Goal: Task Accomplishment & Management: Manage account settings

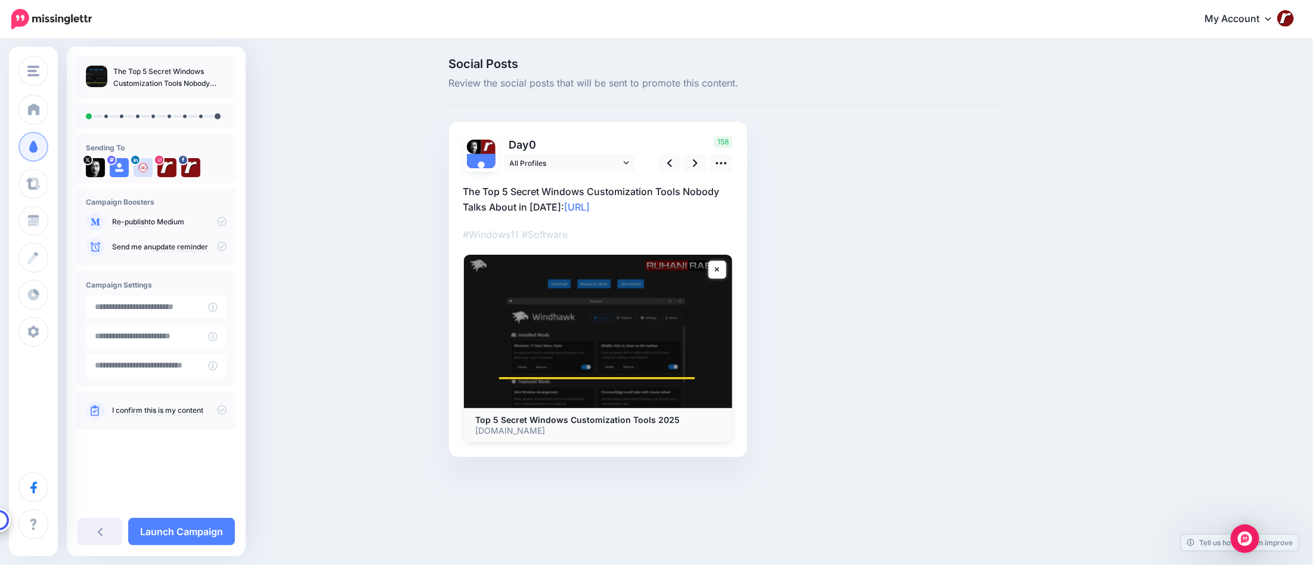
click at [542, 202] on p "The Top 5 Secret Windows Customization Tools Nobody Talks About in 2025: https:…" at bounding box center [597, 199] width 269 height 31
click at [539, 205] on textarea "**********" at bounding box center [597, 199] width 269 height 31
click at [641, 203] on textarea "**********" at bounding box center [597, 199] width 269 height 31
click at [728, 164] on link at bounding box center [721, 162] width 23 height 17
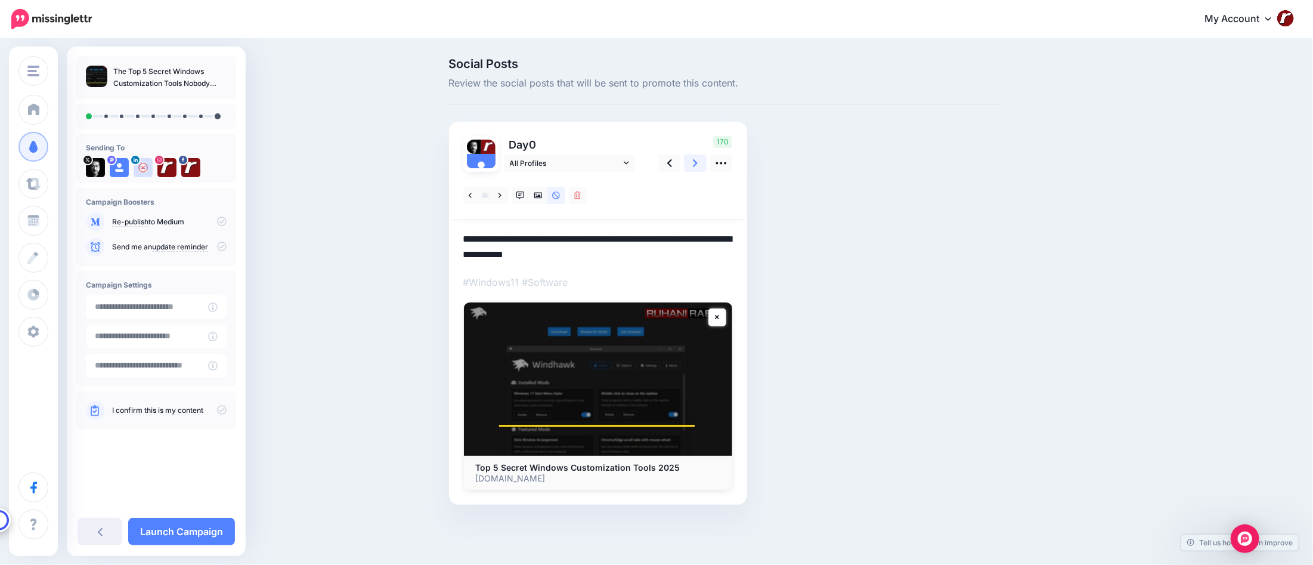
click at [698, 164] on link at bounding box center [695, 162] width 23 height 17
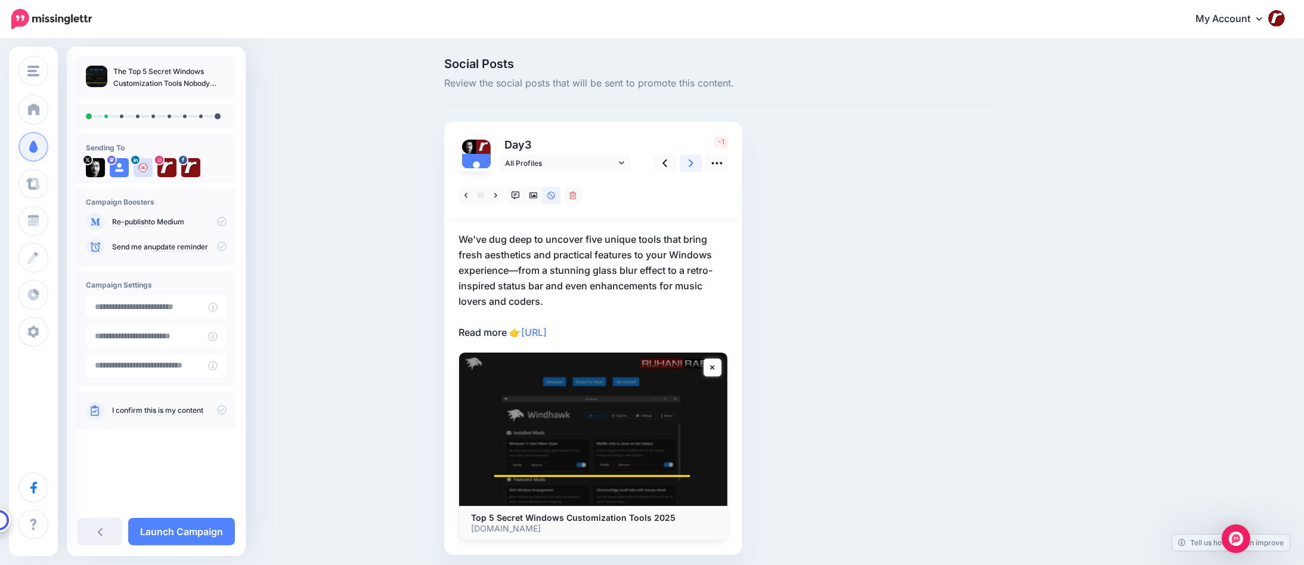
click at [698, 164] on link at bounding box center [691, 162] width 23 height 17
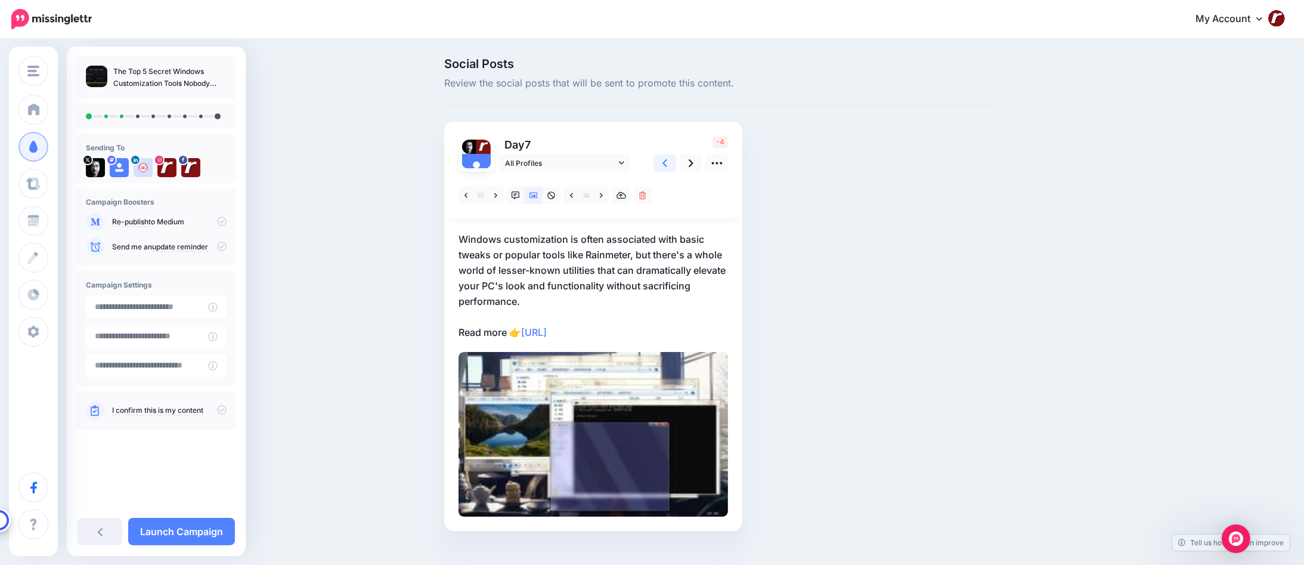
click at [665, 163] on link at bounding box center [664, 162] width 23 height 17
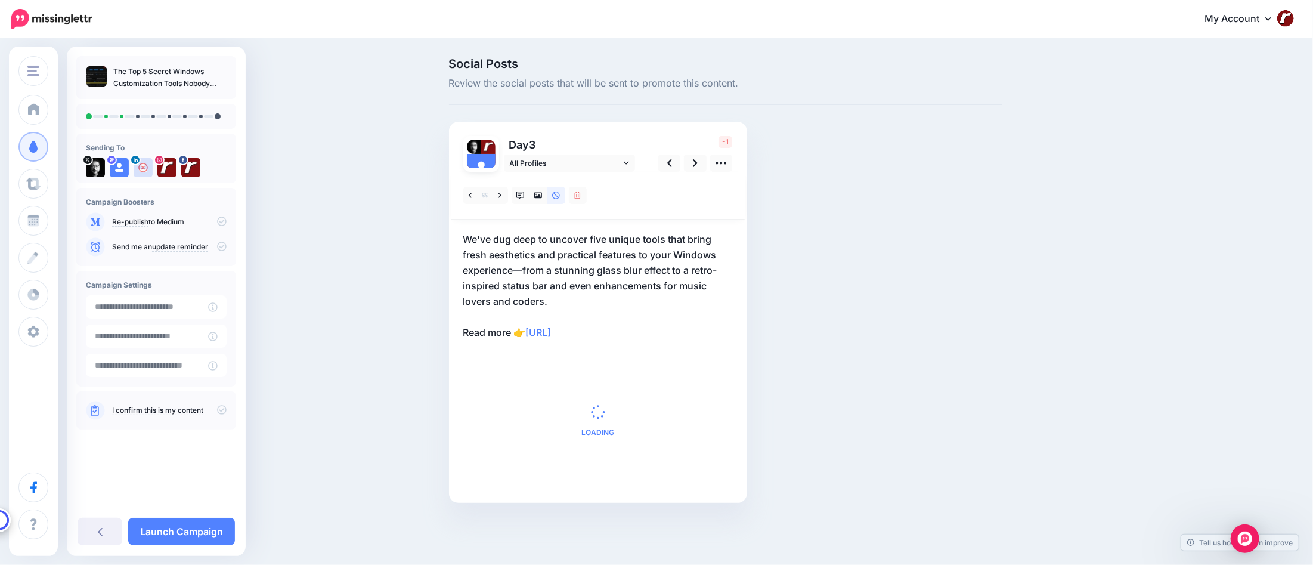
click at [616, 264] on p "We've dug deep to uncover five unique tools that bring fresh aesthetics and pra…" at bounding box center [597, 285] width 269 height 109
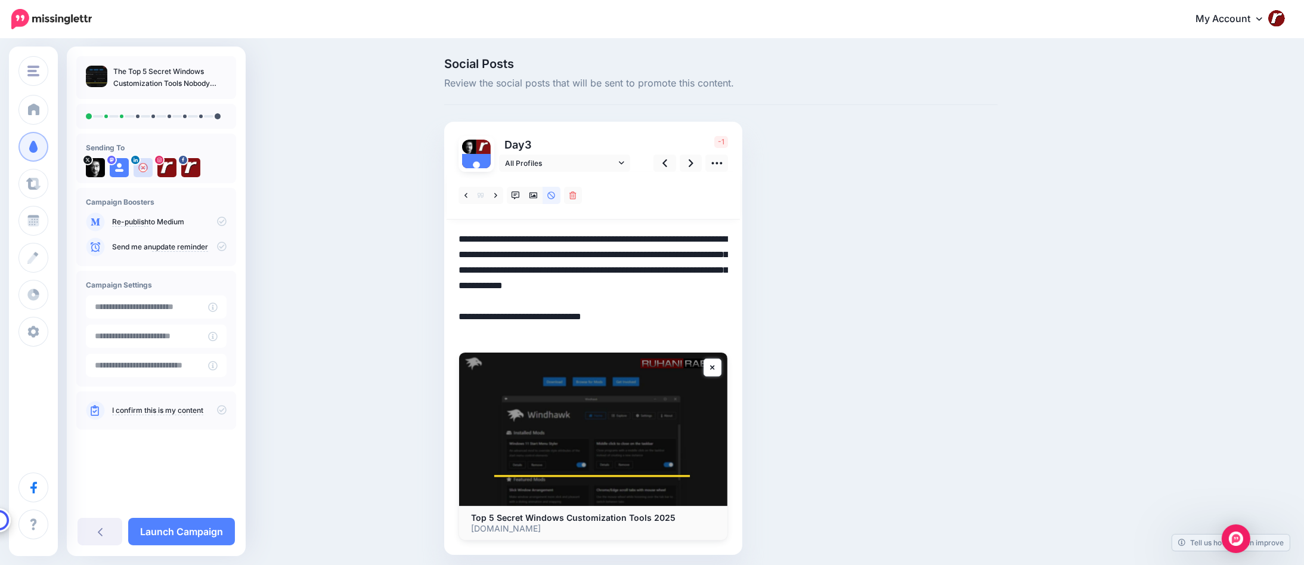
click at [637, 274] on textarea "**********" at bounding box center [592, 285] width 269 height 109
drag, startPoint x: 550, startPoint y: 285, endPoint x: 545, endPoint y: 300, distance: 16.2
click at [545, 300] on textarea "**********" at bounding box center [592, 285] width 269 height 109
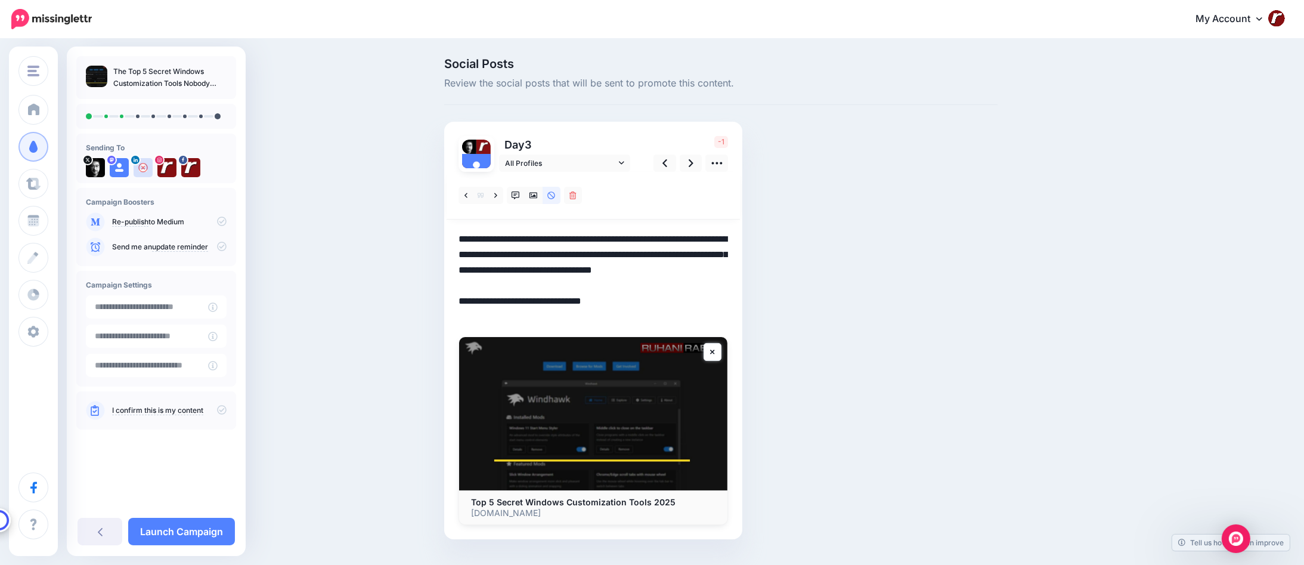
click at [625, 287] on textarea "**********" at bounding box center [592, 277] width 269 height 93
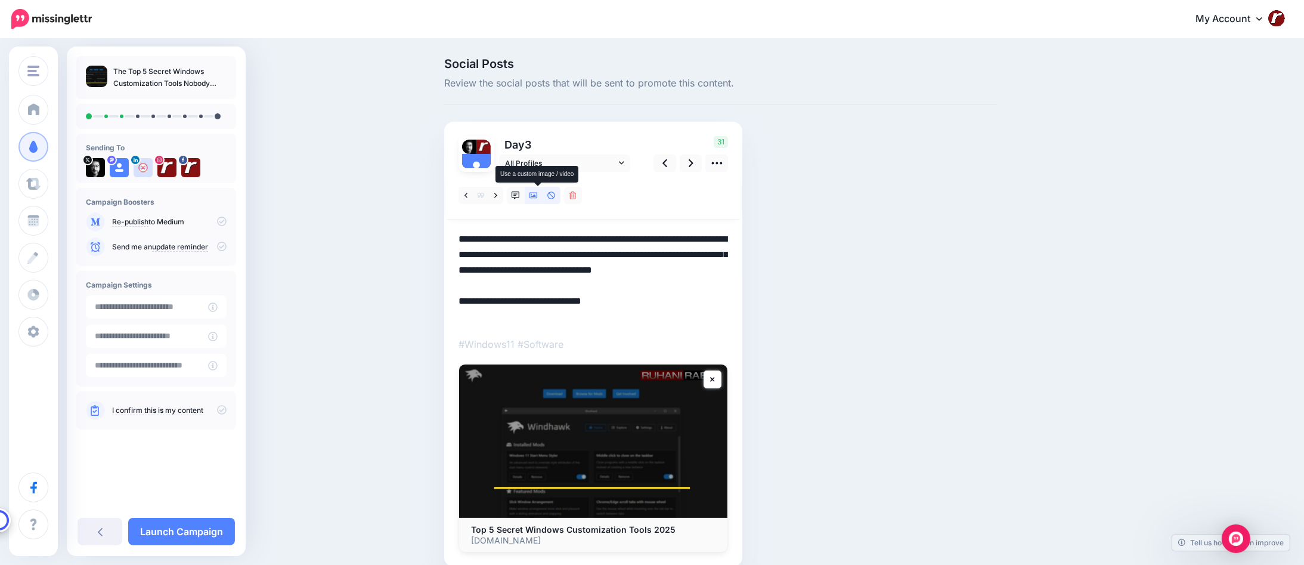
click at [538, 196] on icon at bounding box center [533, 195] width 8 height 8
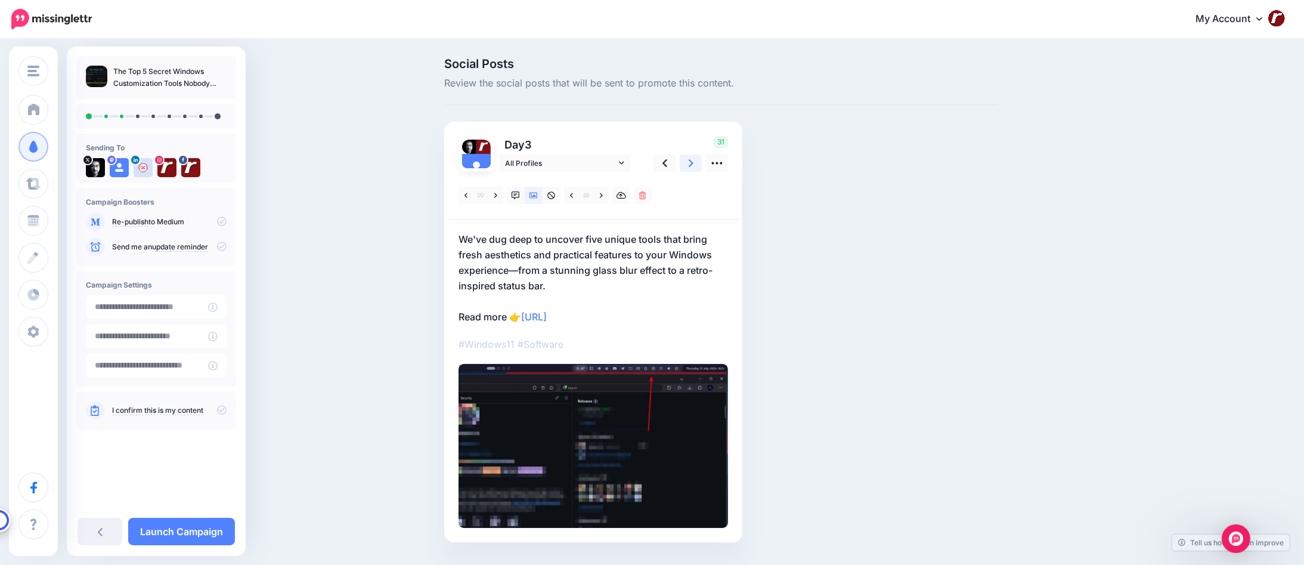
click at [687, 166] on link at bounding box center [691, 162] width 23 height 17
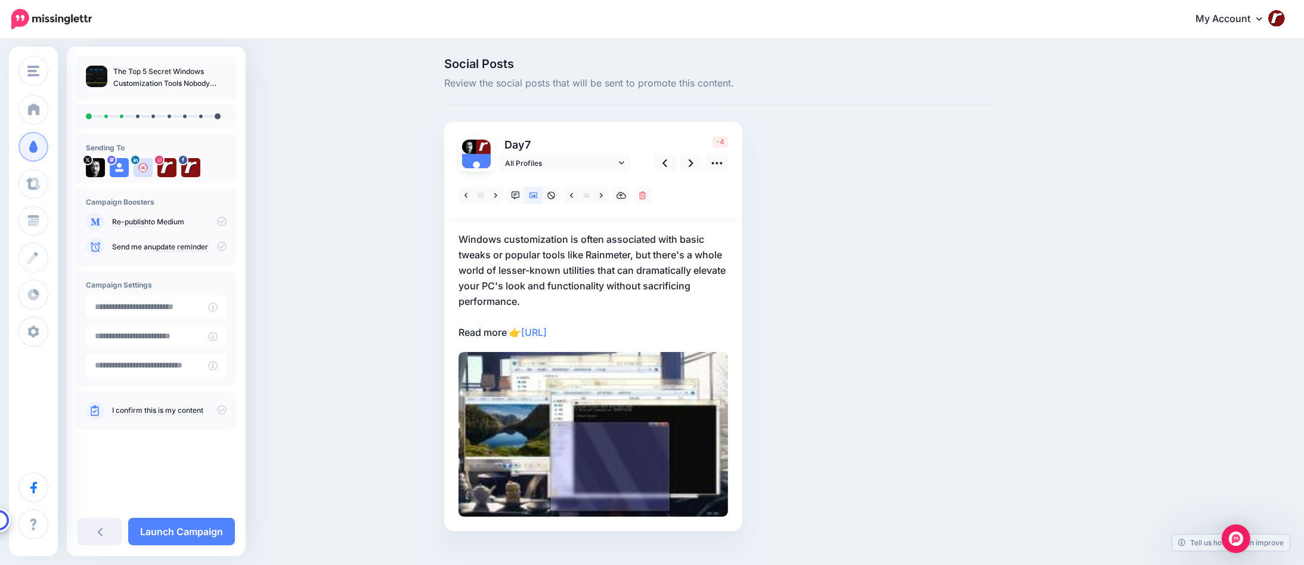
click at [582, 255] on p "Windows customization is often associated with basic tweaks or popular tools li…" at bounding box center [592, 285] width 269 height 109
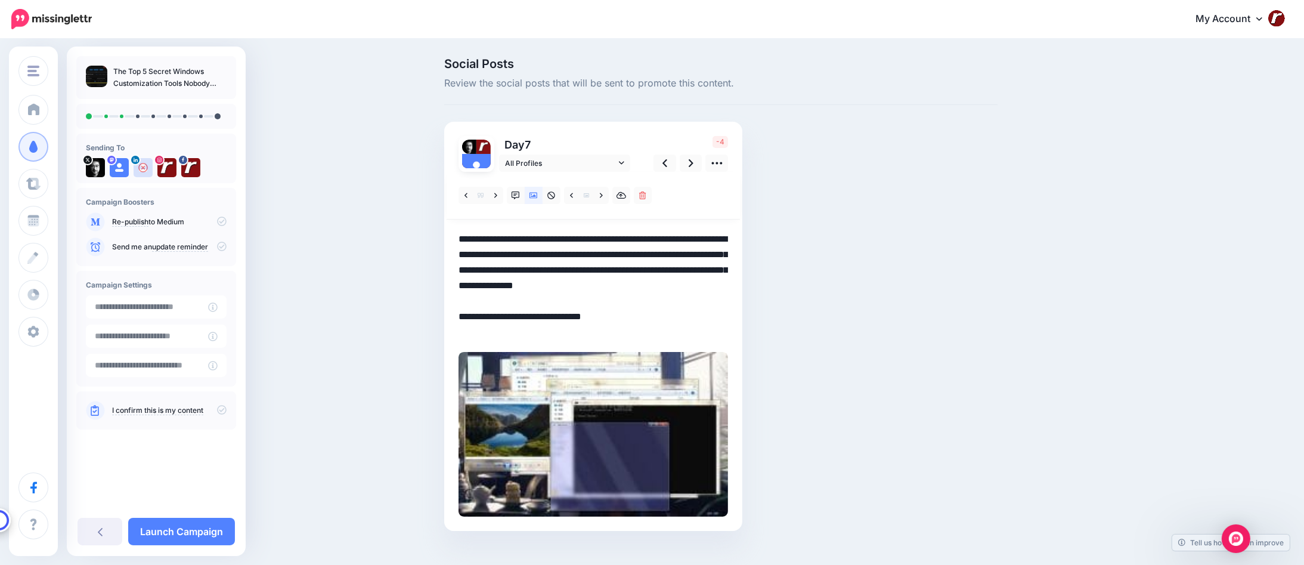
drag, startPoint x: 602, startPoint y: 270, endPoint x: 522, endPoint y: 302, distance: 85.4
click at [522, 302] on textarea "**********" at bounding box center [592, 285] width 269 height 109
drag, startPoint x: 663, startPoint y: 253, endPoint x: 460, endPoint y: 244, distance: 202.9
click at [460, 244] on div "Day 7 All Profiles" at bounding box center [593, 326] width 298 height 409
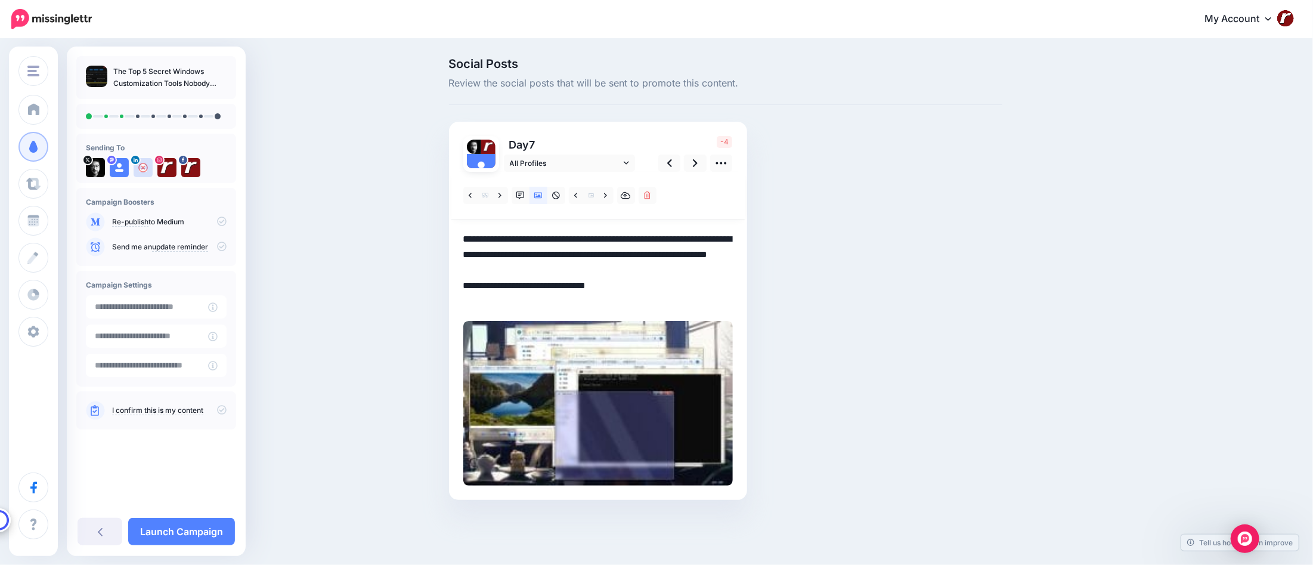
click at [633, 268] on textarea "**********" at bounding box center [597, 270] width 269 height 78
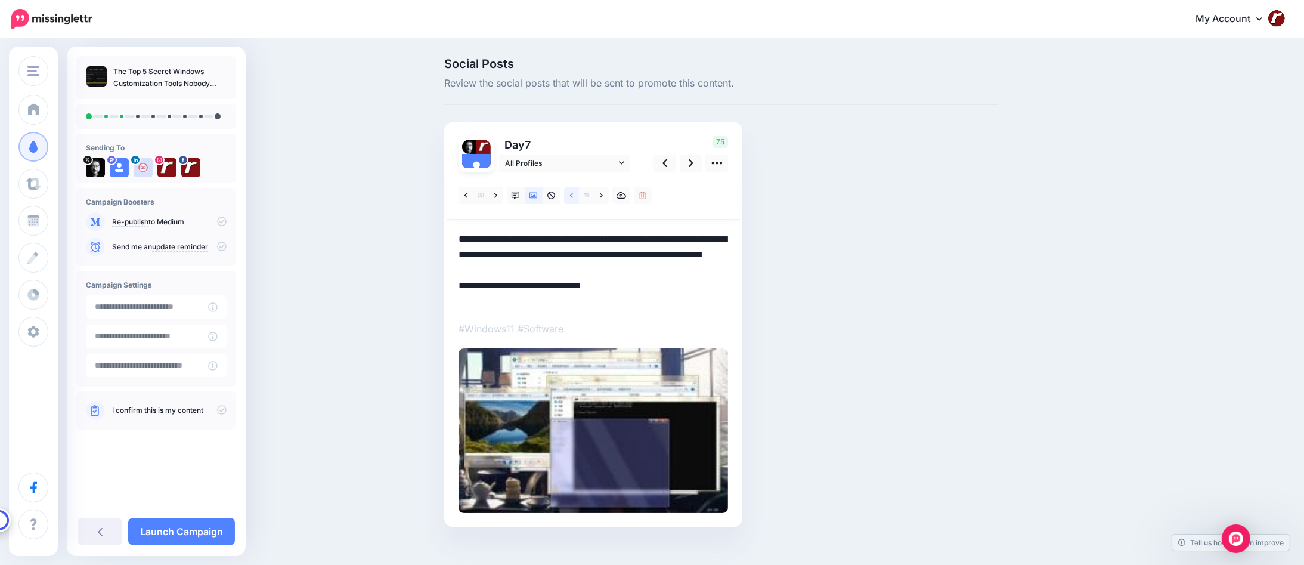
type textarea "**********"
click at [573, 194] on icon at bounding box center [571, 195] width 3 height 8
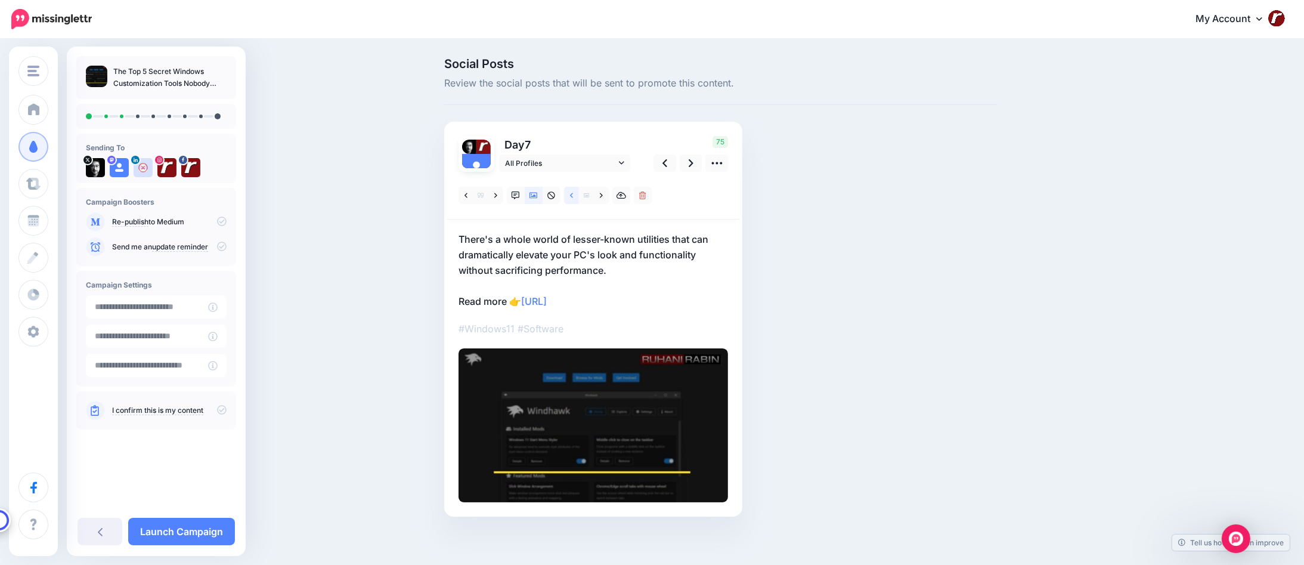
click at [573, 194] on icon at bounding box center [571, 195] width 3 height 8
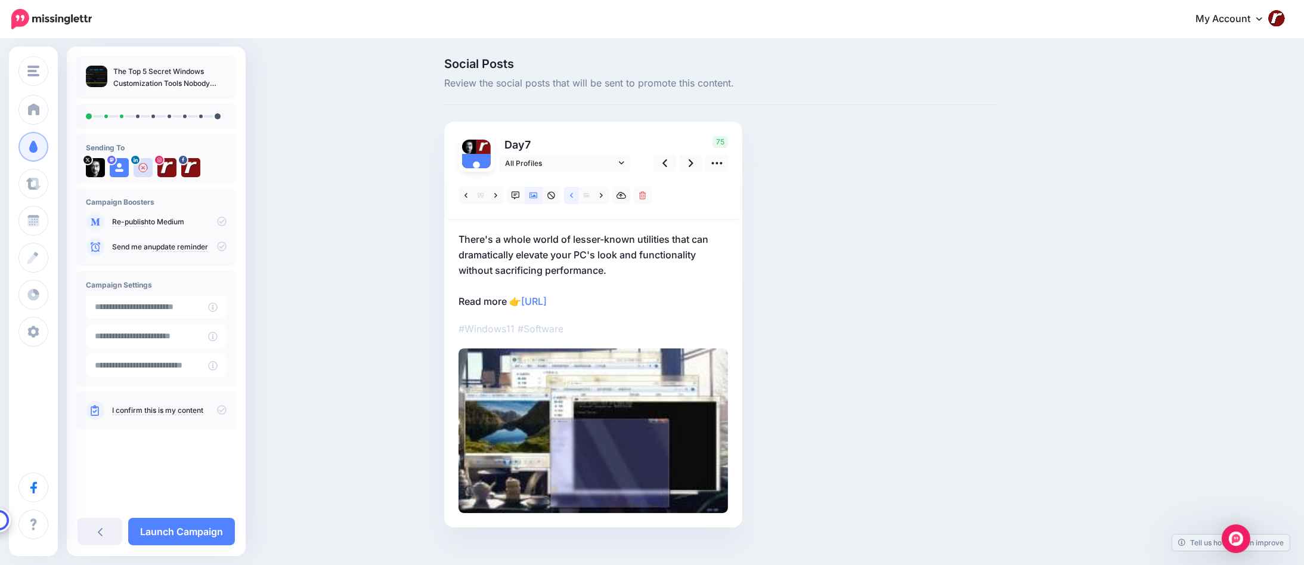
click at [573, 194] on icon at bounding box center [571, 195] width 3 height 8
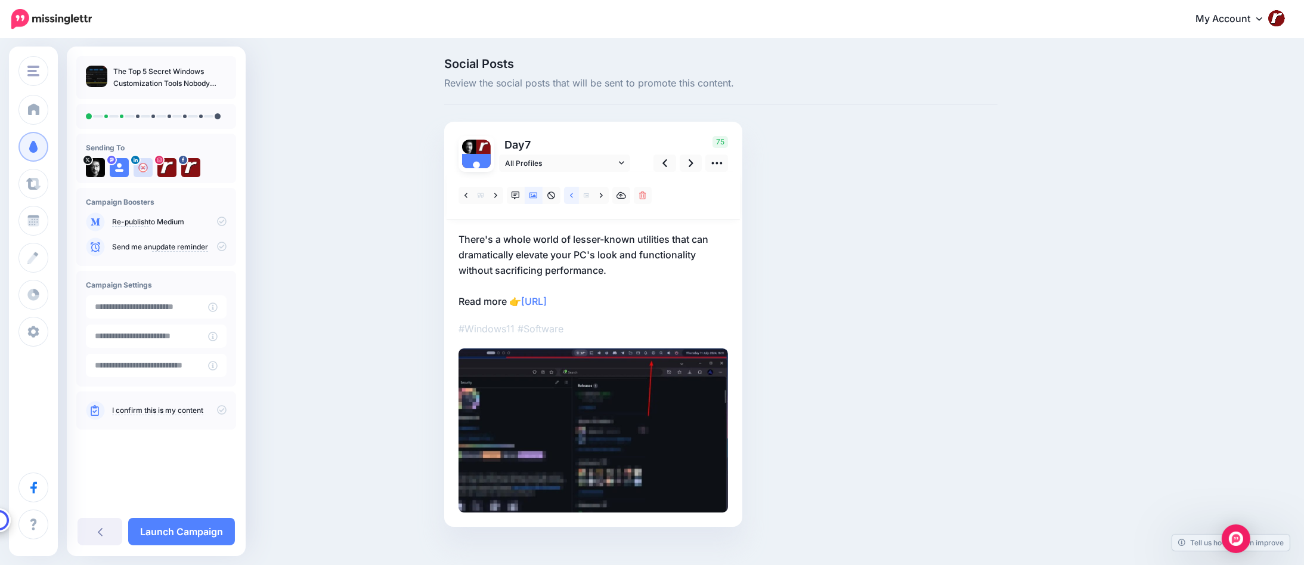
click at [573, 194] on icon at bounding box center [571, 195] width 3 height 8
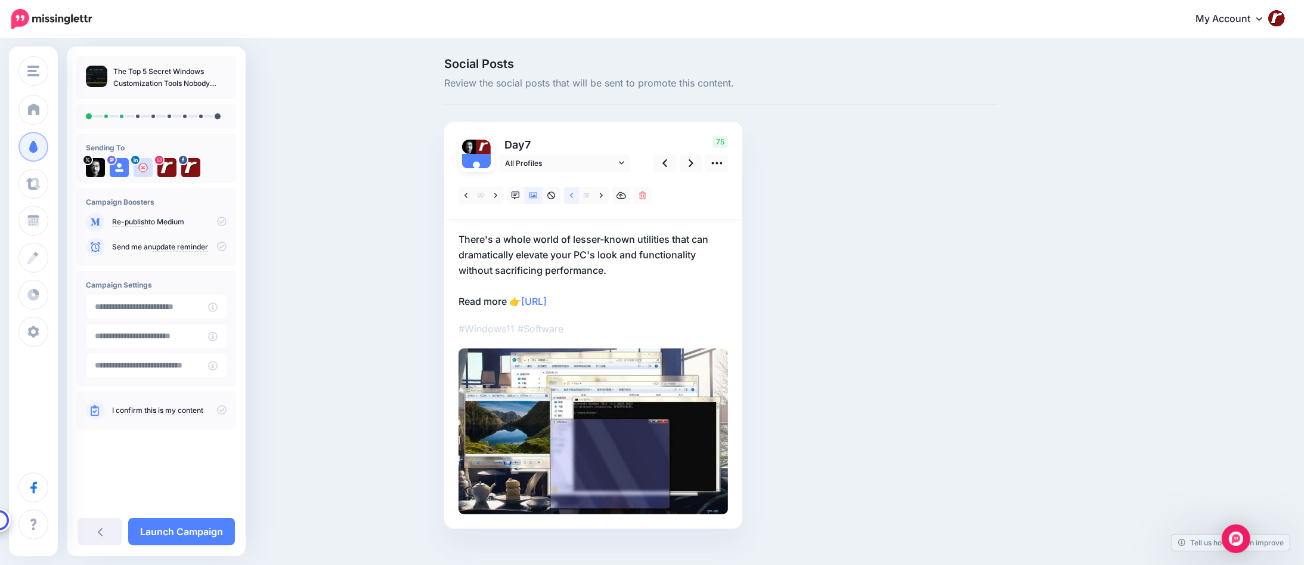
click at [573, 194] on icon at bounding box center [571, 195] width 3 height 8
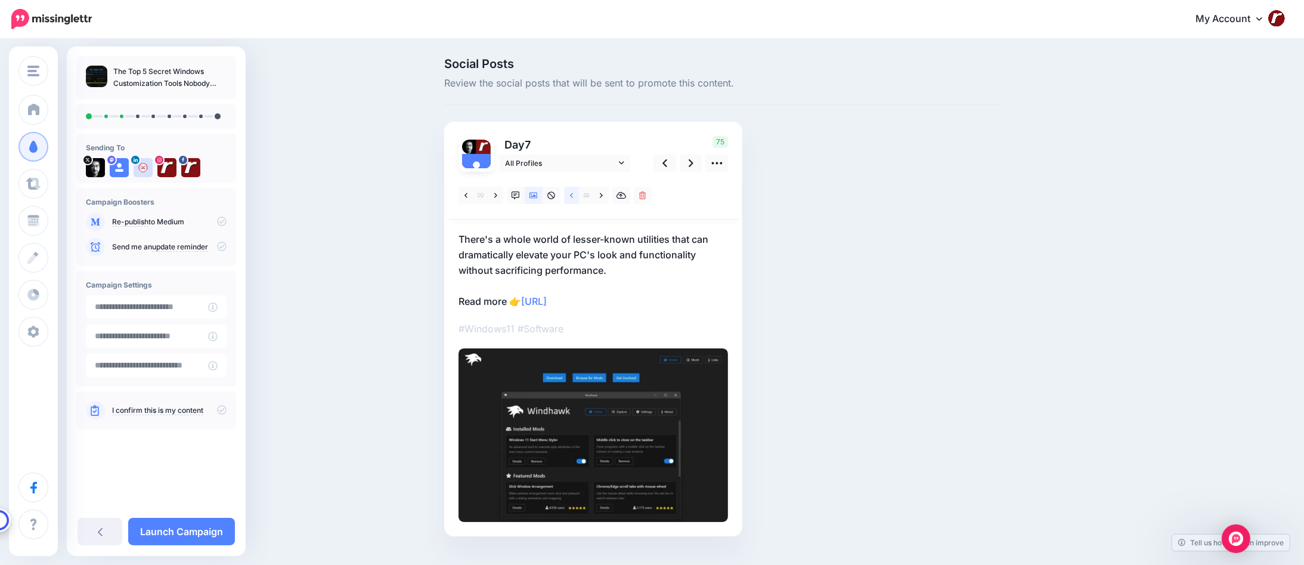
click at [573, 194] on icon at bounding box center [571, 195] width 3 height 8
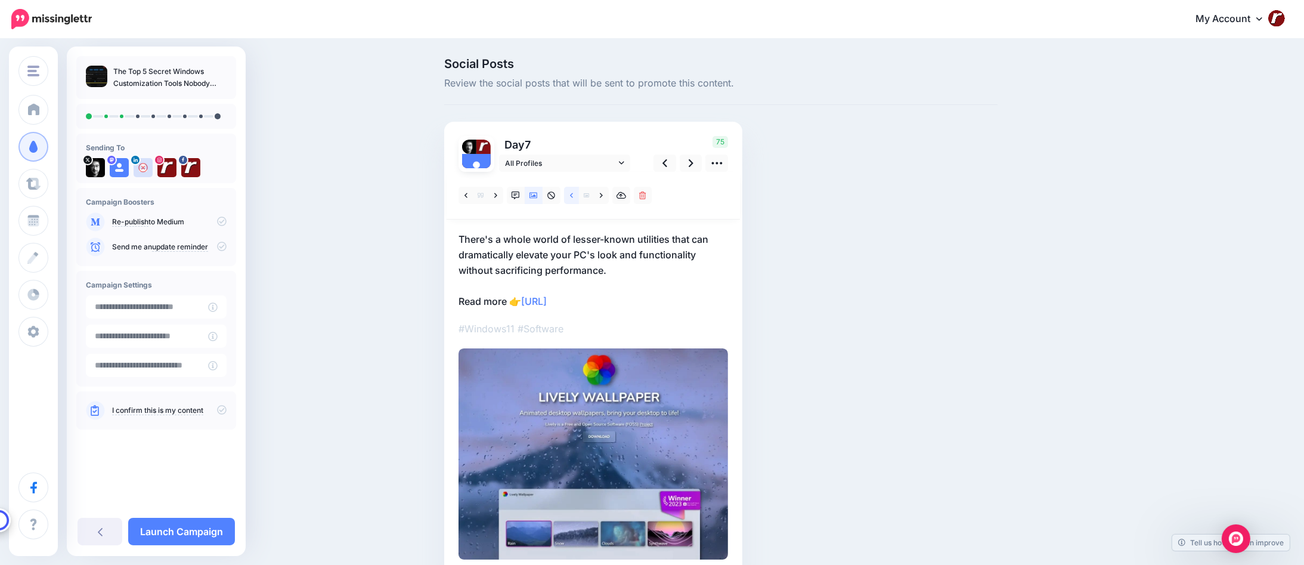
click at [573, 194] on icon at bounding box center [571, 195] width 3 height 8
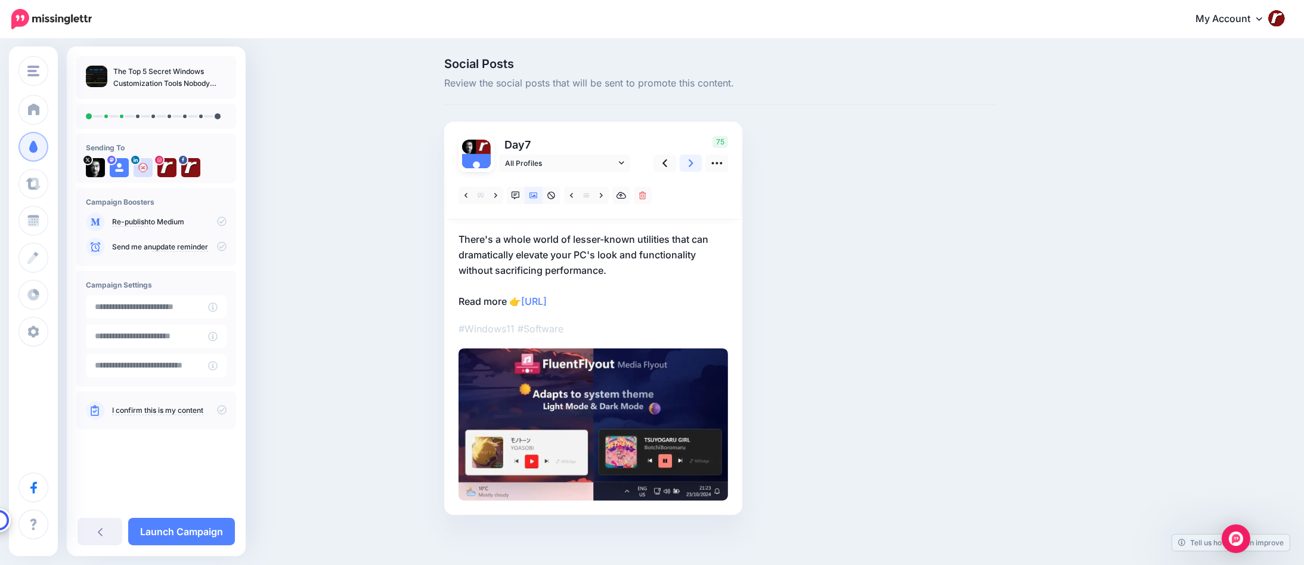
click at [690, 167] on link at bounding box center [691, 162] width 23 height 17
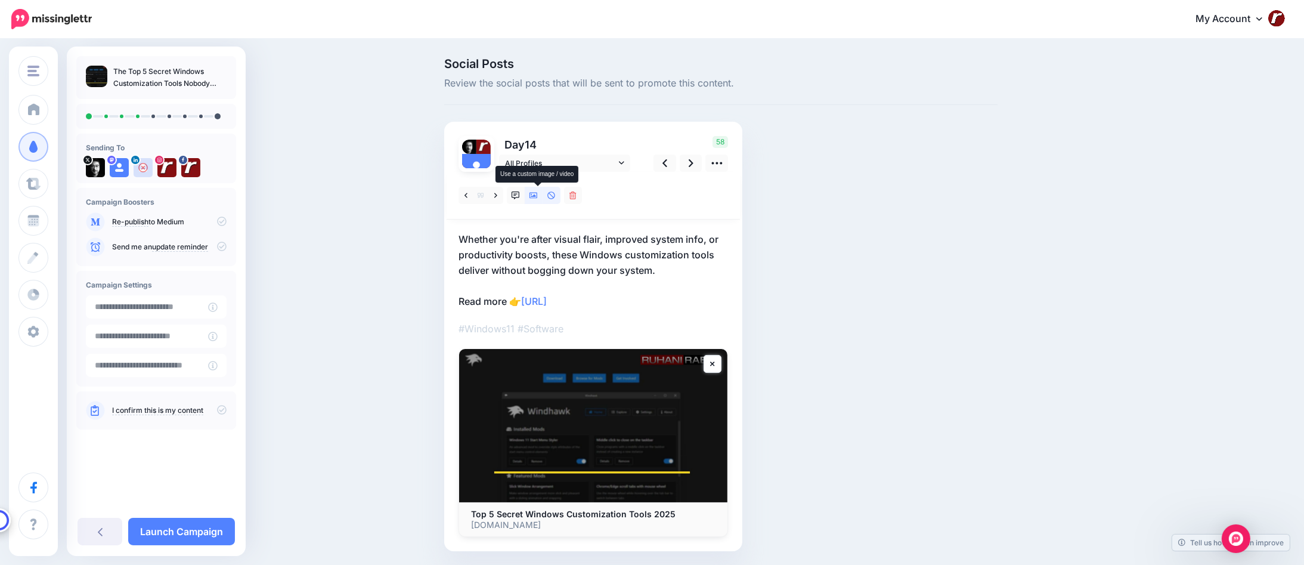
click at [535, 191] on icon at bounding box center [533, 195] width 8 height 8
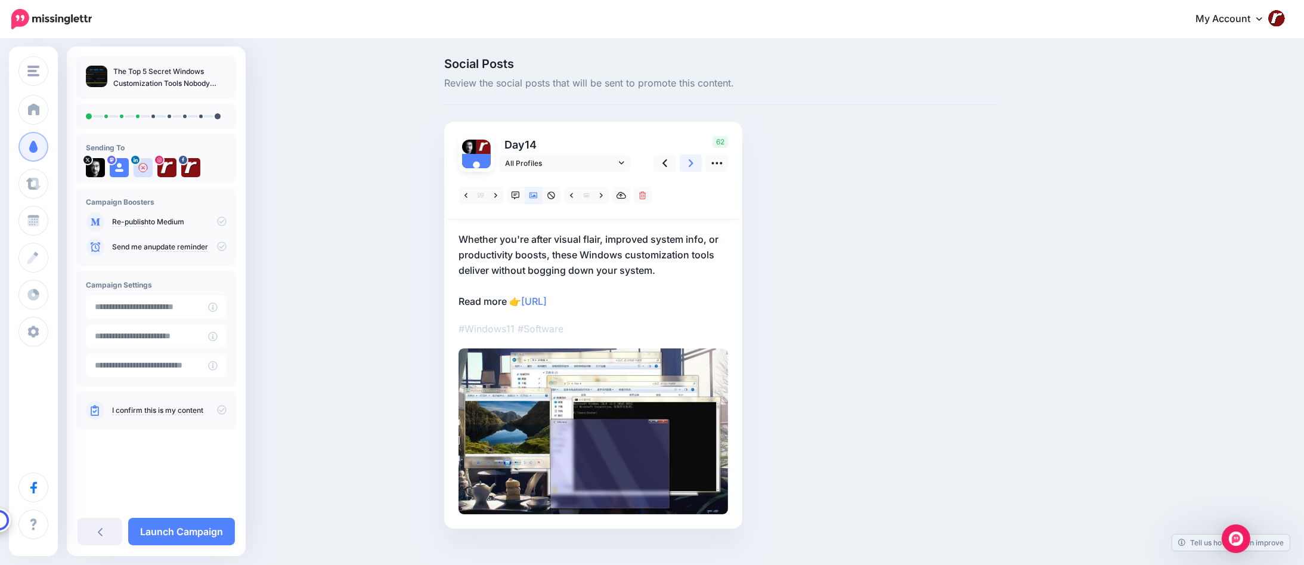
click at [690, 169] on link at bounding box center [691, 162] width 23 height 17
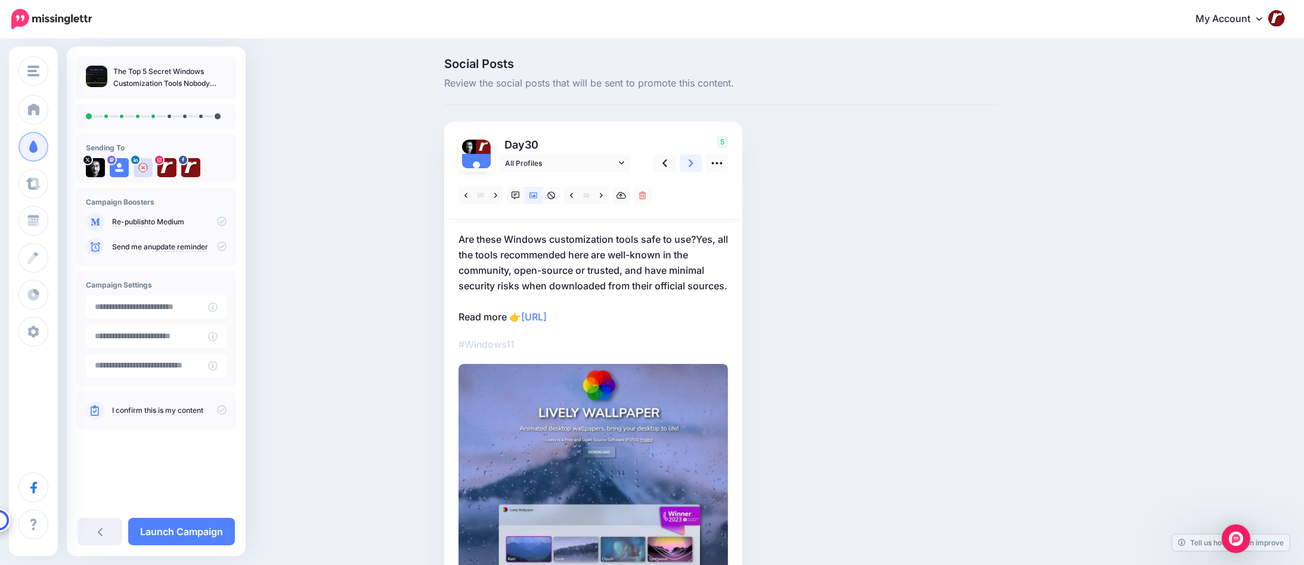
click at [690, 169] on link at bounding box center [691, 162] width 23 height 17
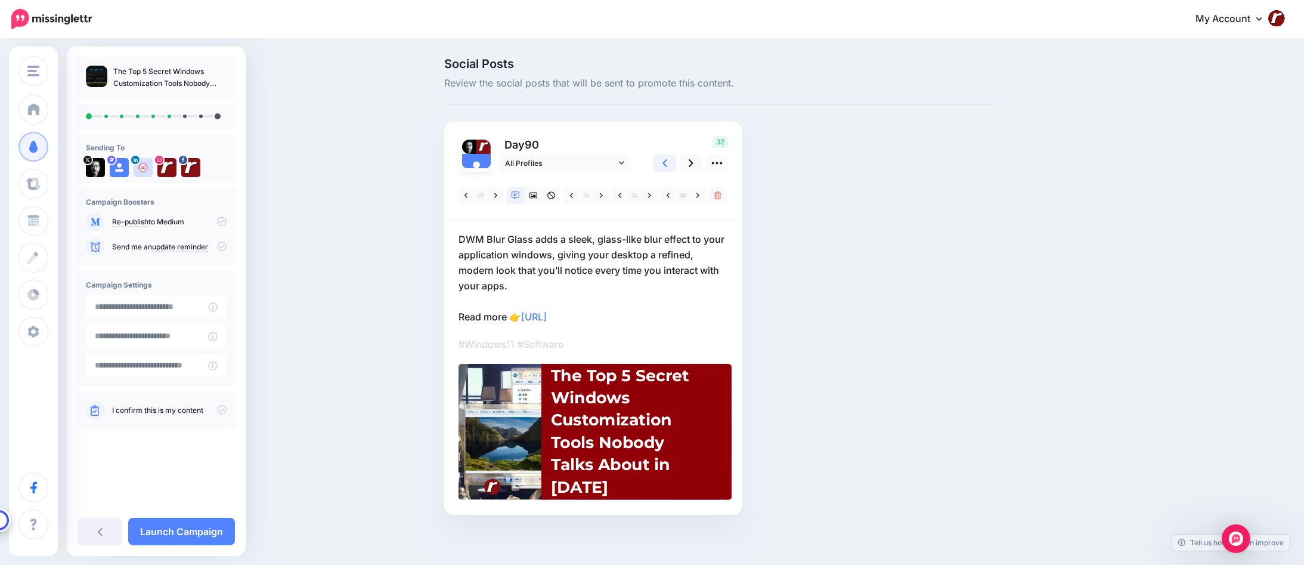
click at [667, 166] on icon at bounding box center [664, 163] width 5 height 13
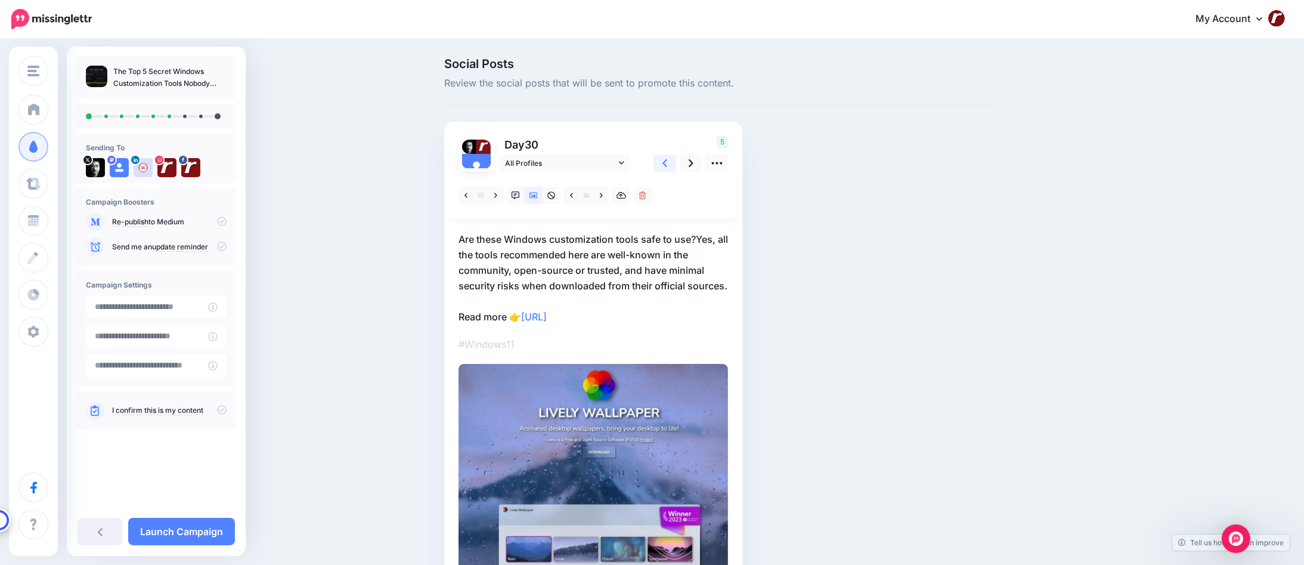
click at [667, 166] on icon at bounding box center [664, 163] width 5 height 13
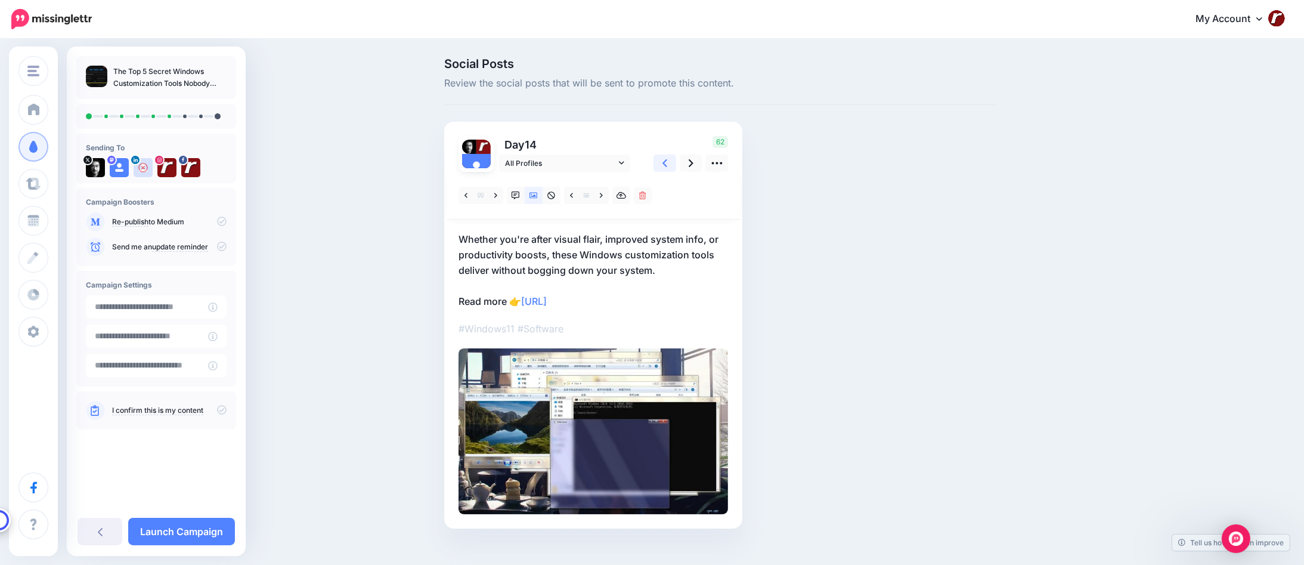
click at [667, 166] on icon at bounding box center [664, 163] width 5 height 13
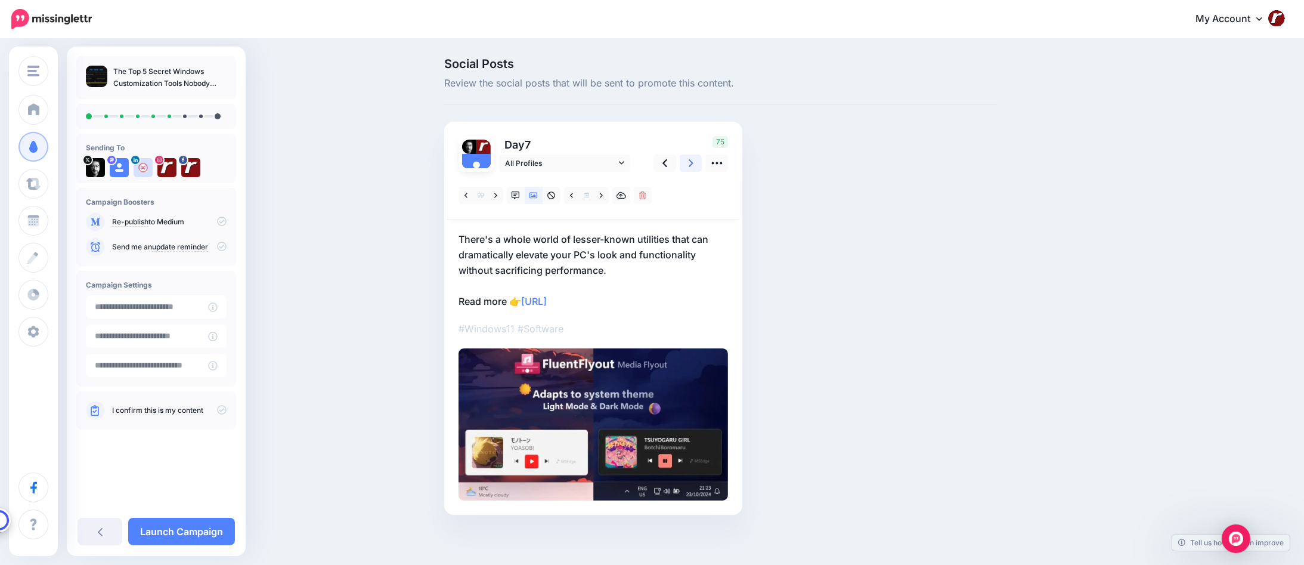
click at [687, 165] on link at bounding box center [691, 162] width 23 height 17
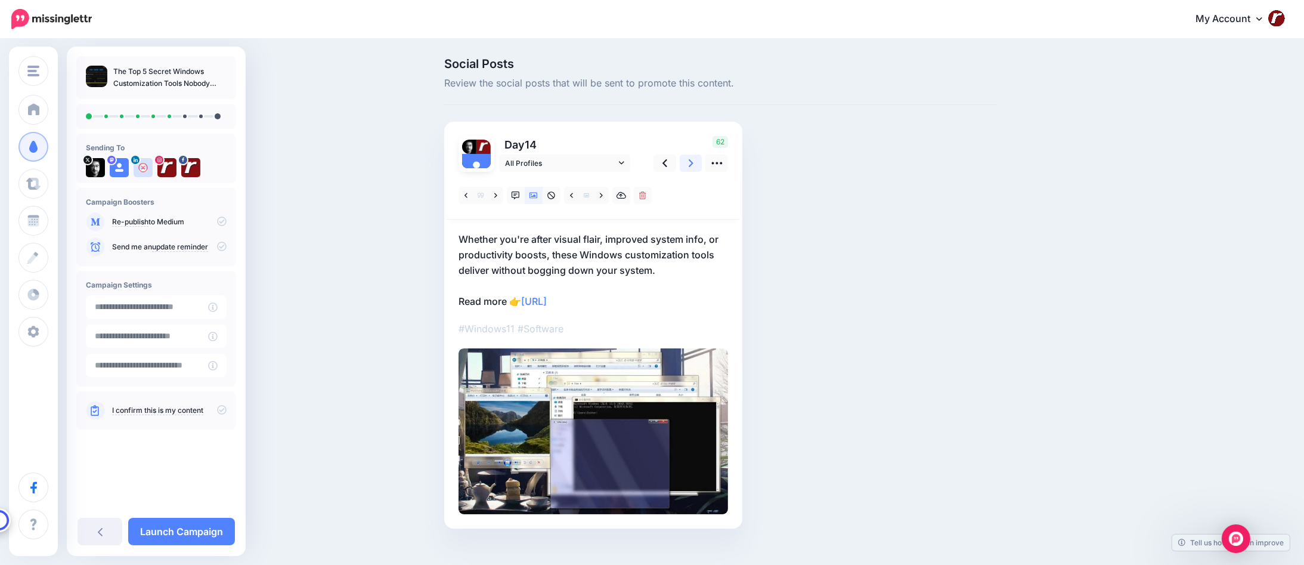
click at [692, 163] on link at bounding box center [691, 162] width 23 height 17
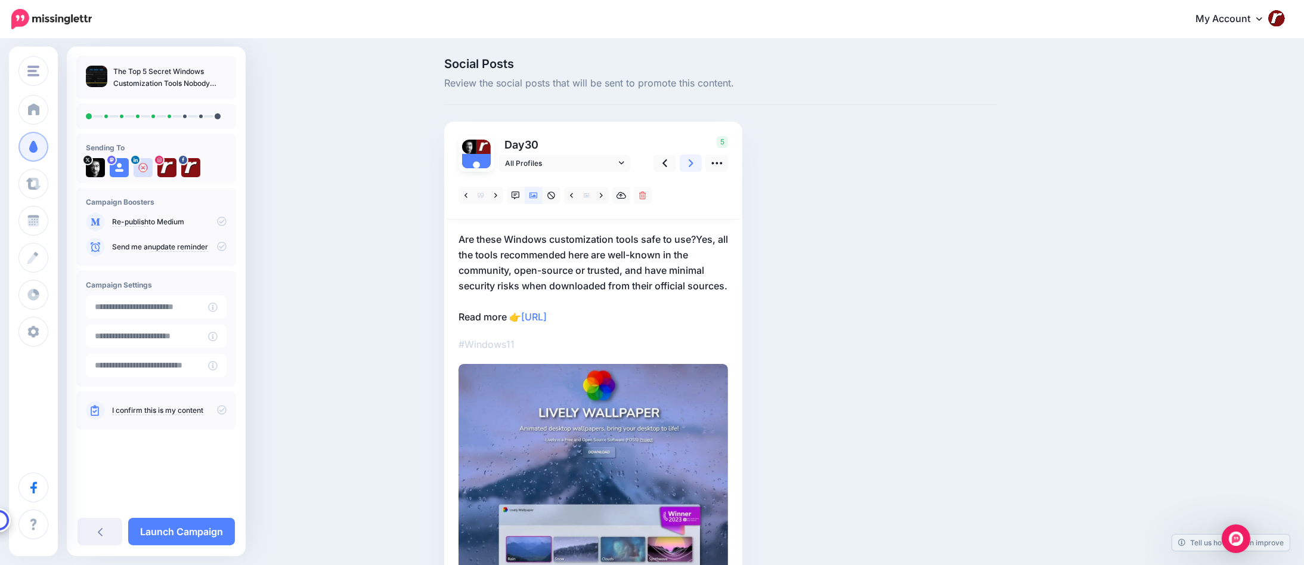
click at [692, 163] on link at bounding box center [691, 162] width 23 height 17
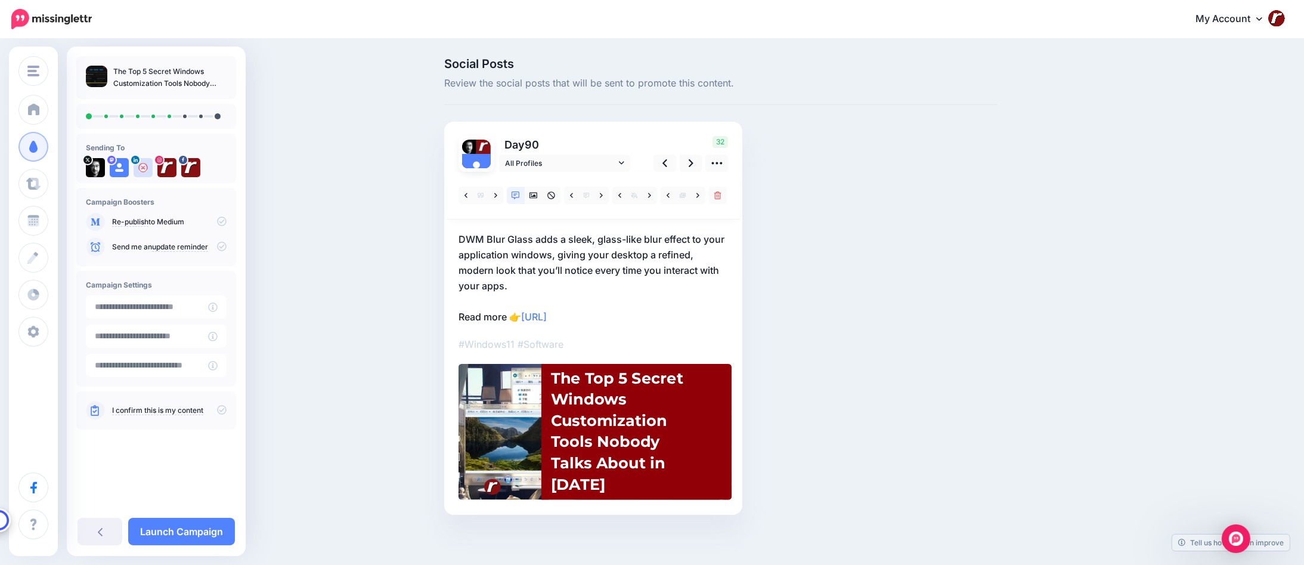
click at [609, 457] on div "The Top 5 Secret Windows Customization Tools Nobody Talks About in 2025" at bounding box center [627, 431] width 153 height 128
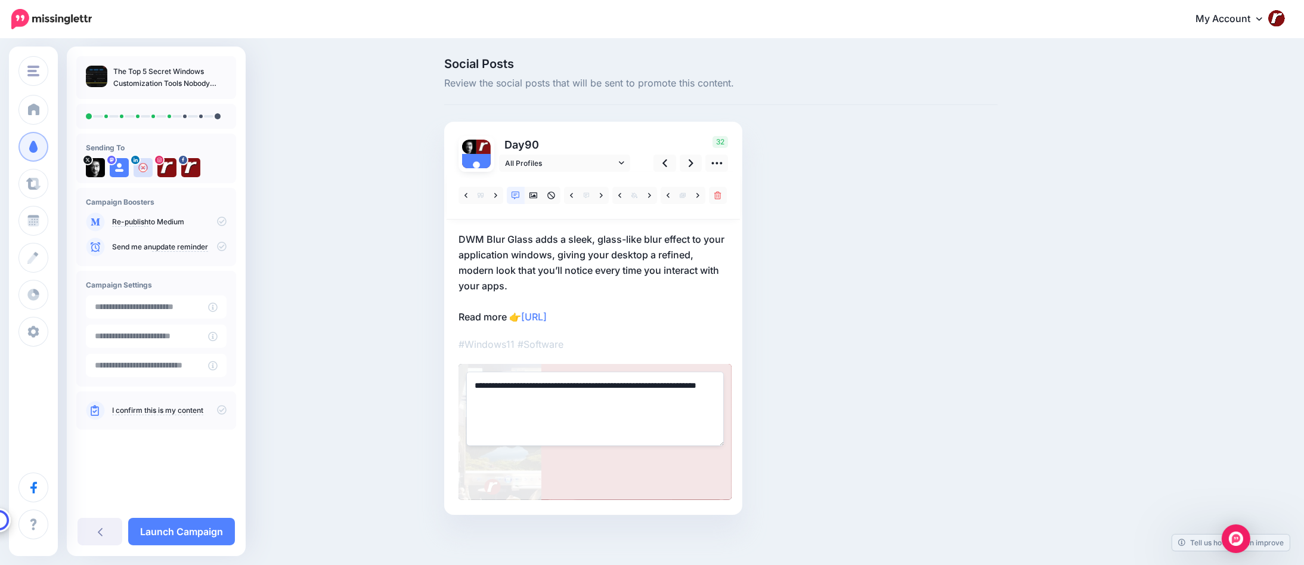
drag, startPoint x: 525, startPoint y: 398, endPoint x: 597, endPoint y: 396, distance: 72.2
click at [597, 396] on textarea "**********" at bounding box center [595, 408] width 258 height 74
click at [802, 373] on div "Social Posts Review the social posts that will be sent to promote this content.…" at bounding box center [720, 304] width 571 height 492
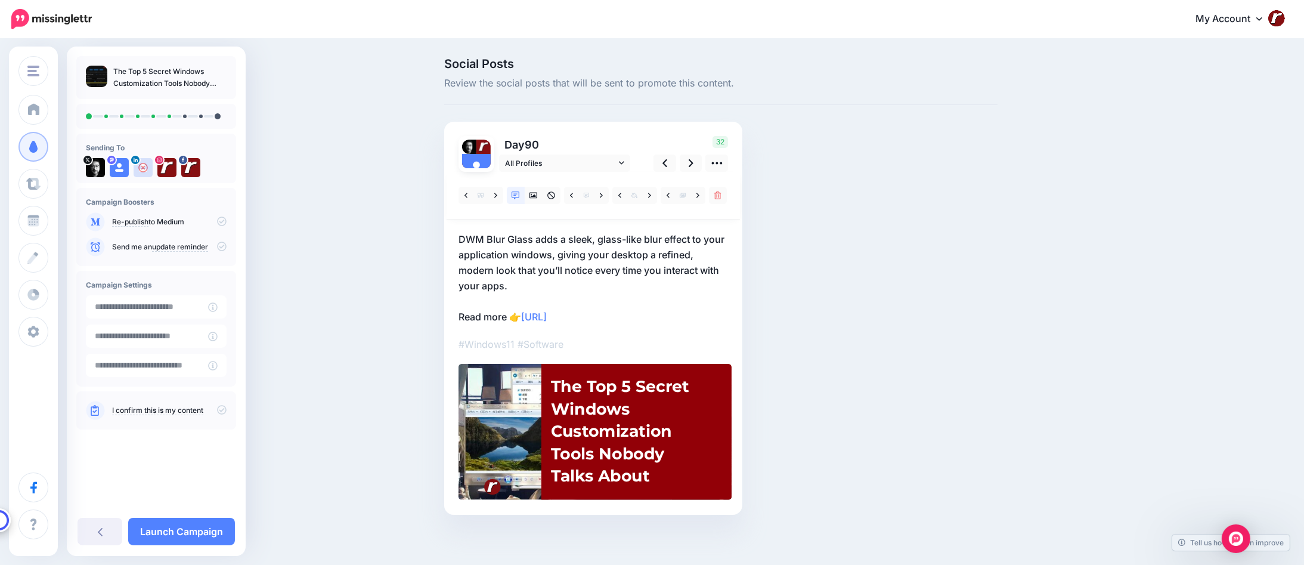
click at [630, 388] on div "The Top 5 Secret Windows Customization Tools Nobody Talks About" at bounding box center [627, 431] width 153 height 112
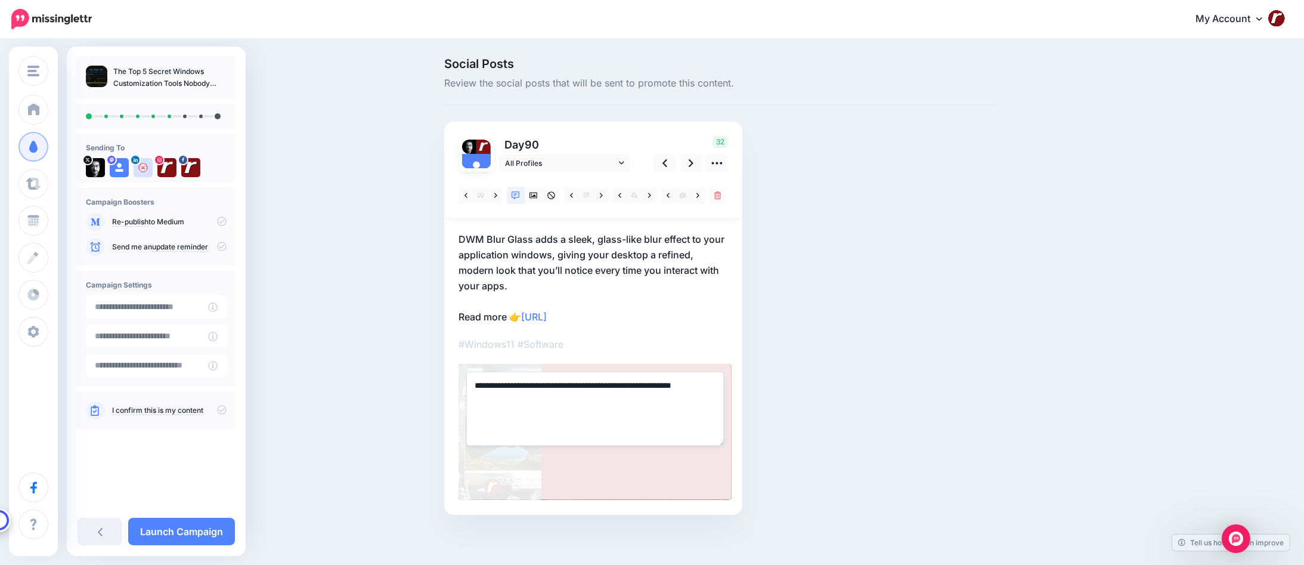
click at [516, 387] on textarea "**********" at bounding box center [595, 408] width 258 height 74
type textarea "**********"
click at [823, 368] on div "Social Posts Review the social posts that will be sent to promote this content.…" at bounding box center [720, 304] width 571 height 492
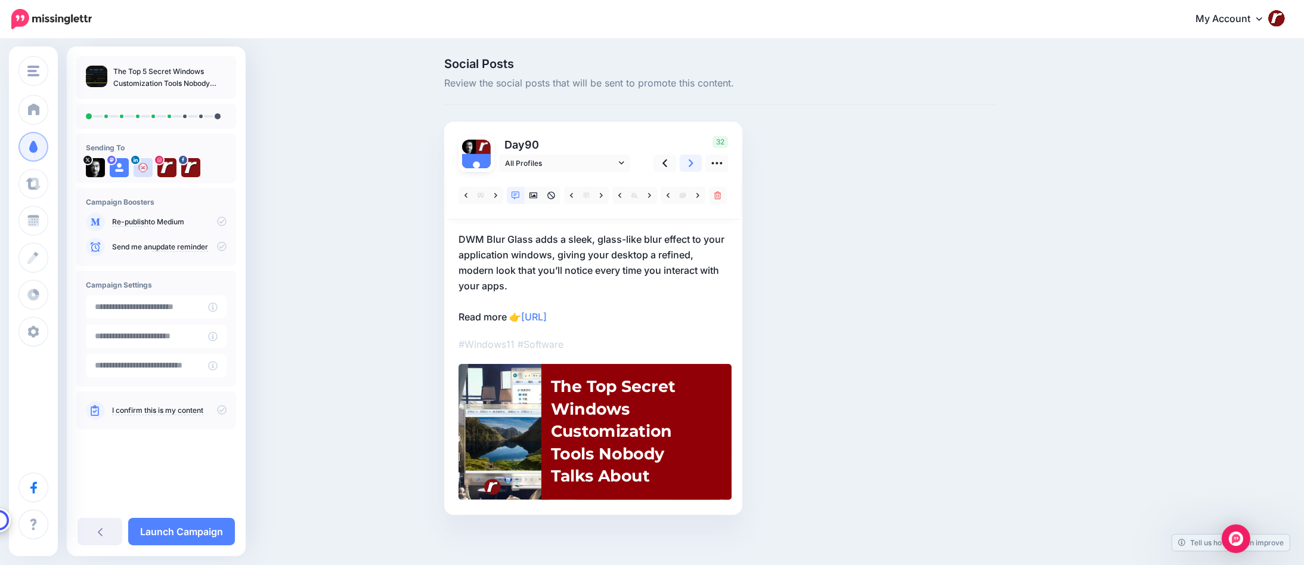
click at [693, 165] on icon at bounding box center [691, 163] width 5 height 8
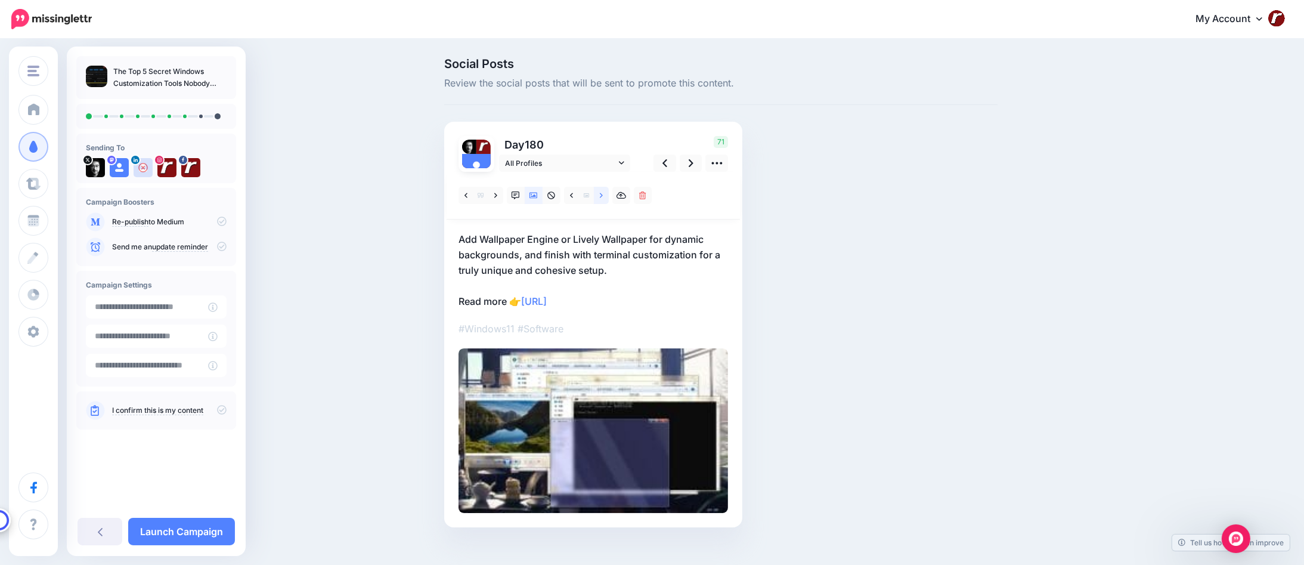
click at [603, 193] on icon at bounding box center [601, 195] width 3 height 5
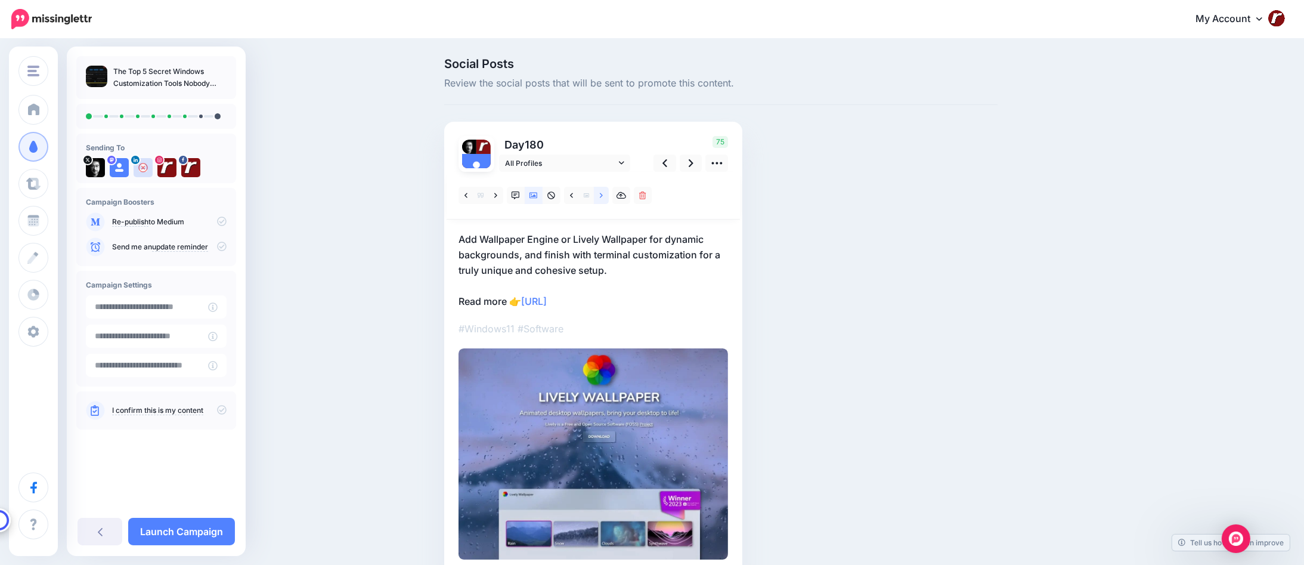
click at [603, 197] on icon at bounding box center [601, 195] width 3 height 5
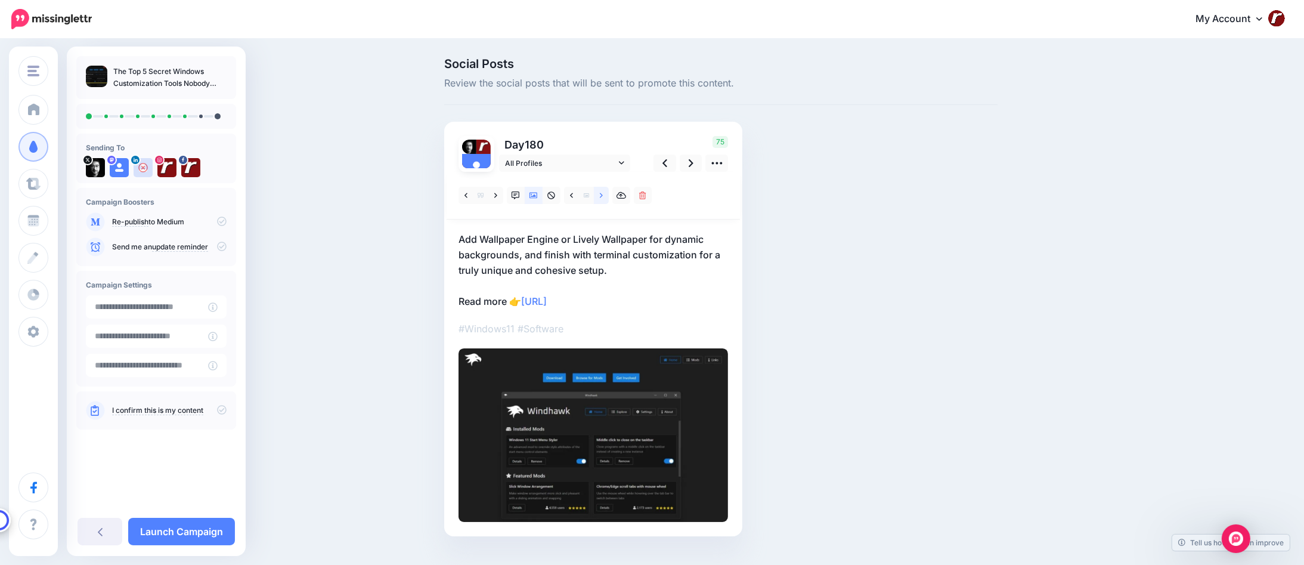
click at [603, 197] on icon at bounding box center [601, 195] width 3 height 5
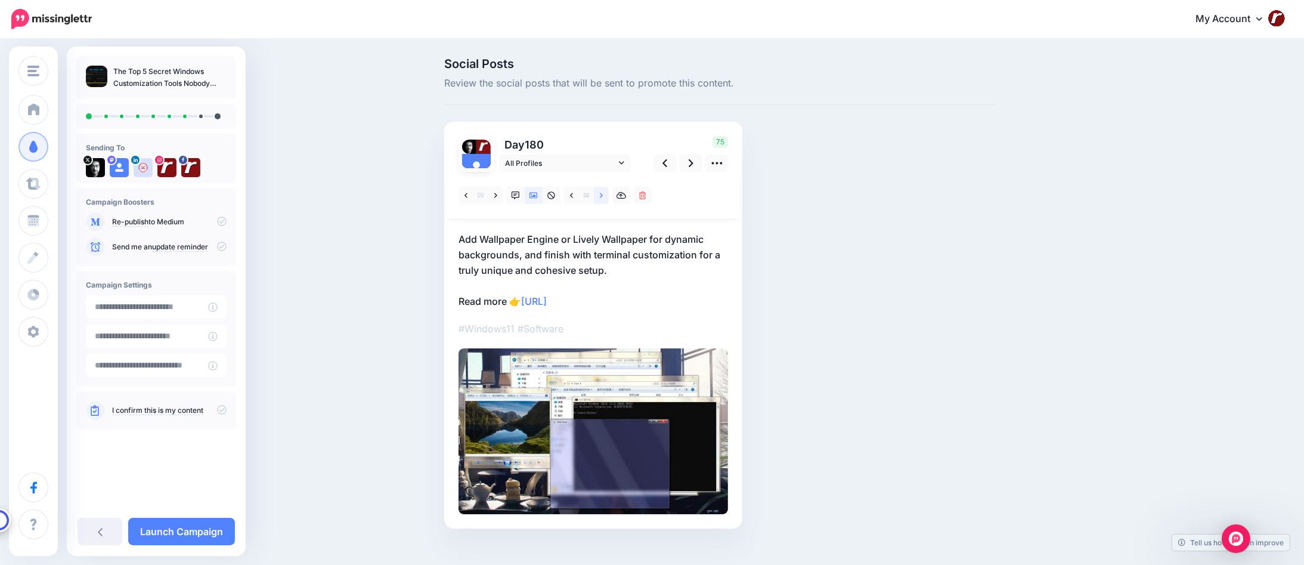
click at [603, 197] on icon at bounding box center [601, 195] width 3 height 5
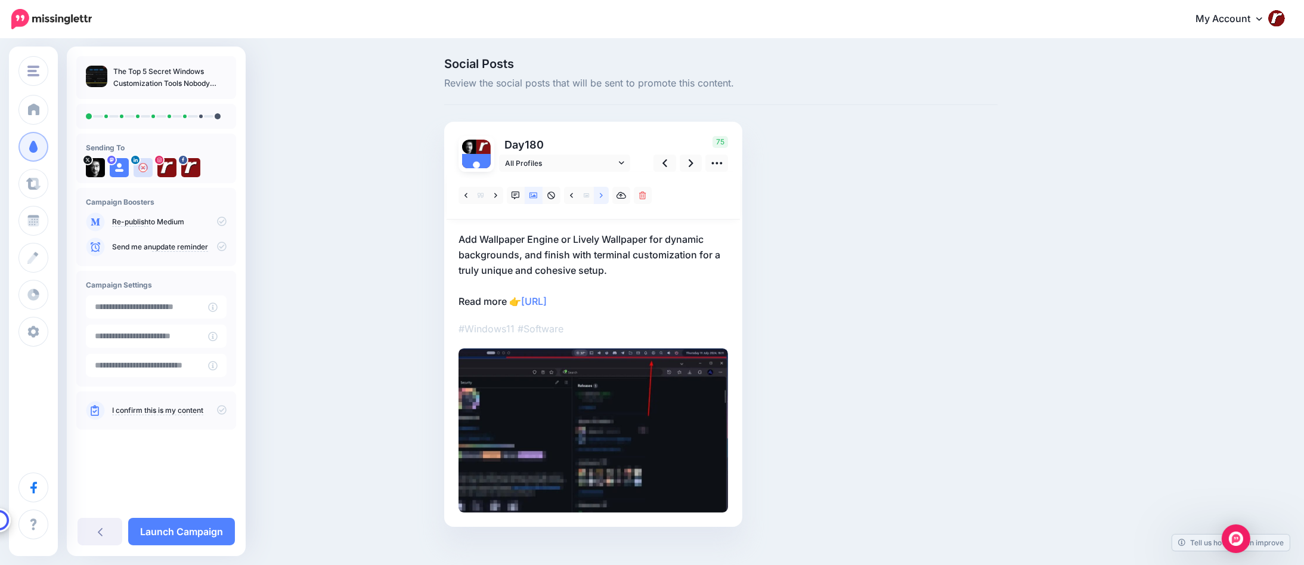
click at [603, 197] on icon at bounding box center [601, 195] width 3 height 5
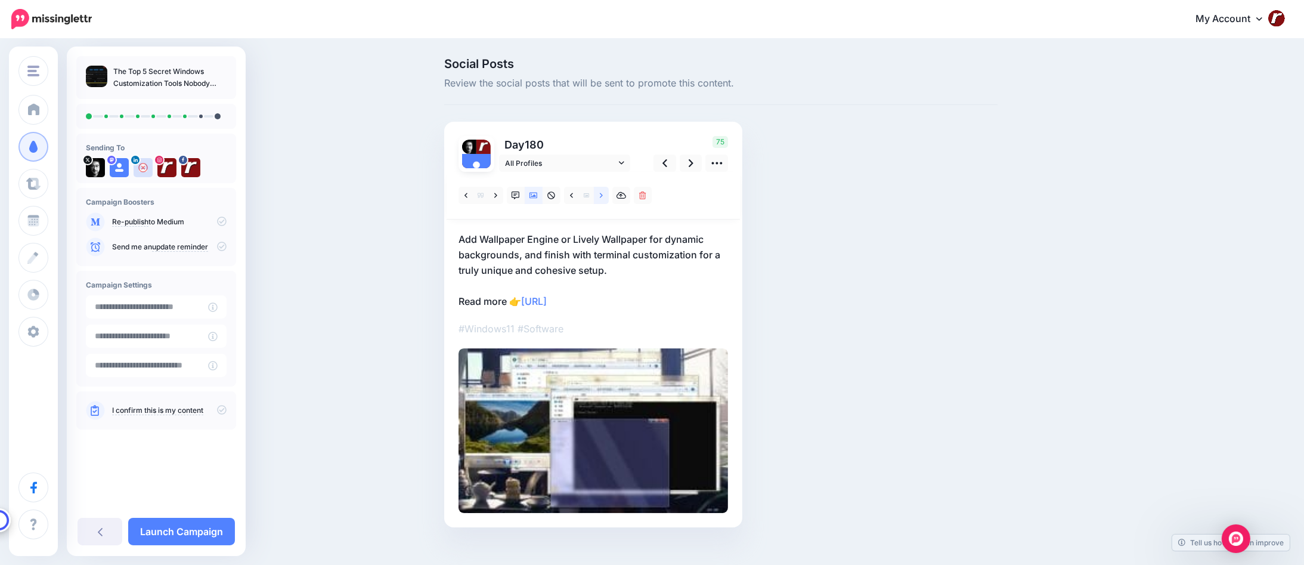
click at [603, 197] on icon at bounding box center [601, 195] width 3 height 5
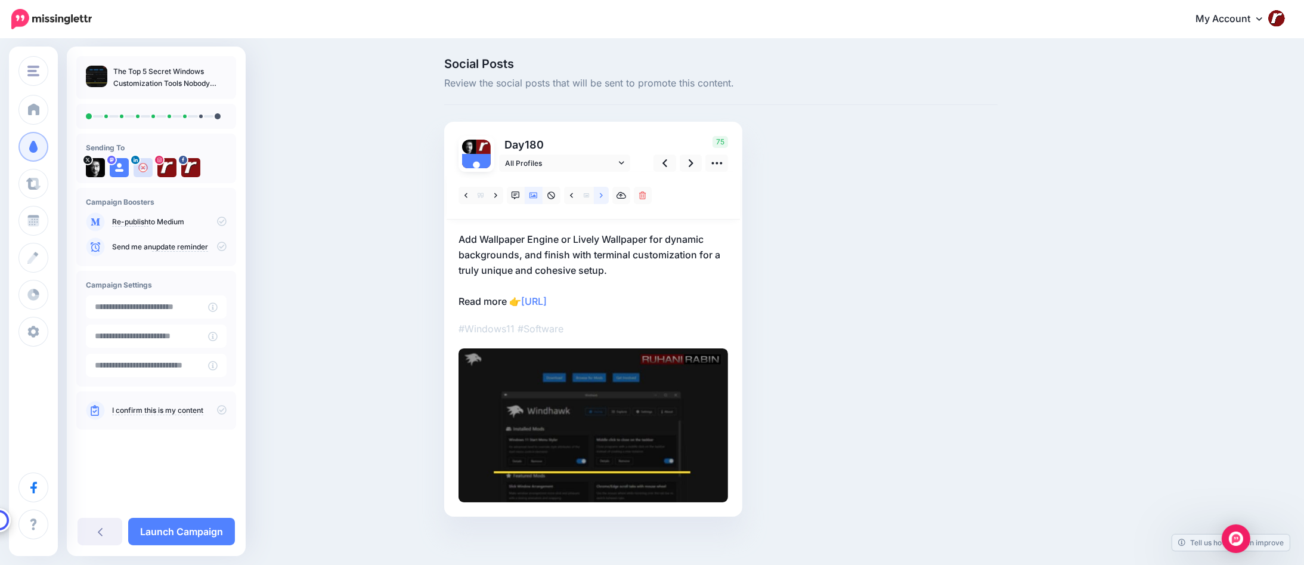
click at [603, 197] on icon at bounding box center [601, 195] width 3 height 5
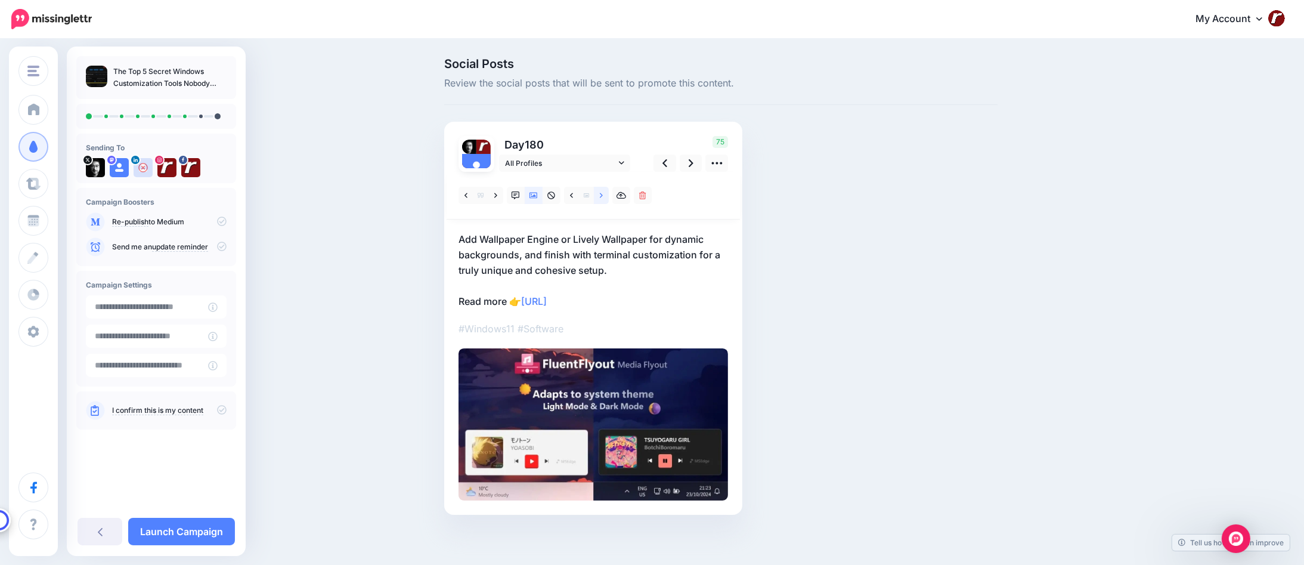
click at [603, 197] on icon at bounding box center [601, 195] width 3 height 5
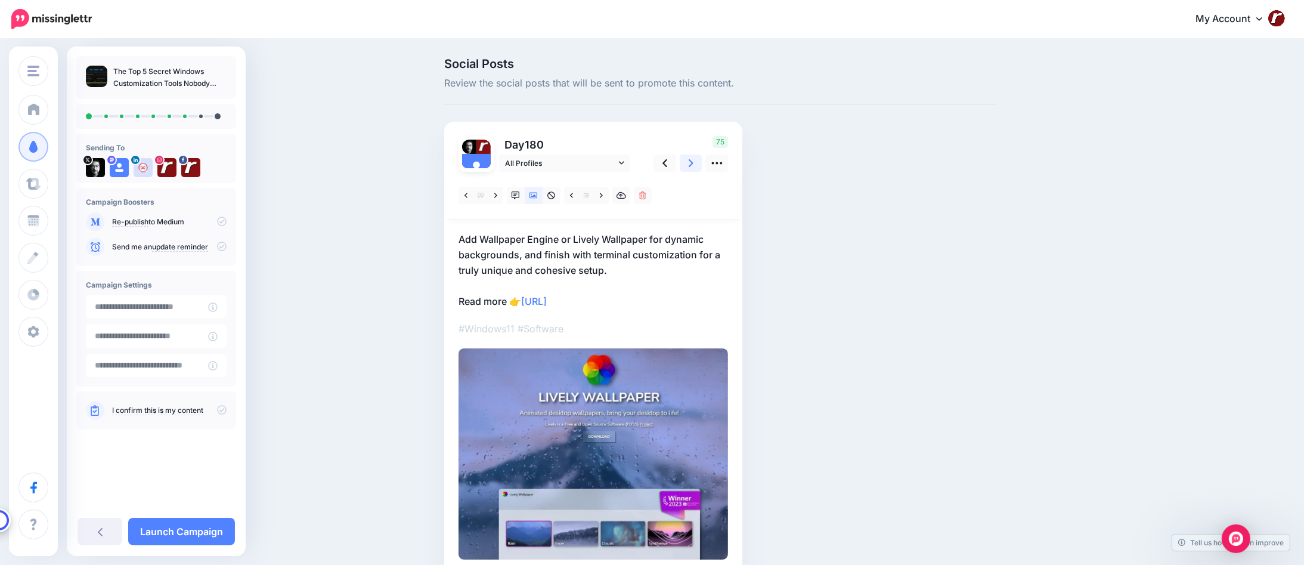
click at [693, 169] on icon at bounding box center [691, 163] width 5 height 13
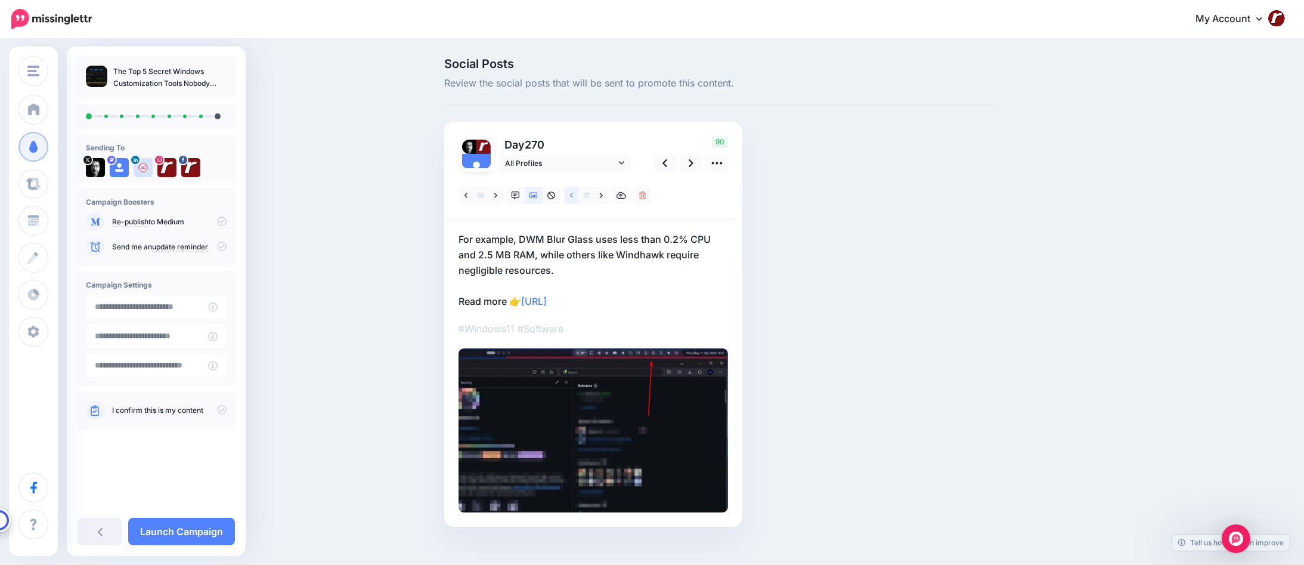
click at [573, 193] on icon at bounding box center [571, 195] width 3 height 5
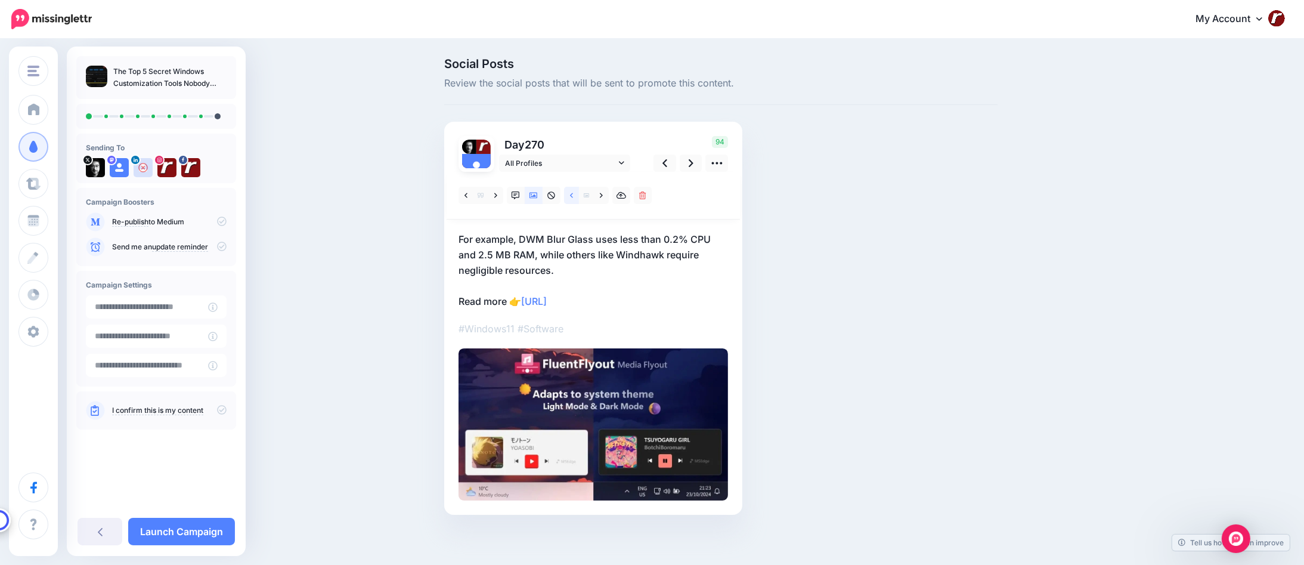
click at [573, 193] on icon at bounding box center [571, 195] width 3 height 5
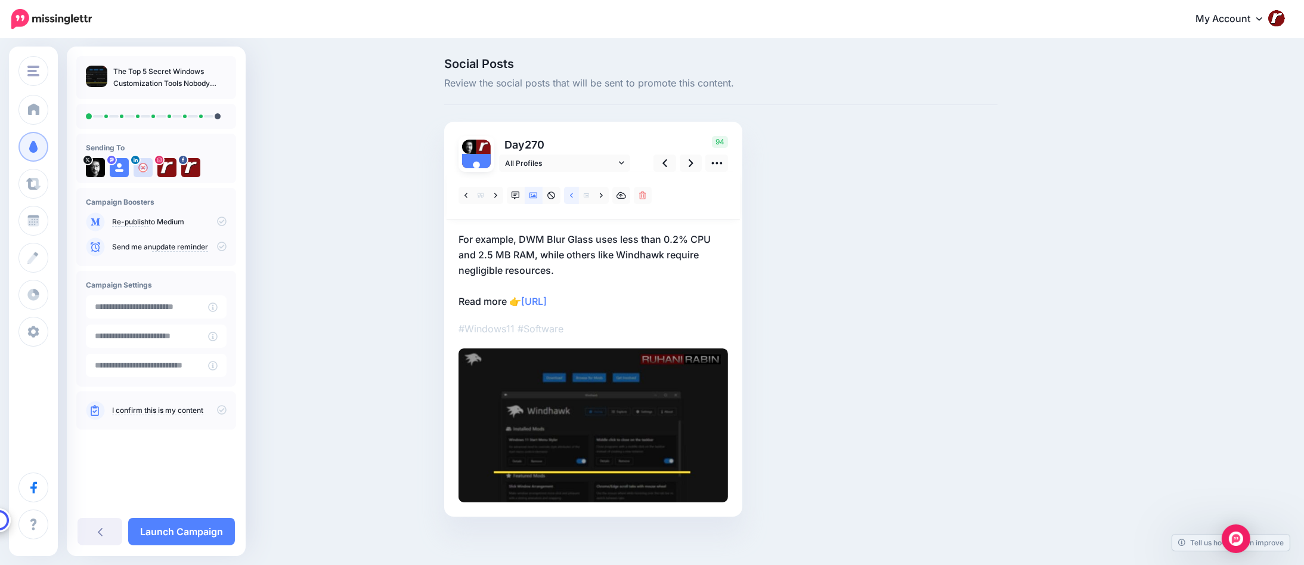
click at [573, 193] on icon at bounding box center [571, 195] width 3 height 5
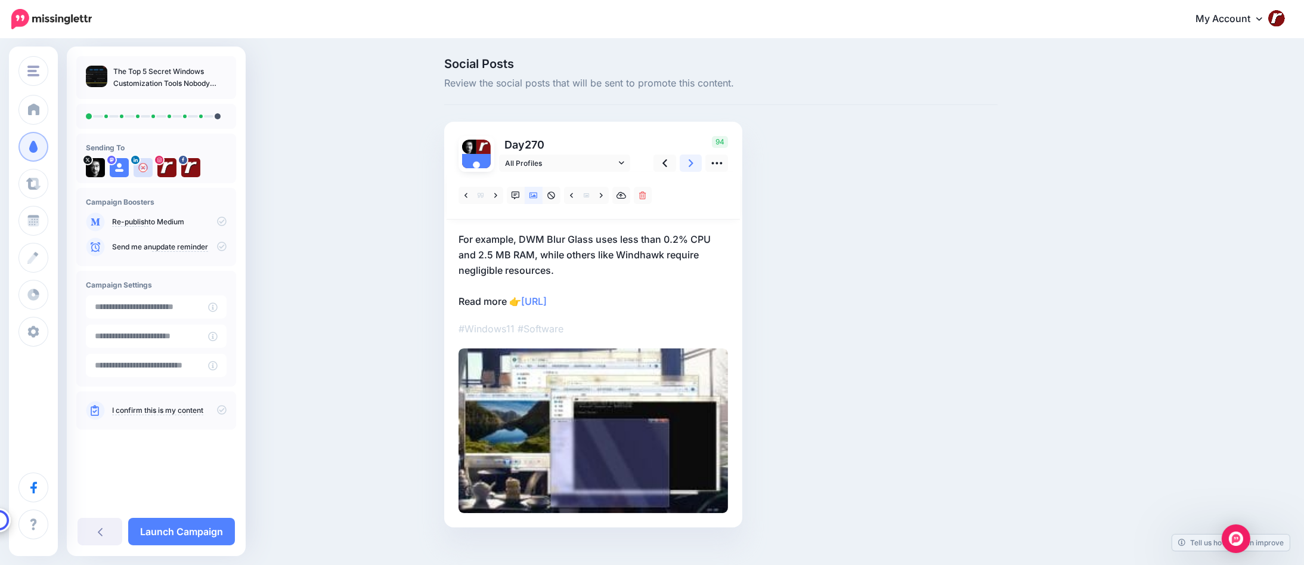
click at [693, 166] on icon at bounding box center [691, 163] width 5 height 8
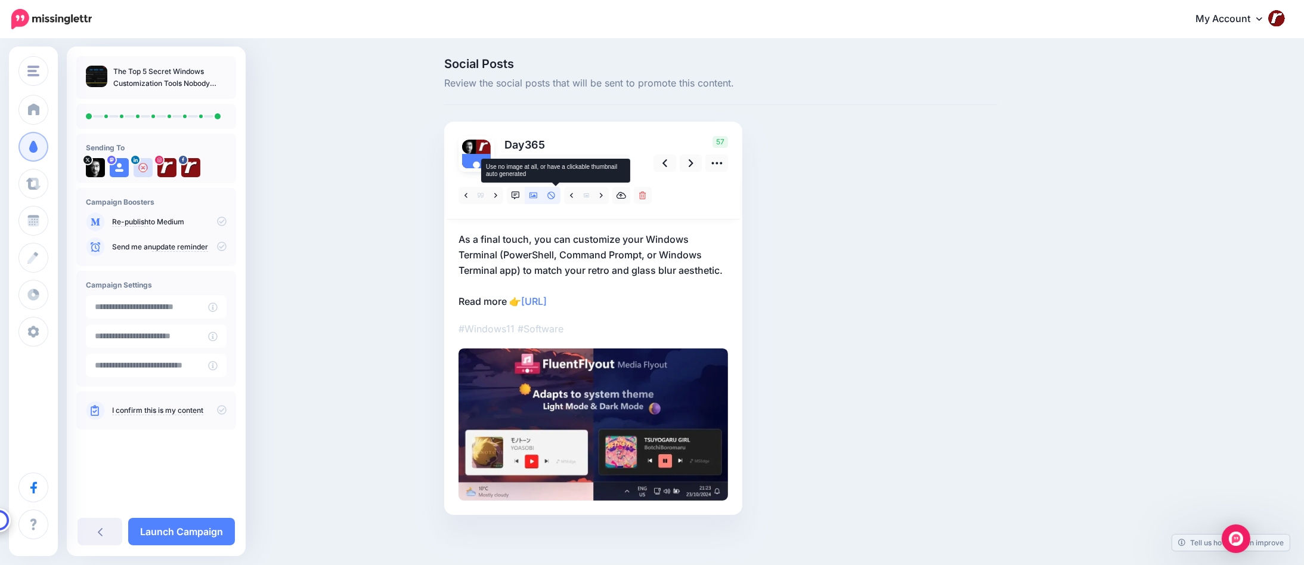
click at [555, 196] on icon at bounding box center [551, 195] width 8 height 8
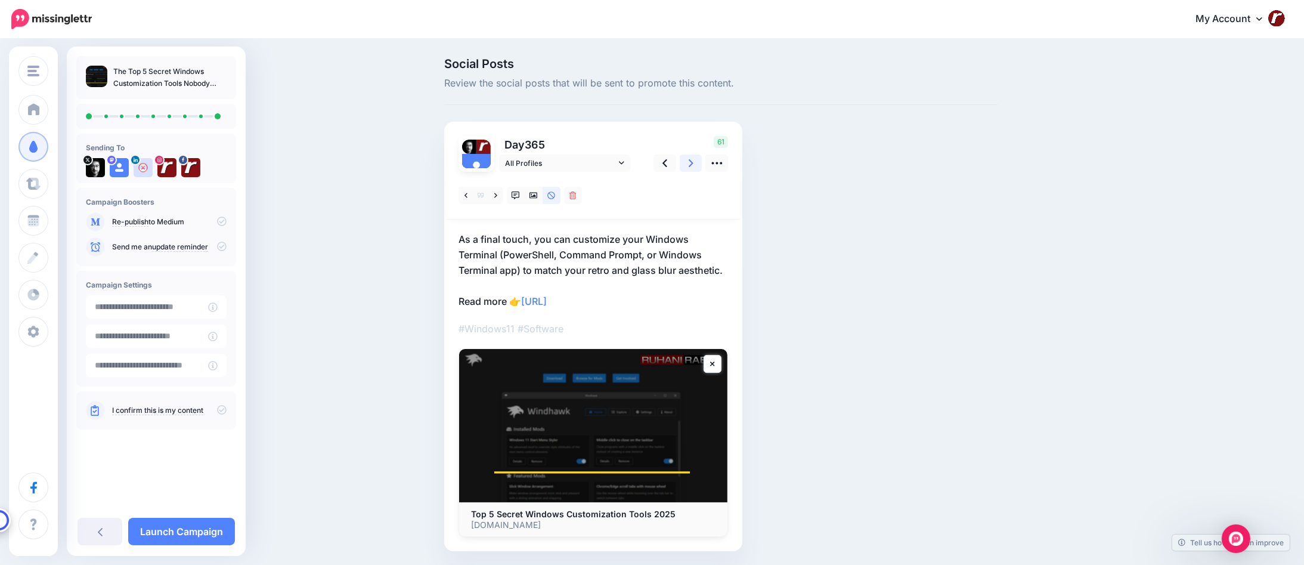
click at [693, 166] on icon at bounding box center [691, 163] width 5 height 13
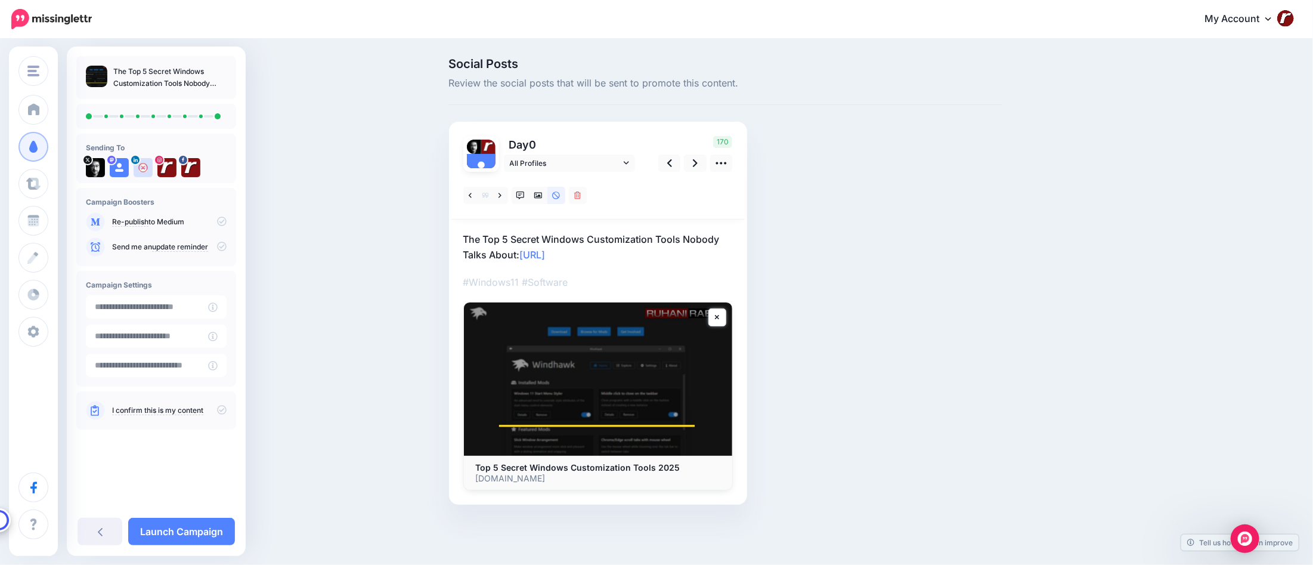
click at [504, 237] on p "The Top 5 Secret Windows Customization Tools Nobody Talks About: https://lttr.a…" at bounding box center [597, 246] width 269 height 31
click at [504, 237] on textarea "**********" at bounding box center [597, 246] width 269 height 31
click at [631, 235] on textarea "**********" at bounding box center [597, 246] width 269 height 31
click at [813, 238] on div "Social Posts Review the social posts that will be sent to promote this content.…" at bounding box center [725, 299] width 571 height 482
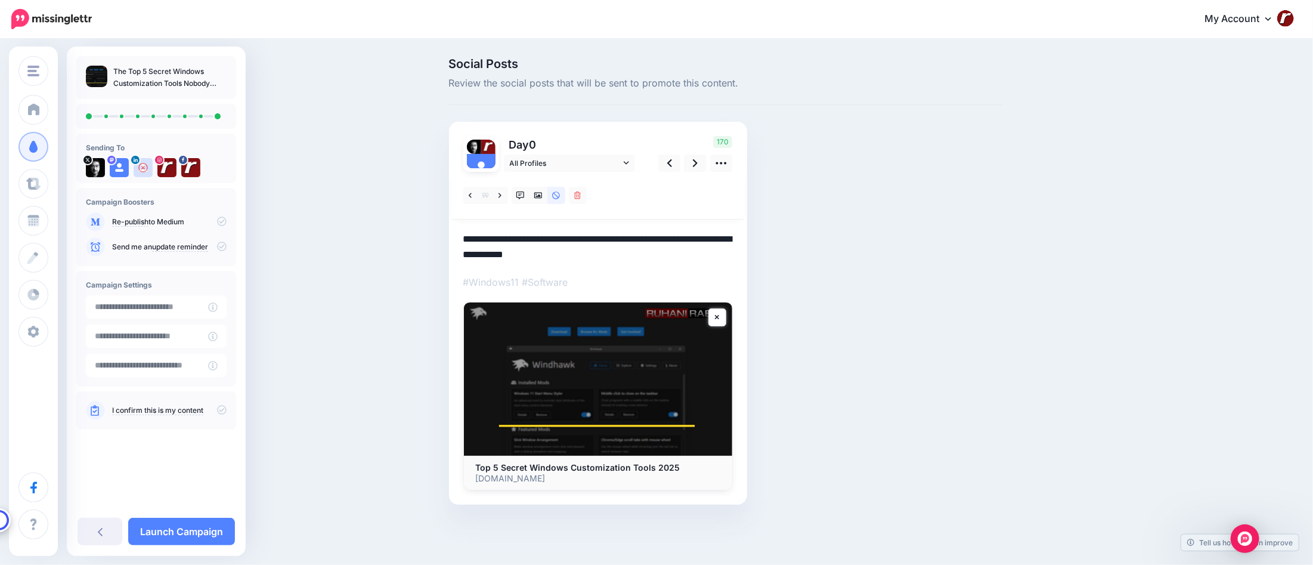
click at [219, 407] on icon at bounding box center [222, 410] width 10 height 10
click at [193, 526] on link "Launch Campaign" at bounding box center [181, 530] width 107 height 27
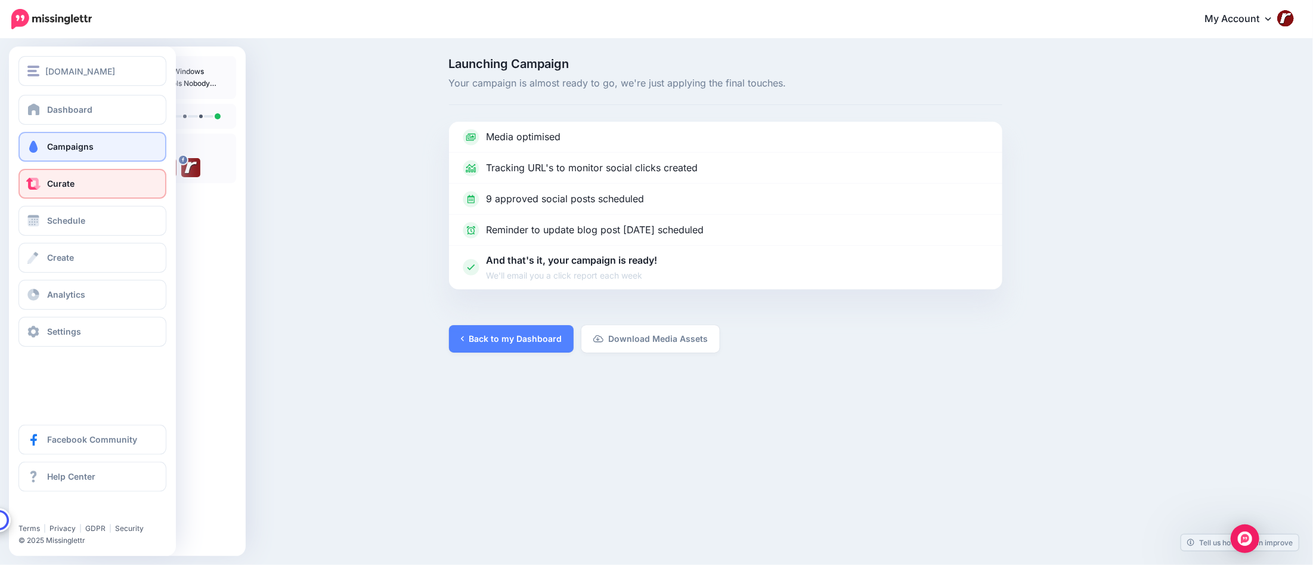
click at [60, 184] on span "Curate" at bounding box center [60, 183] width 27 height 10
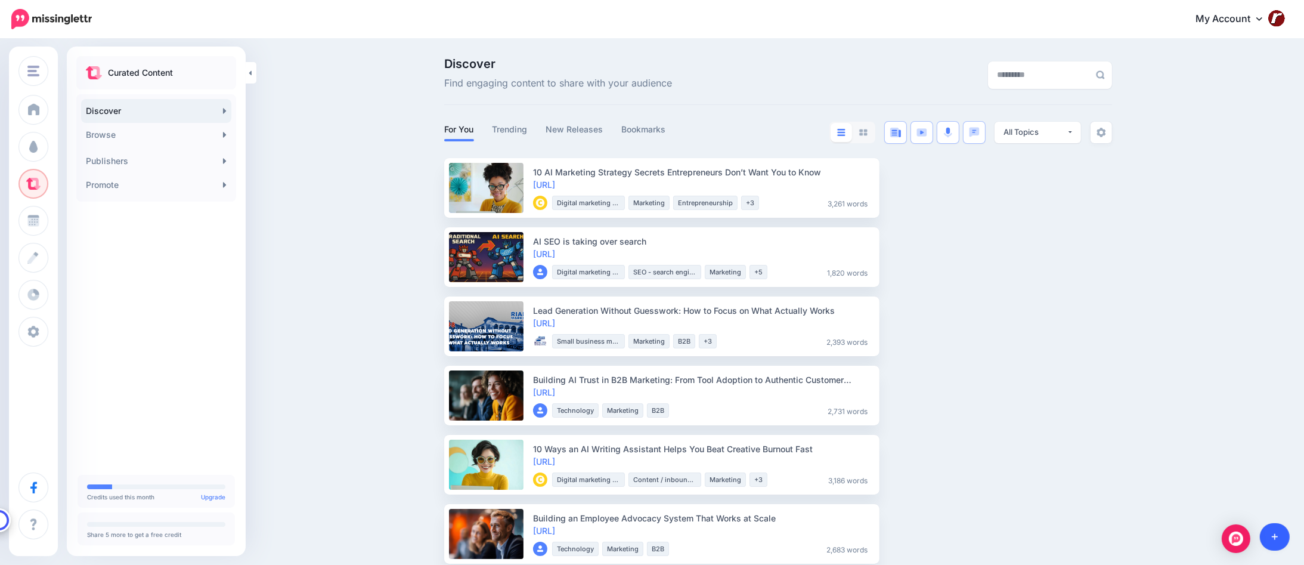
click at [1269, 529] on link at bounding box center [1275, 536] width 30 height 27
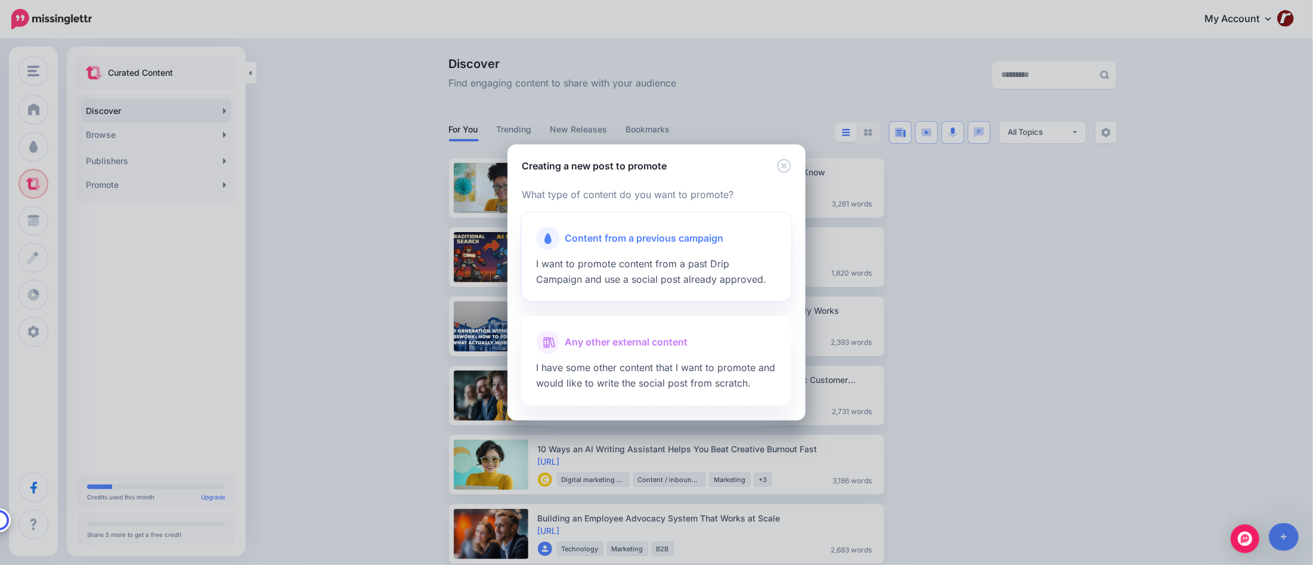
click at [689, 271] on div "Content from a previous campaign I want to promote content from a past Drip Cam…" at bounding box center [656, 256] width 269 height 89
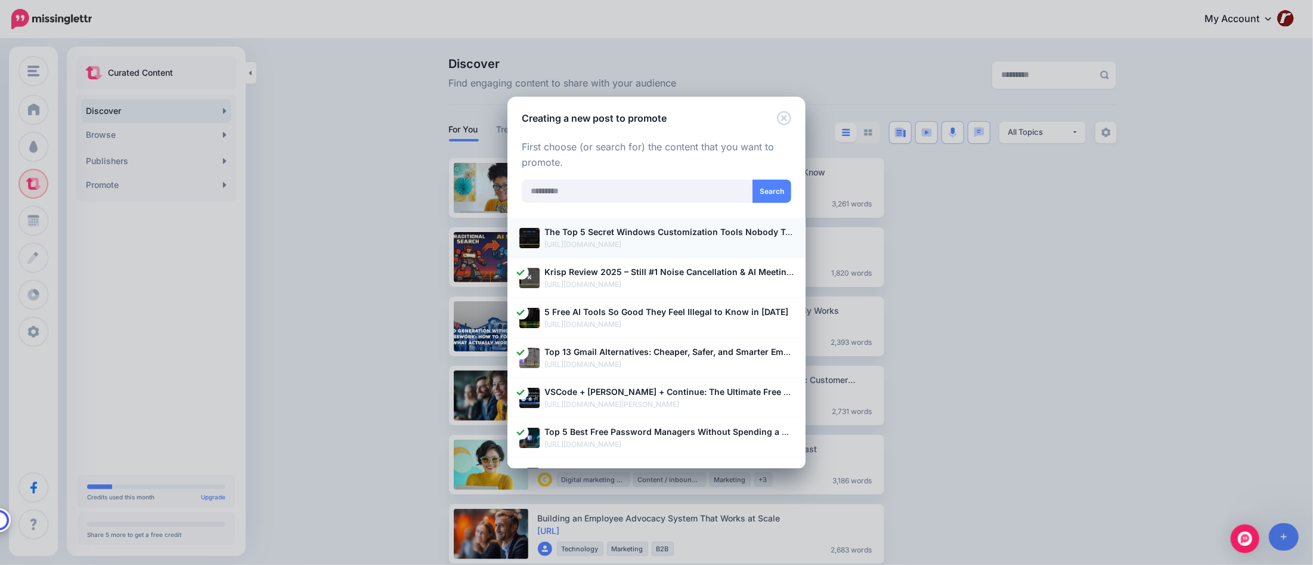
click at [680, 240] on p "https://www.ruhanirabin.com/secret-windows-customization-tools/" at bounding box center [668, 244] width 249 height 12
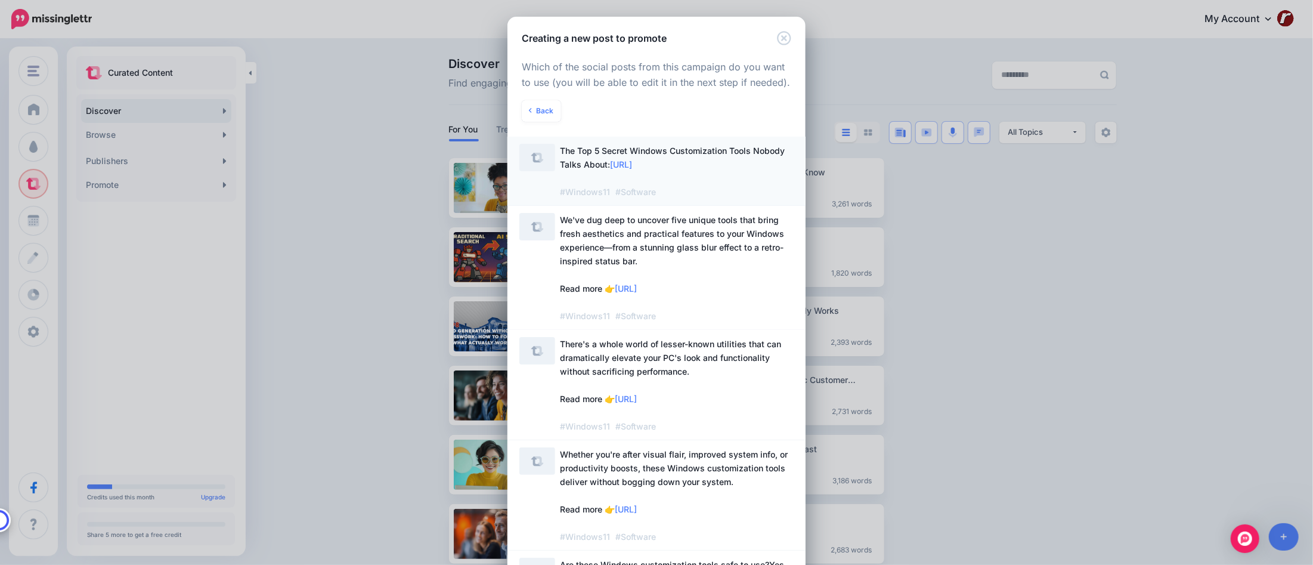
click at [733, 168] on span "The Top 5 Secret Windows Customization Tools Nobody Talks About: https://lttr.a…" at bounding box center [677, 171] width 234 height 55
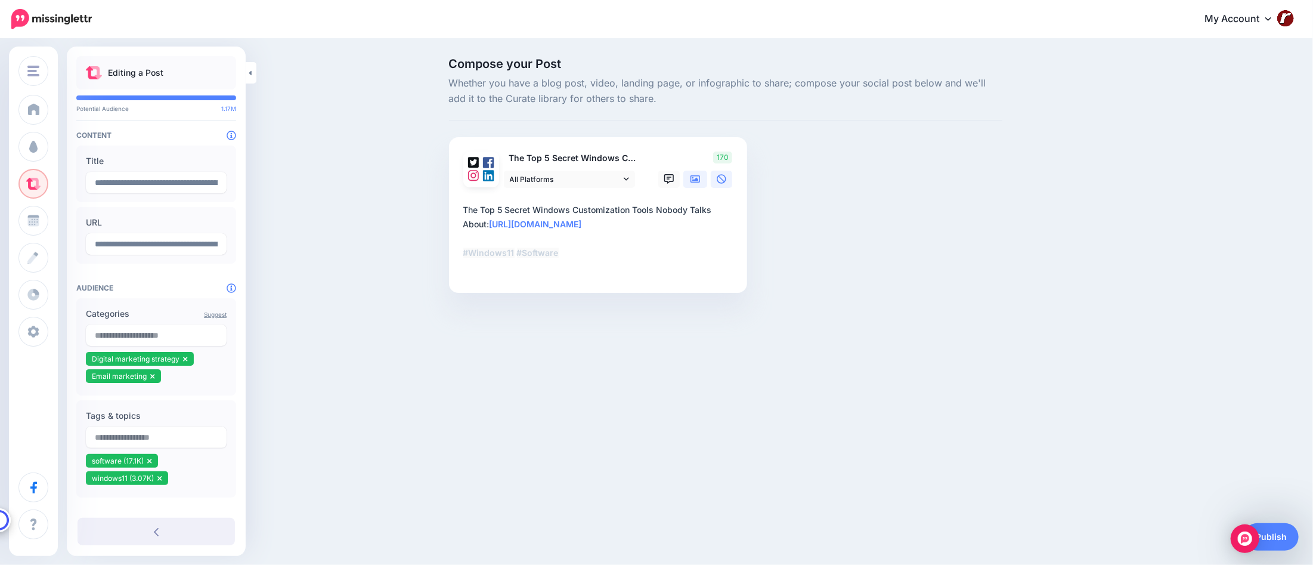
click at [700, 180] on link at bounding box center [695, 179] width 24 height 17
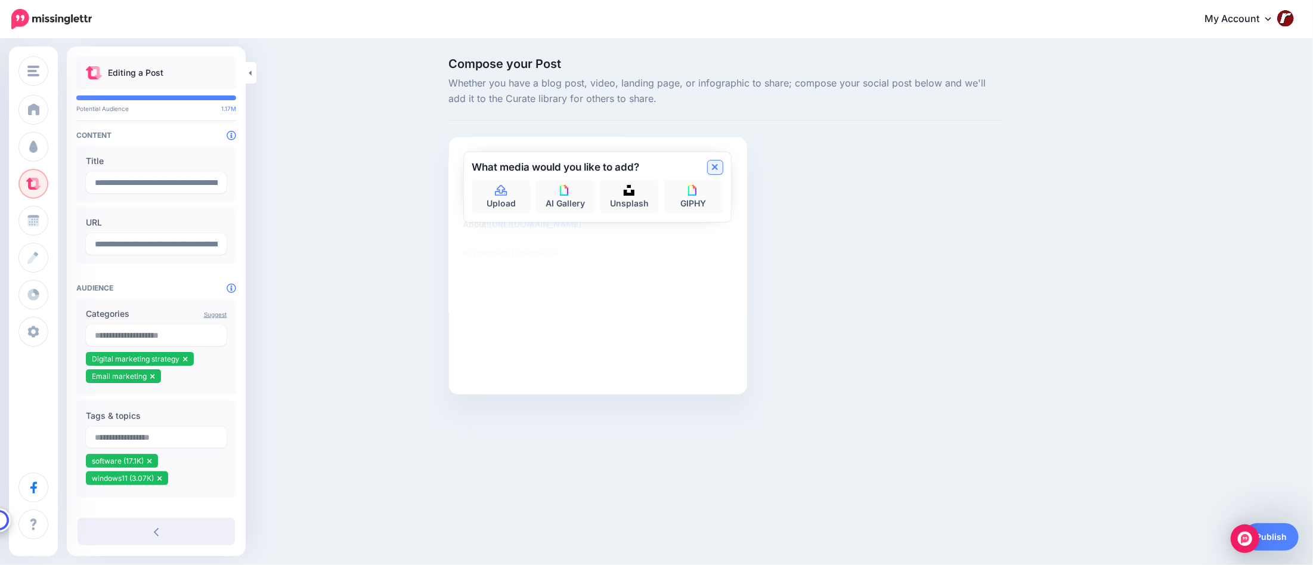
click at [715, 169] on icon at bounding box center [715, 167] width 6 height 10
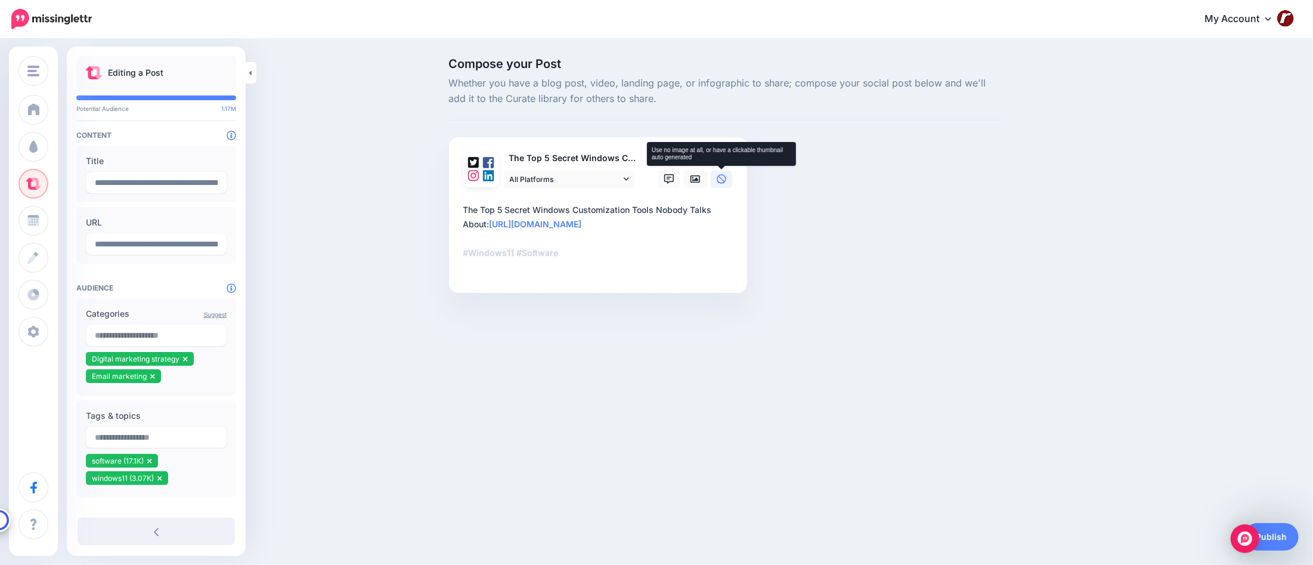
click at [717, 184] on link at bounding box center [721, 179] width 21 height 17
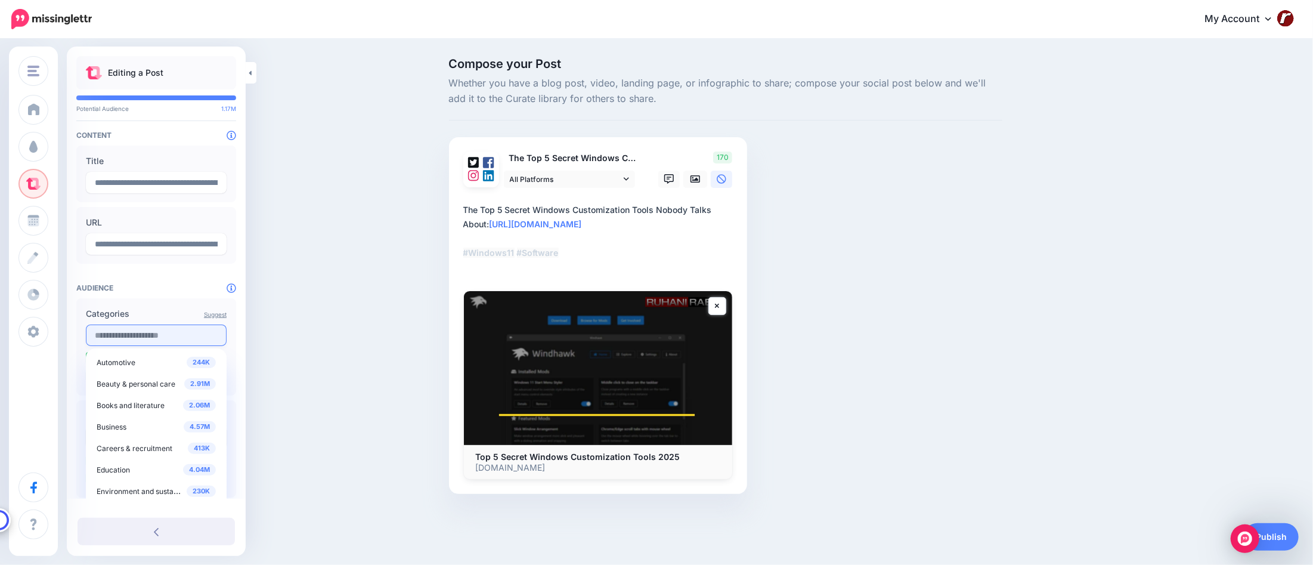
click at [149, 333] on input "text" at bounding box center [156, 334] width 141 height 21
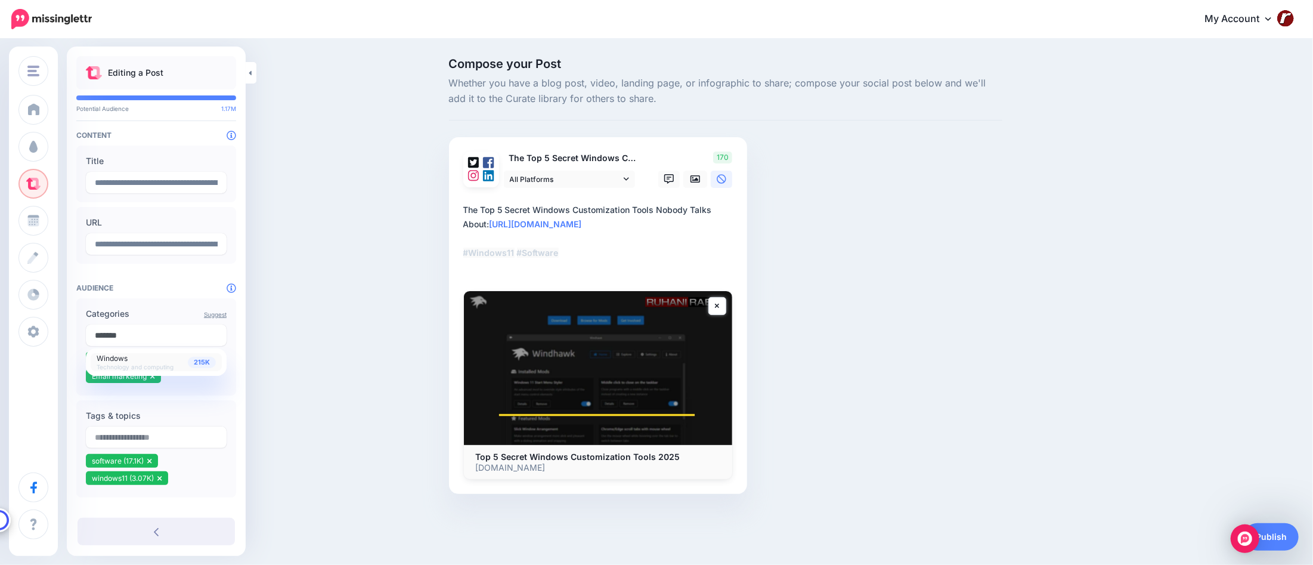
type input "*******"
click at [147, 358] on div "215K Windows Technology and computing" at bounding box center [156, 362] width 119 height 17
click at [186, 408] on label "Tags & topics" at bounding box center [156, 415] width 141 height 14
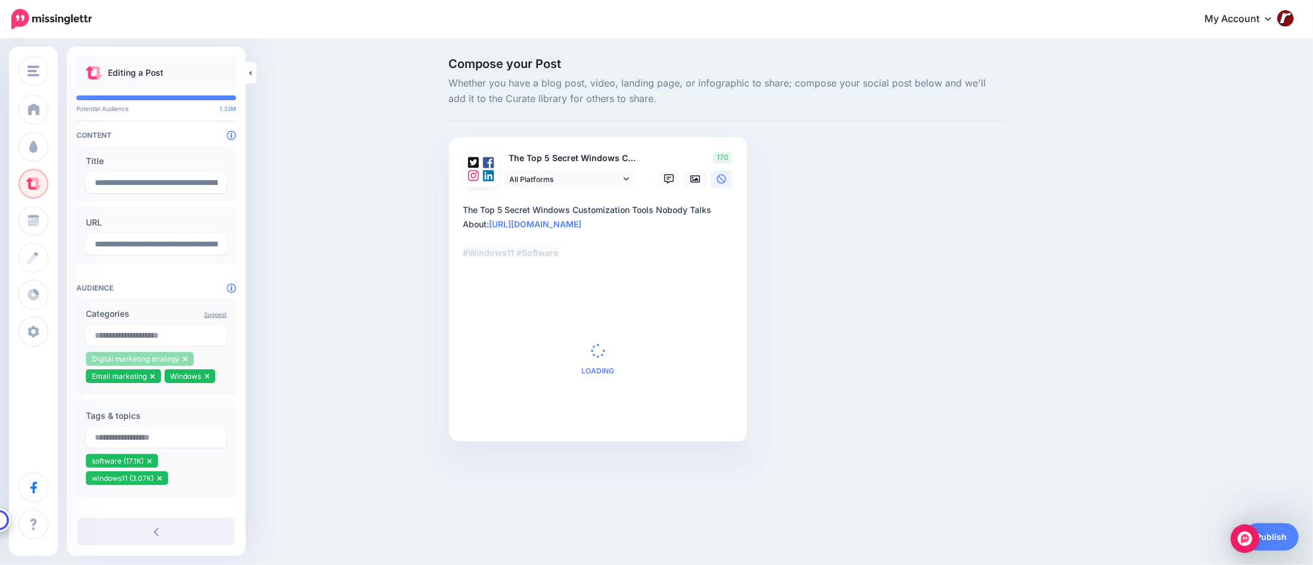
click at [186, 357] on li "Digital marketing strategy" at bounding box center [140, 359] width 108 height 14
click at [184, 357] on icon at bounding box center [185, 358] width 5 height 7
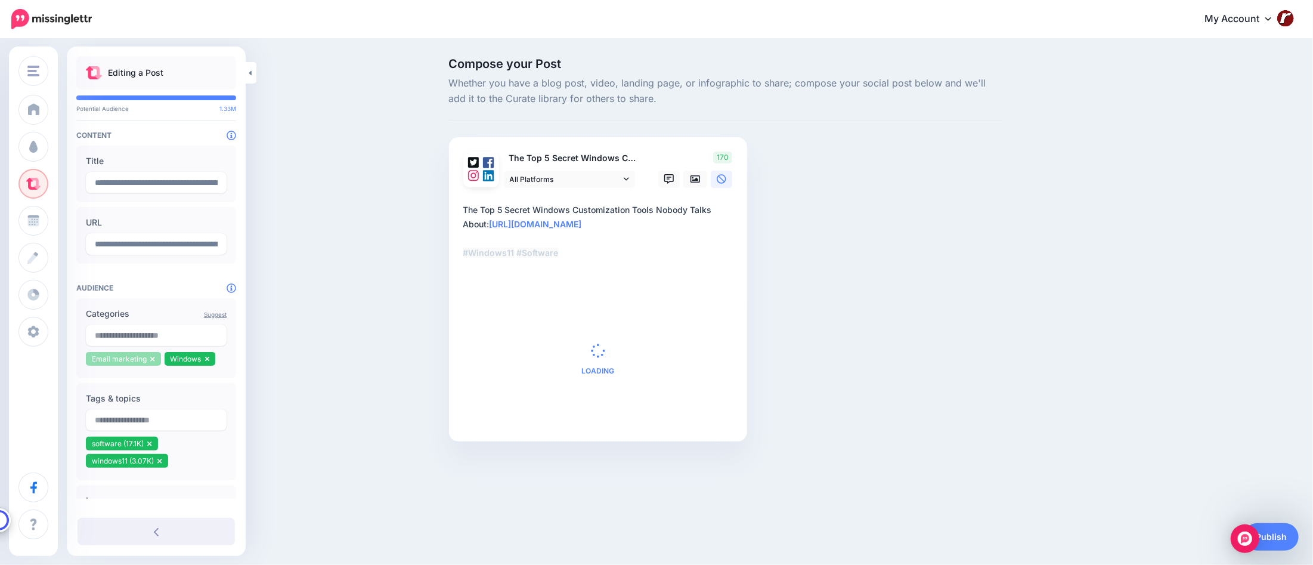
click at [150, 361] on icon at bounding box center [152, 358] width 5 height 7
click at [155, 340] on input "text" at bounding box center [156, 334] width 141 height 21
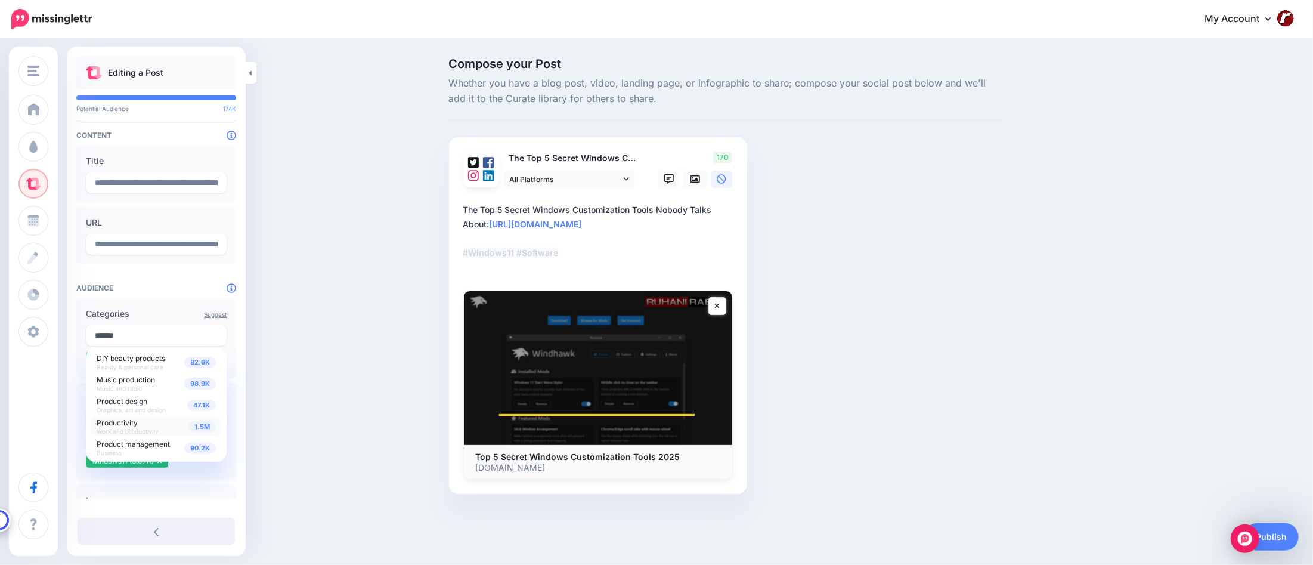
type input "******"
click at [153, 426] on span "Productivity Work and productivity" at bounding box center [128, 426] width 62 height 18
click at [280, 401] on div "Compose your Post Whether you have a blog post, video, landing page, or infogra…" at bounding box center [656, 293] width 1313 height 507
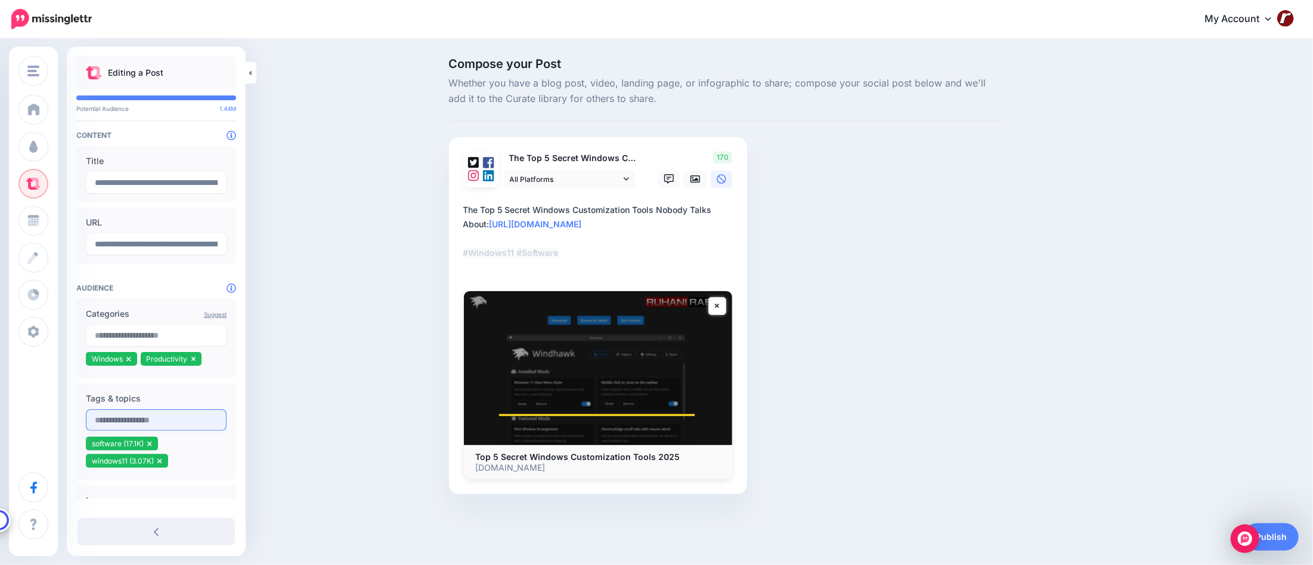
click at [198, 414] on input "text" at bounding box center [156, 419] width 141 height 21
type input "*******"
click at [310, 439] on div "Compose your Post Whether you have a blog post, video, landing page, or infogra…" at bounding box center [656, 293] width 1313 height 507
click at [173, 421] on input "*******" at bounding box center [156, 419] width 141 height 21
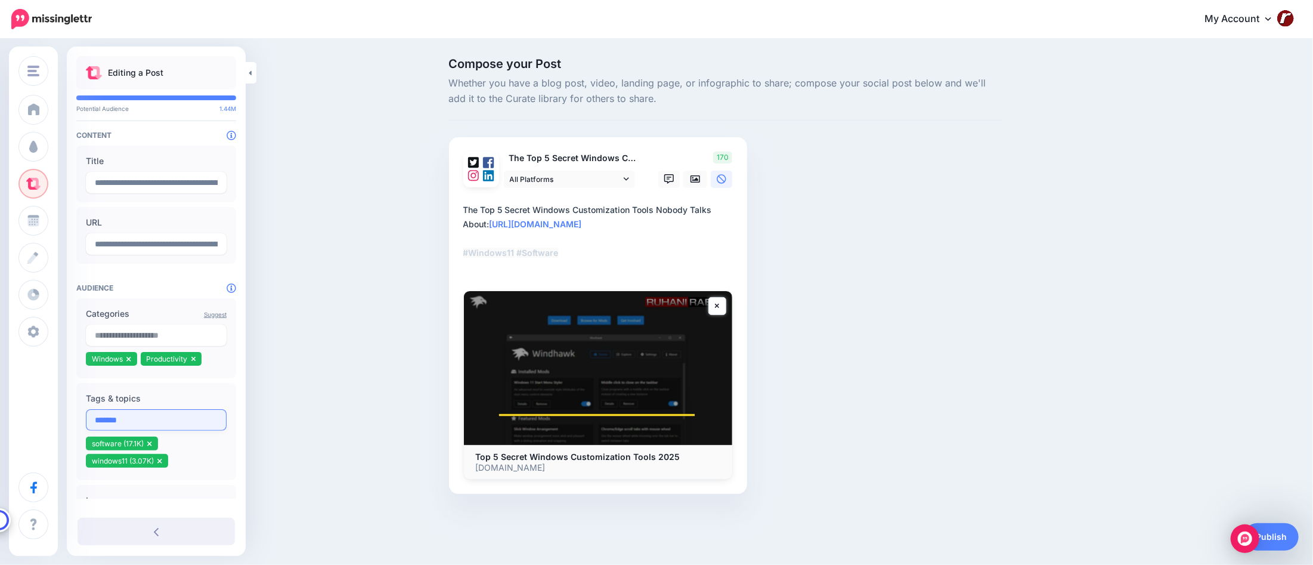
click at [173, 421] on input "*******" at bounding box center [156, 419] width 141 height 21
click at [1282, 535] on link "Publish" at bounding box center [1271, 536] width 55 height 27
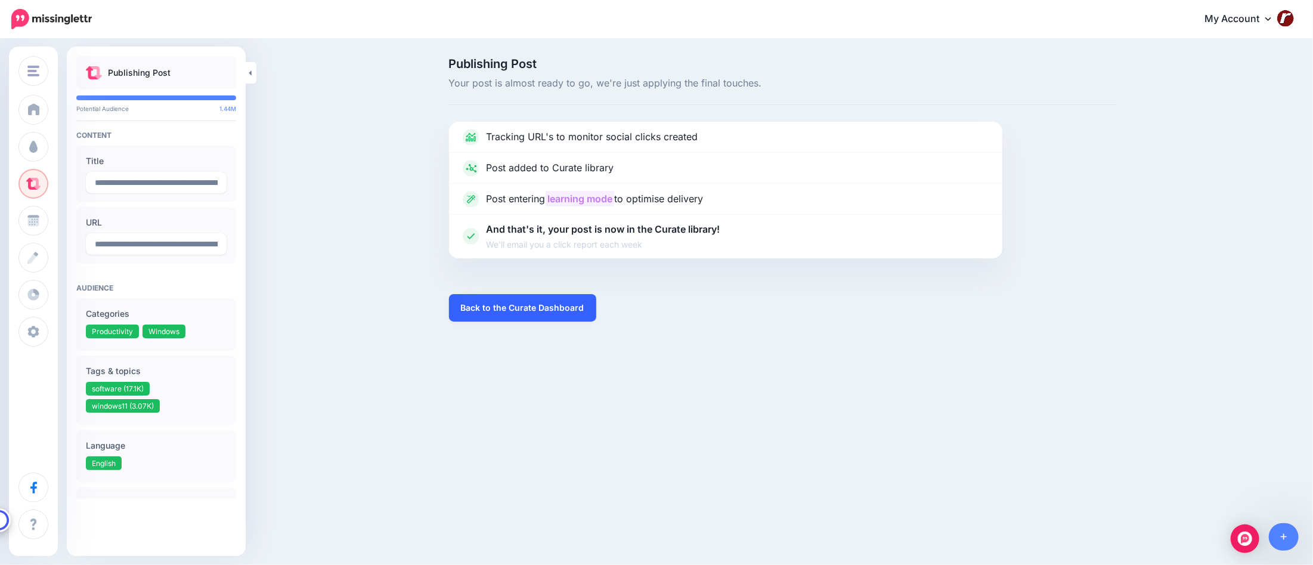
click at [556, 312] on link "Back to the Curate Dashboard" at bounding box center [522, 307] width 147 height 27
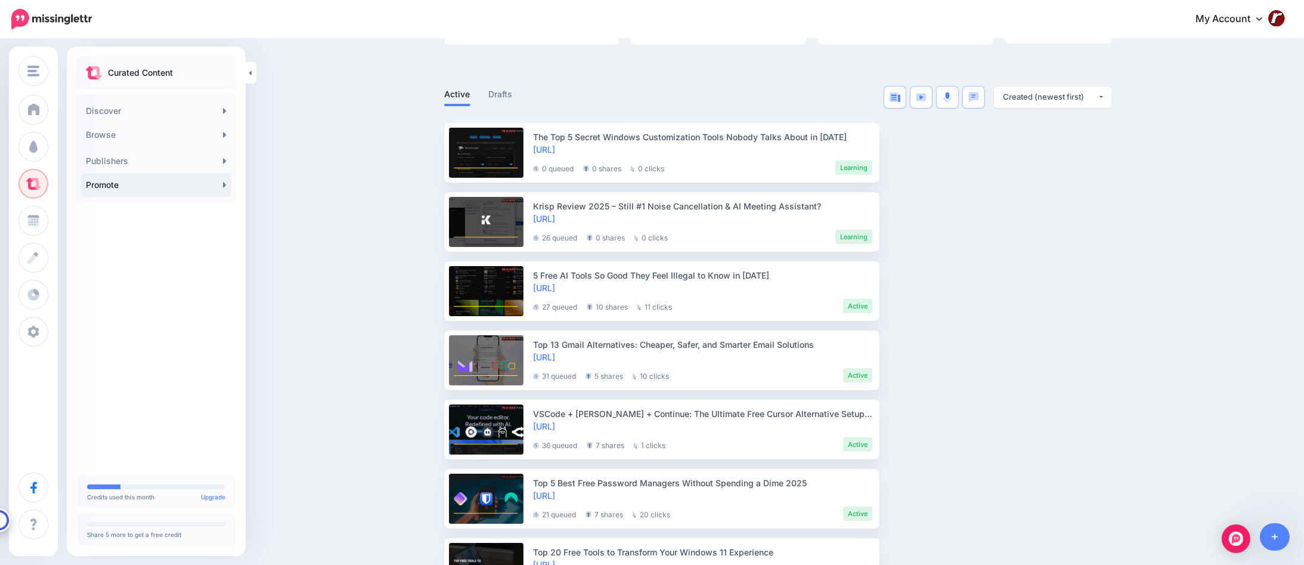
scroll to position [298, 0]
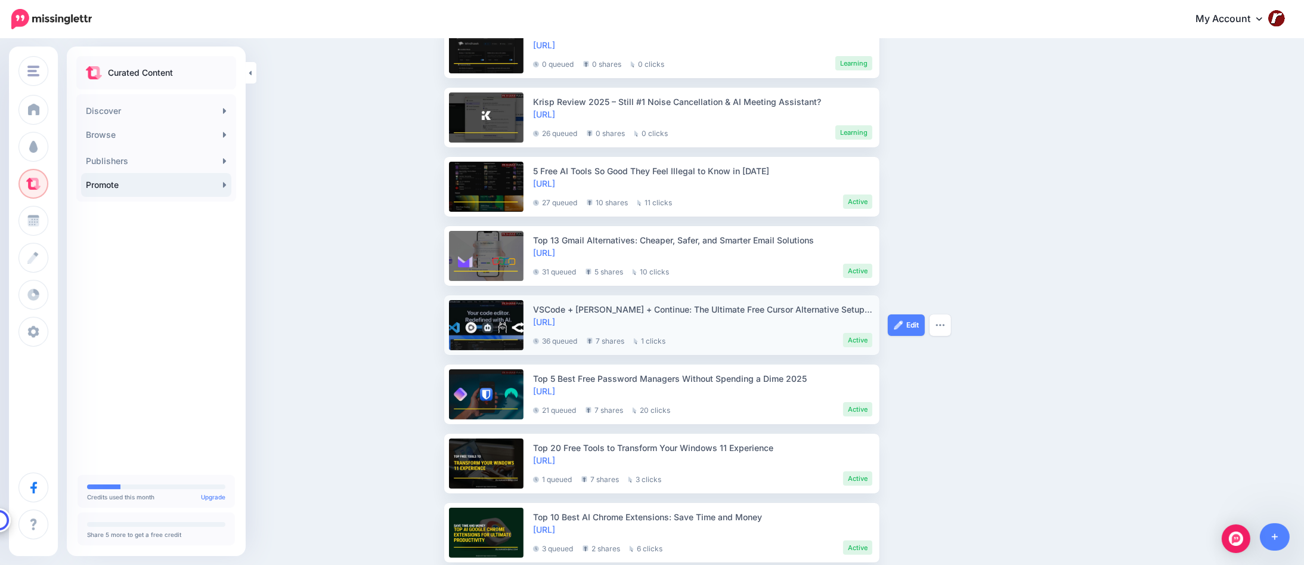
click at [593, 341] on img at bounding box center [590, 340] width 6 height 7
click at [607, 342] on li "7 shares" at bounding box center [606, 340] width 38 height 14
click at [609, 410] on li "7 shares" at bounding box center [604, 409] width 38 height 14
click at [946, 396] on button "button" at bounding box center [939, 393] width 21 height 21
click at [934, 420] on link "Preview Post" at bounding box center [903, 423] width 86 height 23
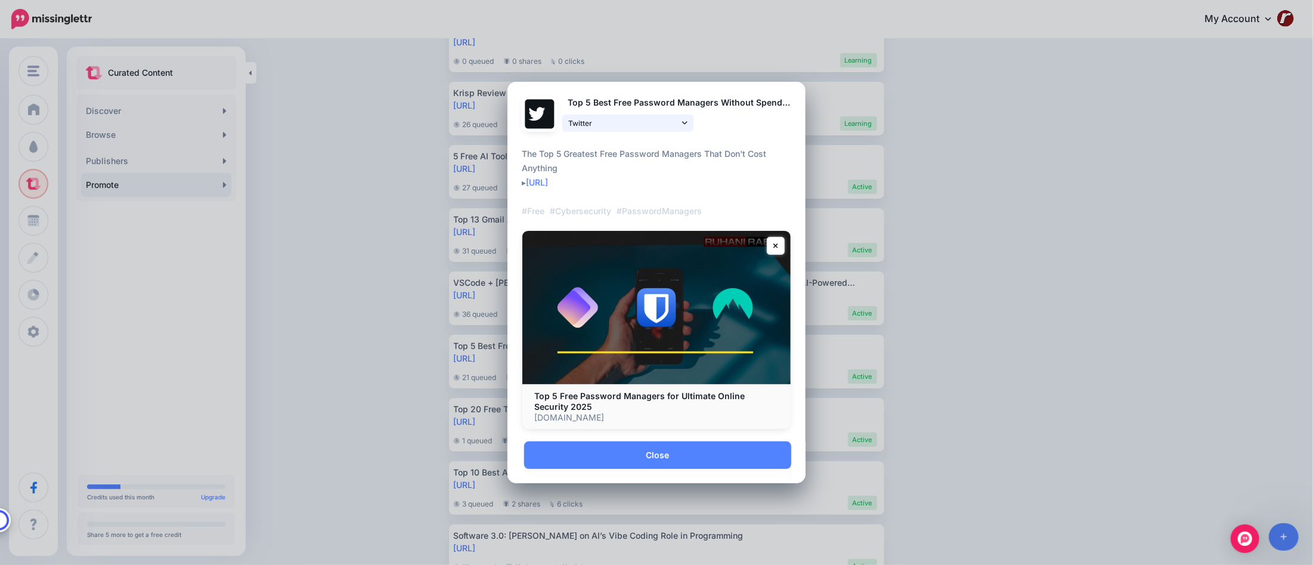
click at [673, 122] on span "Twitter" at bounding box center [623, 123] width 111 height 13
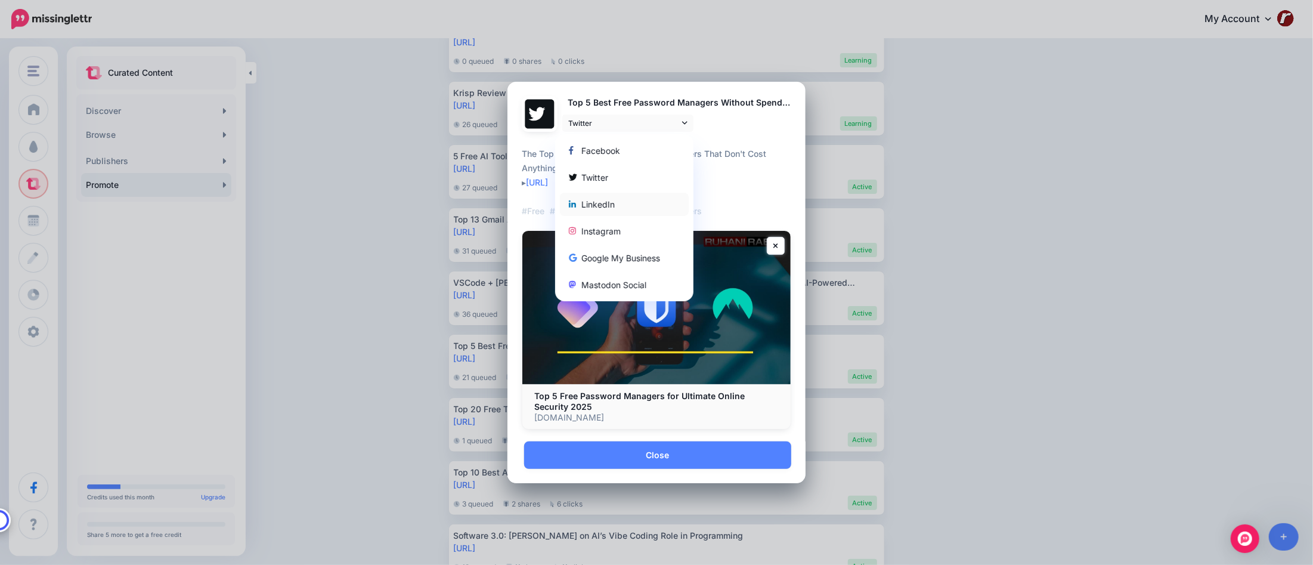
click at [627, 199] on div "LinkedIn" at bounding box center [624, 204] width 111 height 14
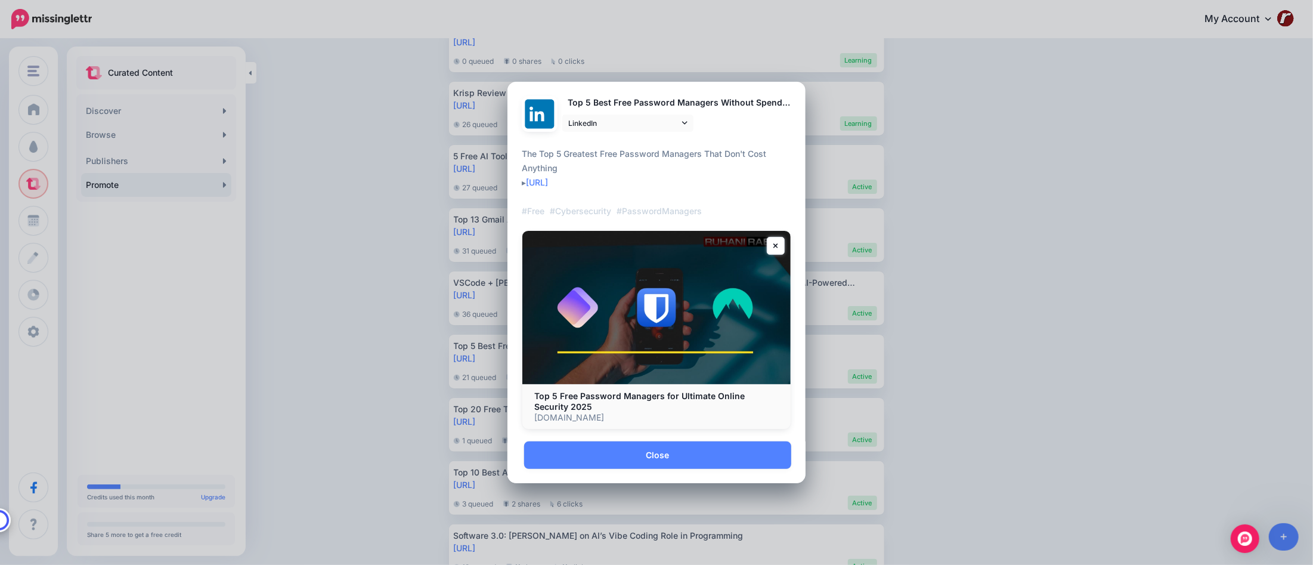
click at [1029, 194] on div "Preview Post Loading Top 5 Best Free Password Managers Without Spending a Dime …" at bounding box center [656, 282] width 1313 height 565
click at [676, 459] on link "Close" at bounding box center [657, 454] width 267 height 27
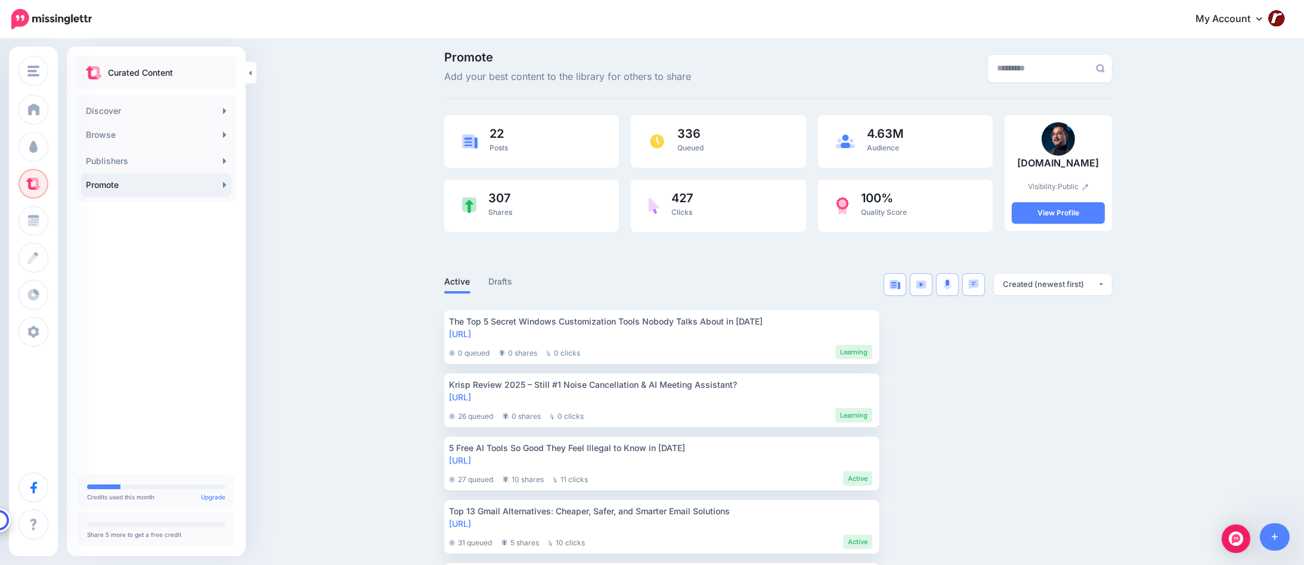
scroll to position [0, 0]
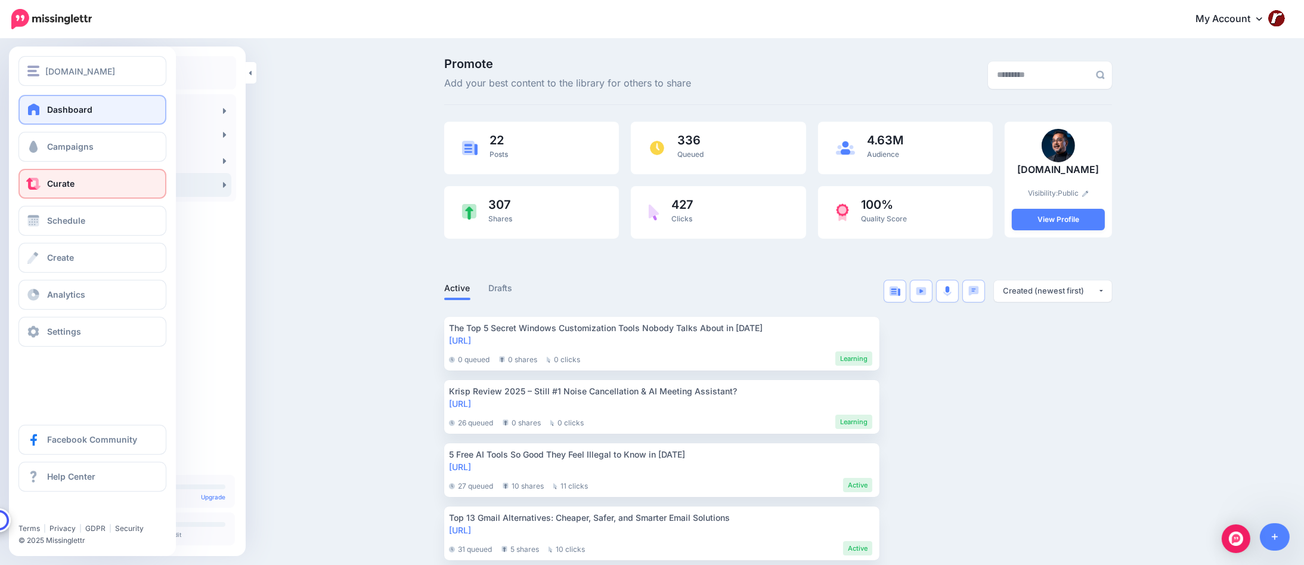
click at [30, 112] on span at bounding box center [34, 109] width 16 height 12
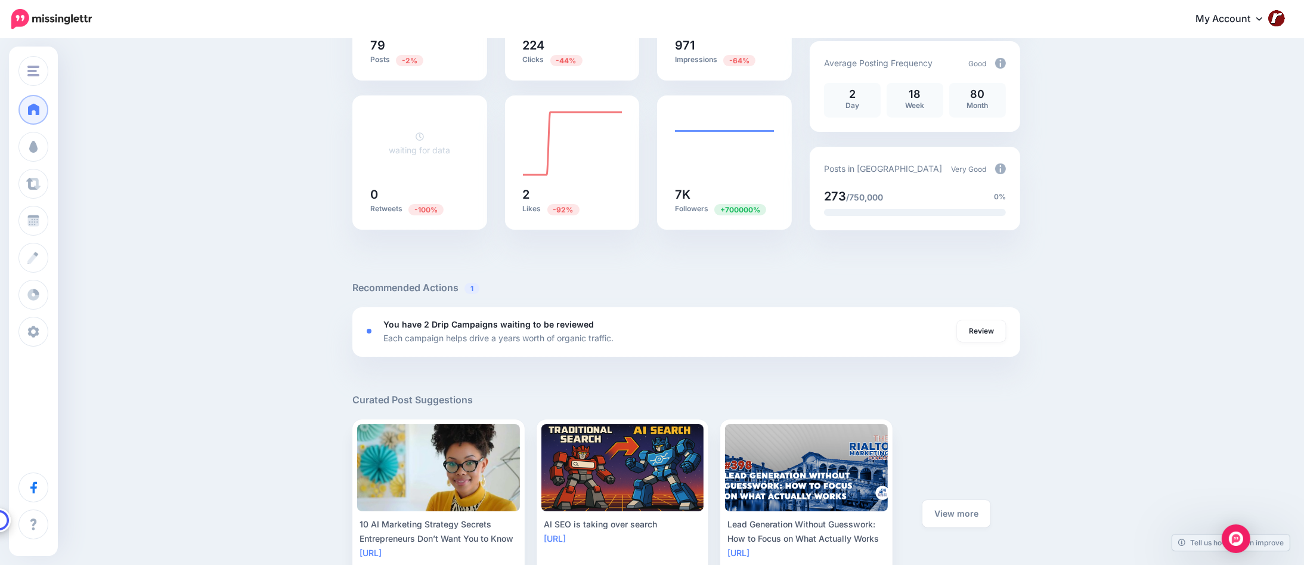
scroll to position [119, 0]
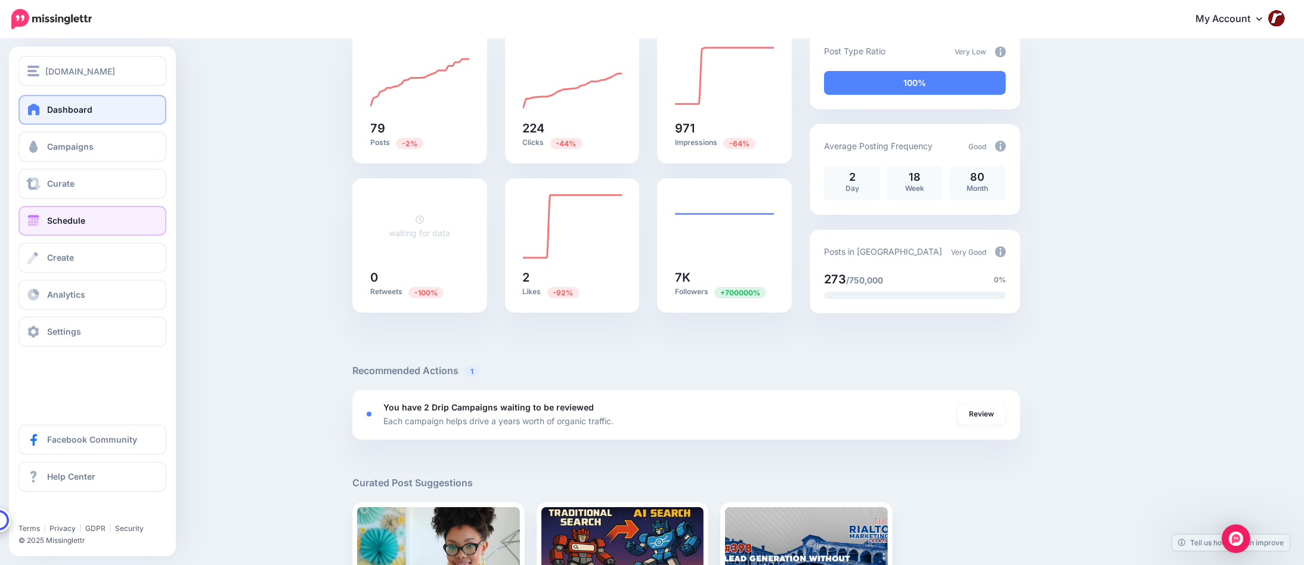
click at [48, 213] on link "Schedule" at bounding box center [92, 221] width 148 height 30
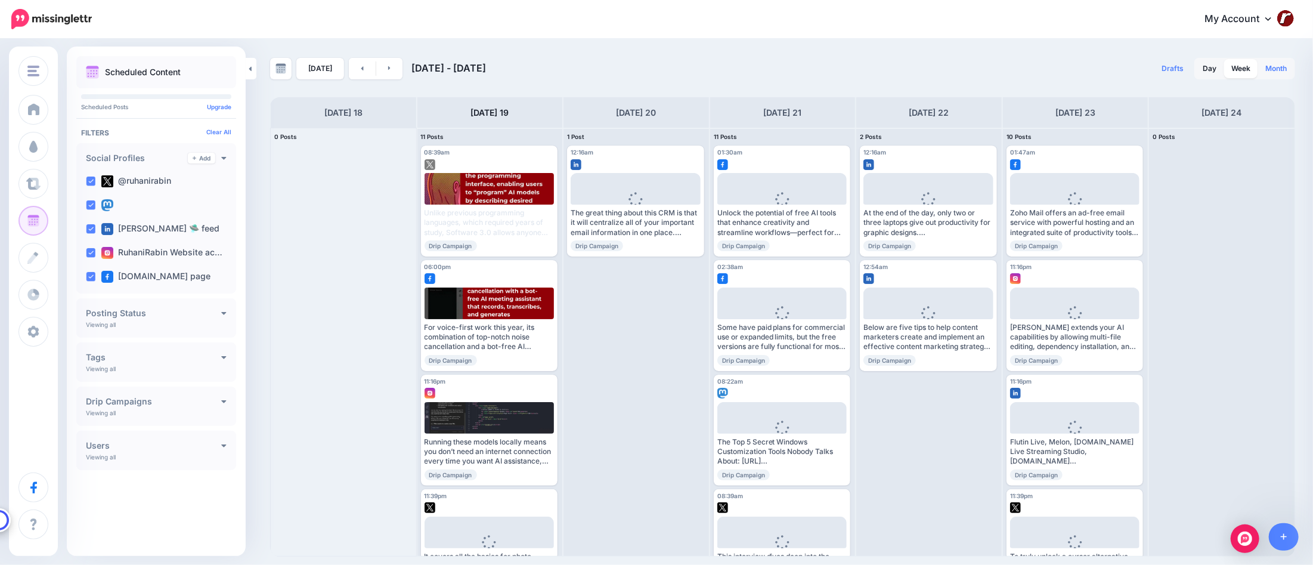
click at [1279, 70] on link "Month" at bounding box center [1276, 68] width 36 height 19
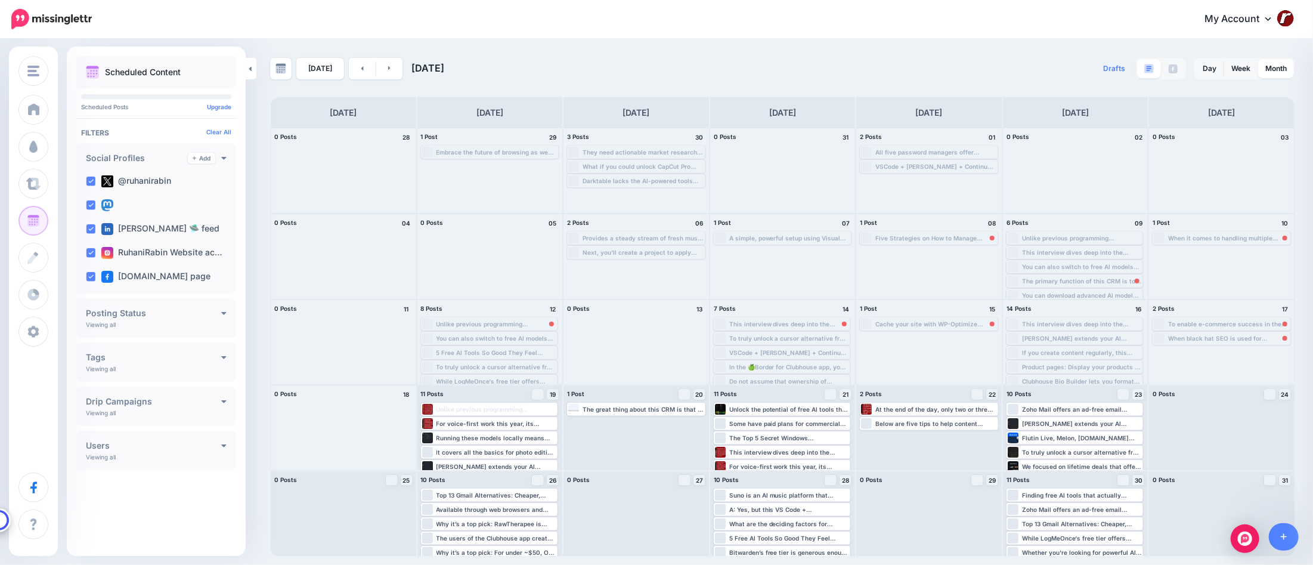
click at [212, 314] on h4 "Posting Status" at bounding box center [153, 313] width 135 height 8
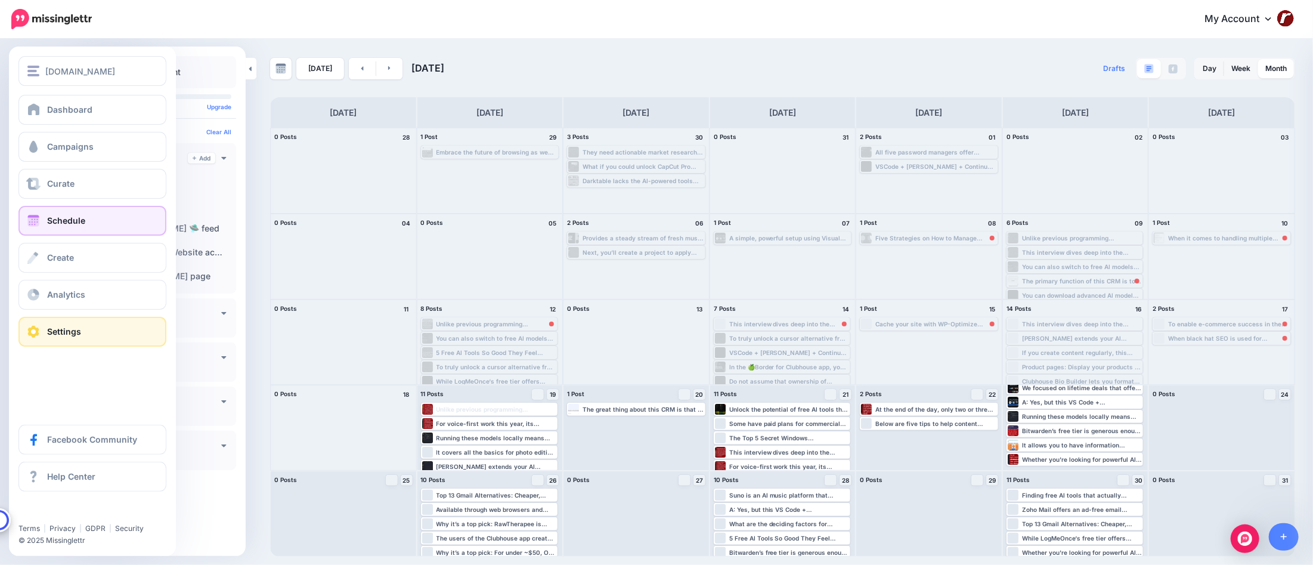
click at [30, 321] on link "Settings" at bounding box center [92, 332] width 148 height 30
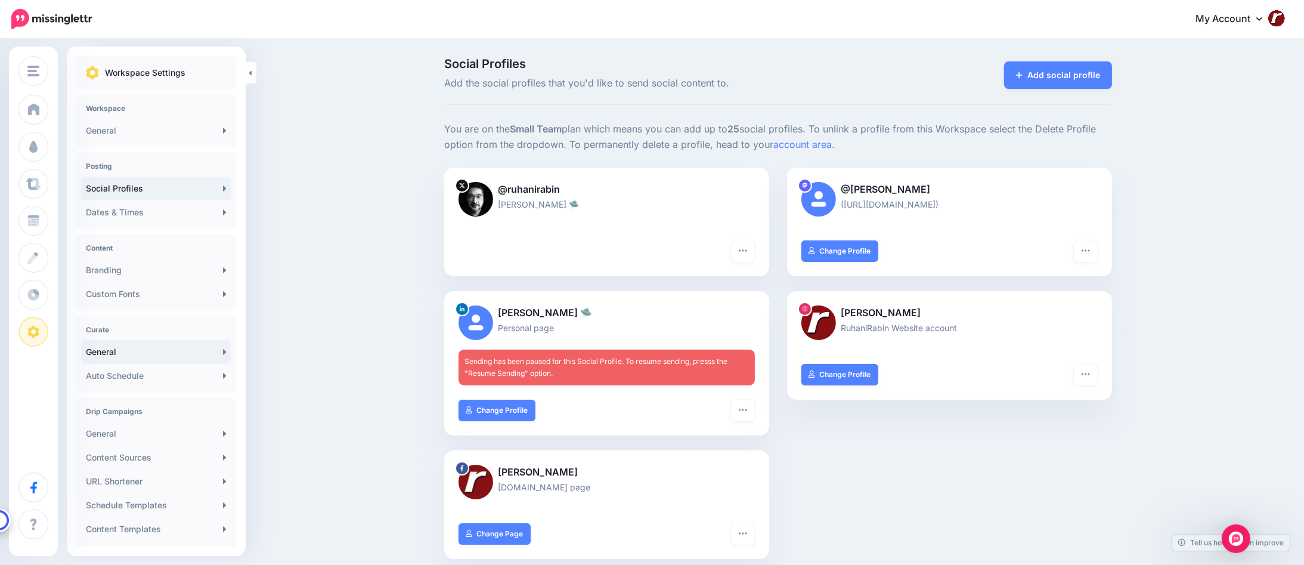
click at [172, 351] on link "General" at bounding box center [156, 352] width 150 height 24
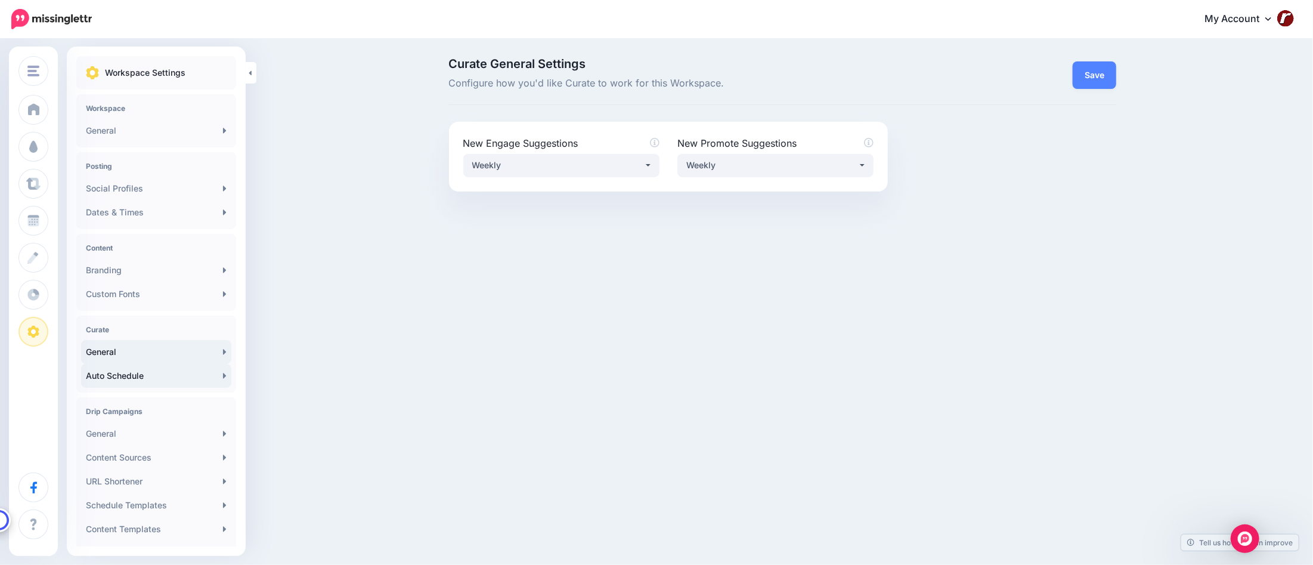
click at [157, 366] on link "Auto Schedule" at bounding box center [156, 376] width 150 height 24
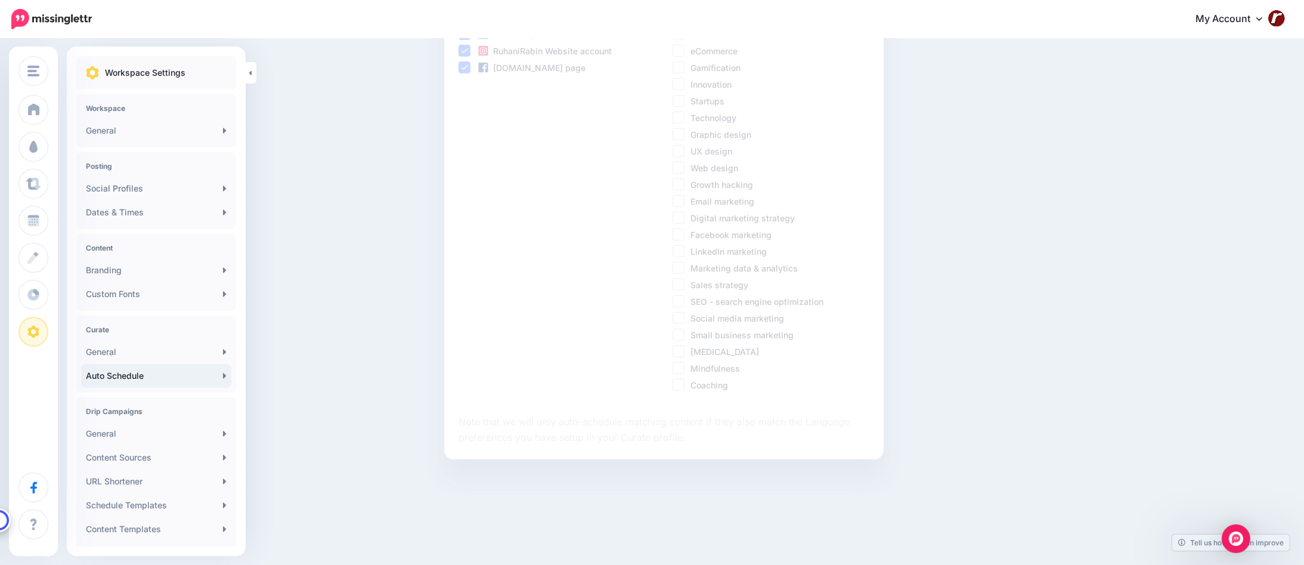
scroll to position [360, 0]
click at [172, 499] on link "Schedule Templates" at bounding box center [156, 505] width 150 height 24
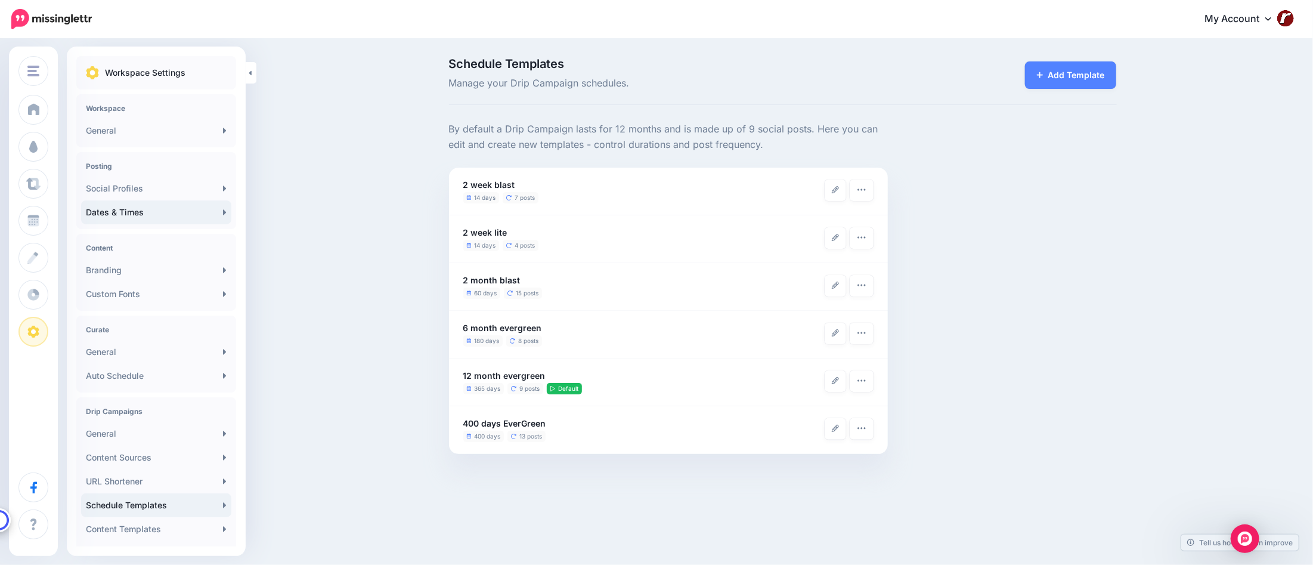
click at [190, 212] on link "Dates & Times" at bounding box center [156, 212] width 150 height 24
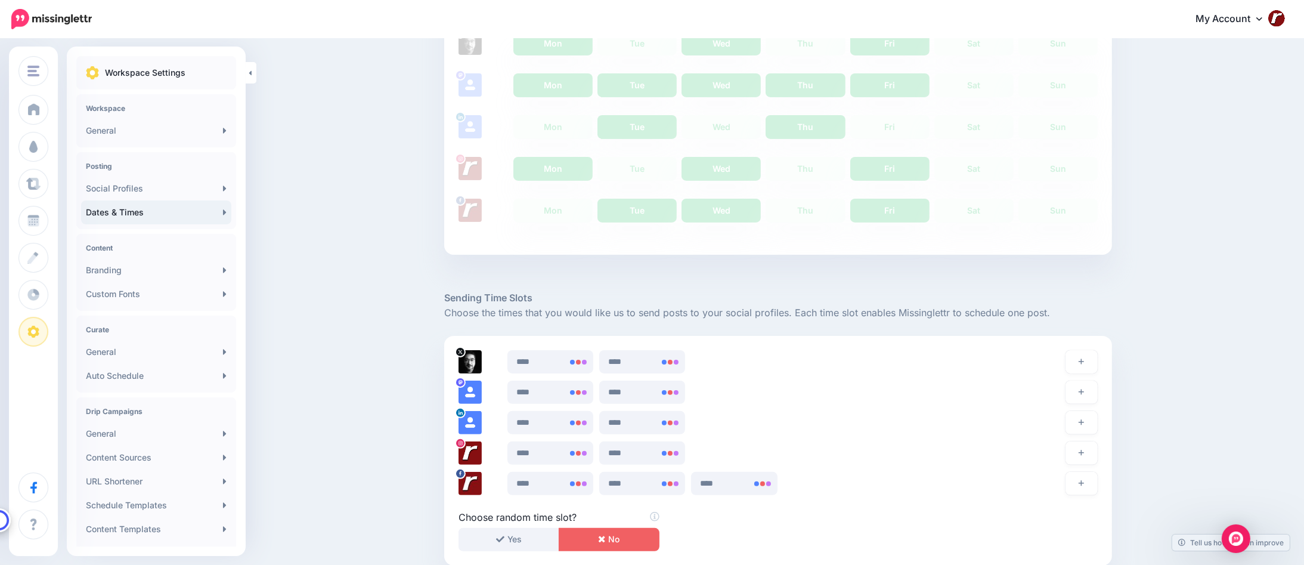
scroll to position [554, 0]
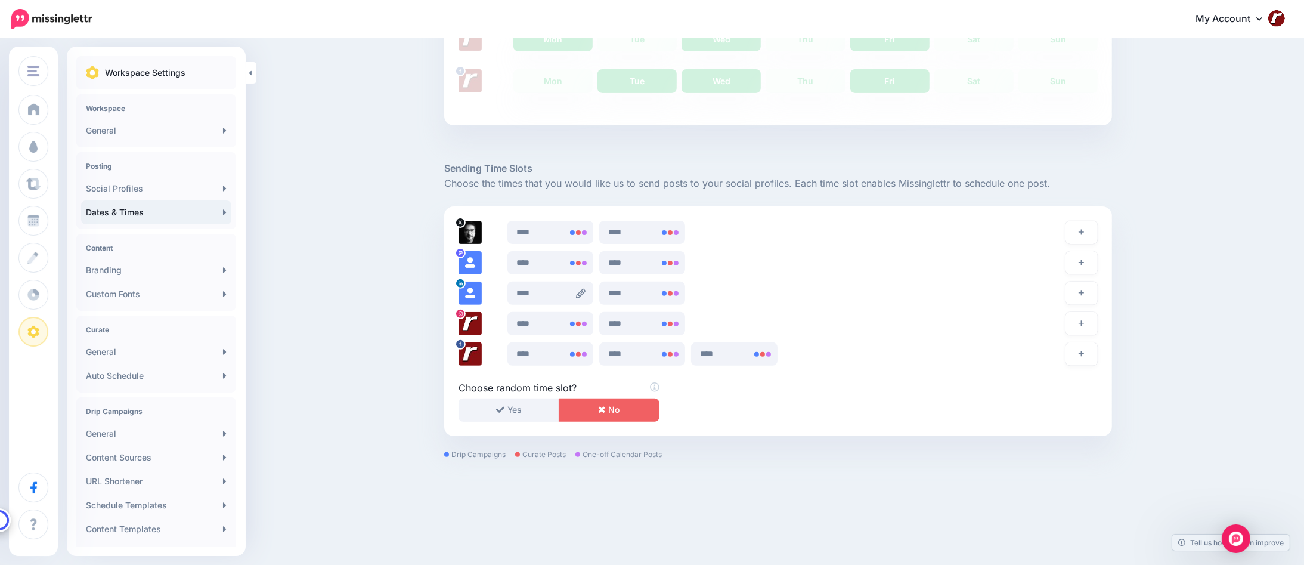
click at [584, 295] on icon at bounding box center [581, 294] width 10 height 10
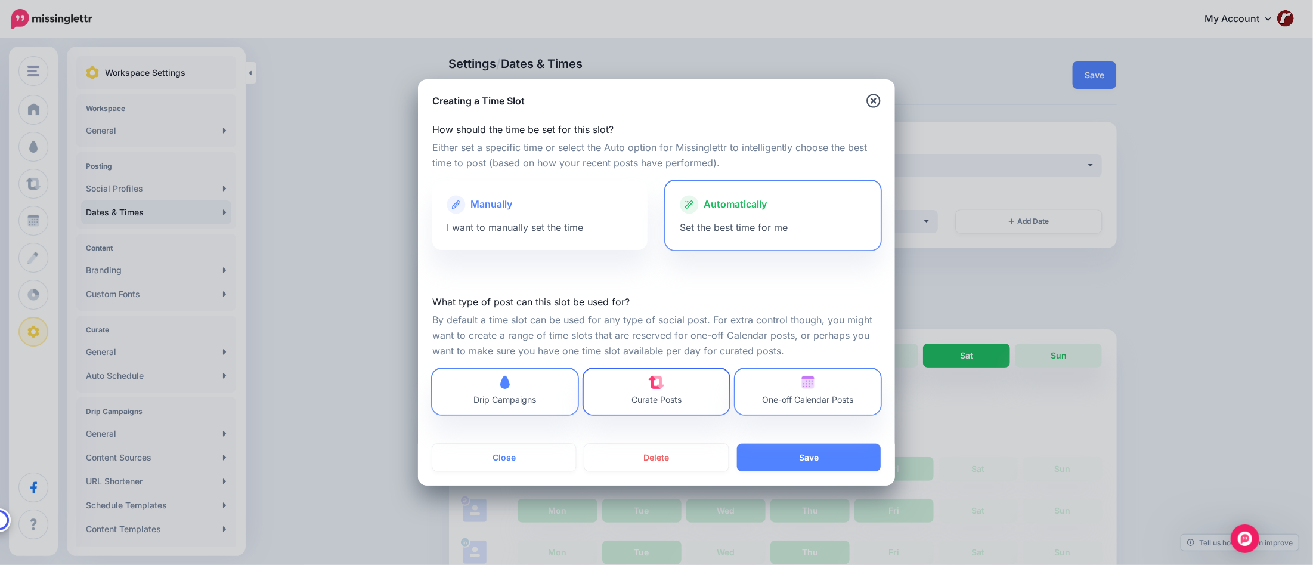
click at [617, 403] on link "Curate Posts" at bounding box center [656, 391] width 145 height 46
click at [515, 452] on button "Close" at bounding box center [504, 457] width 144 height 27
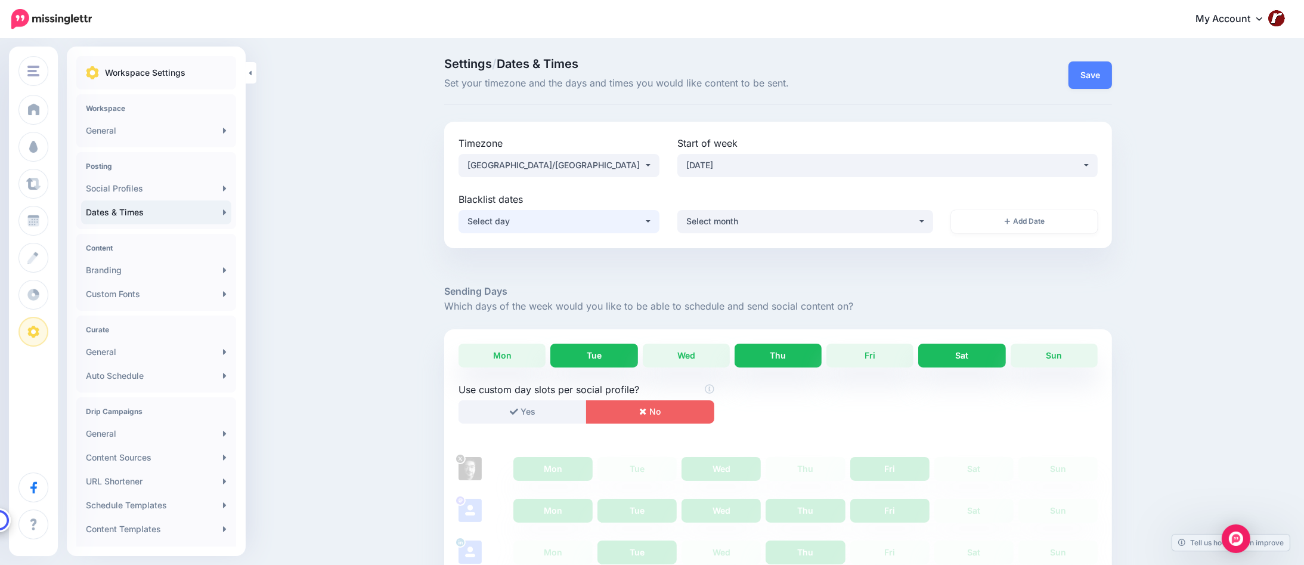
click at [647, 229] on button "Select day" at bounding box center [558, 221] width 201 height 23
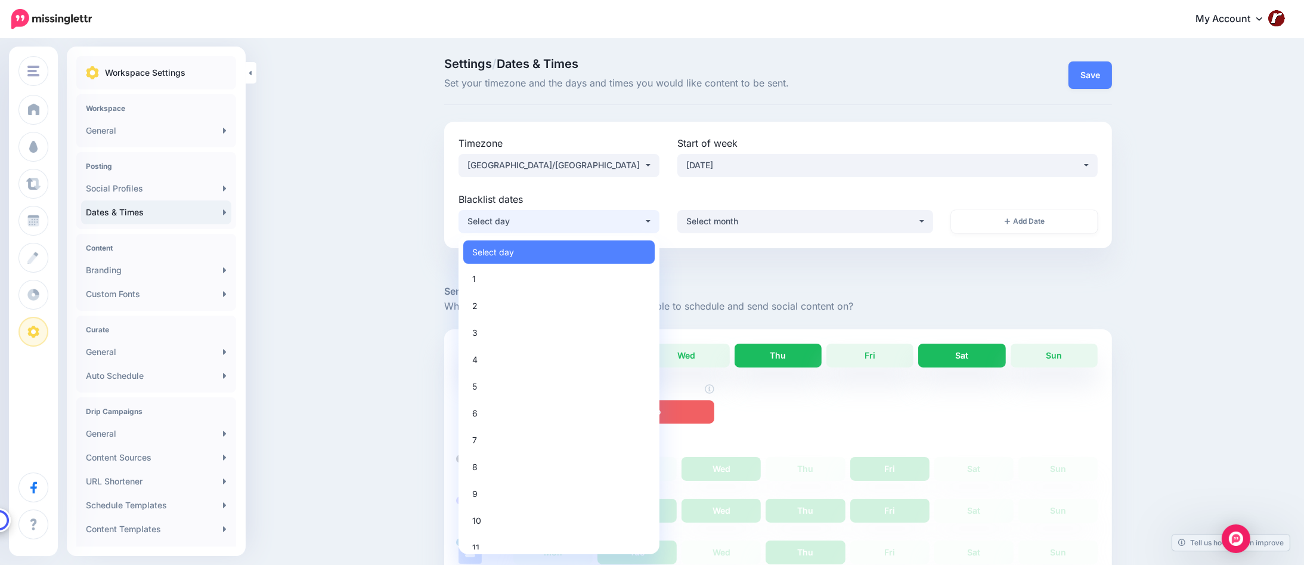
click at [644, 225] on div "Select day" at bounding box center [555, 221] width 176 height 14
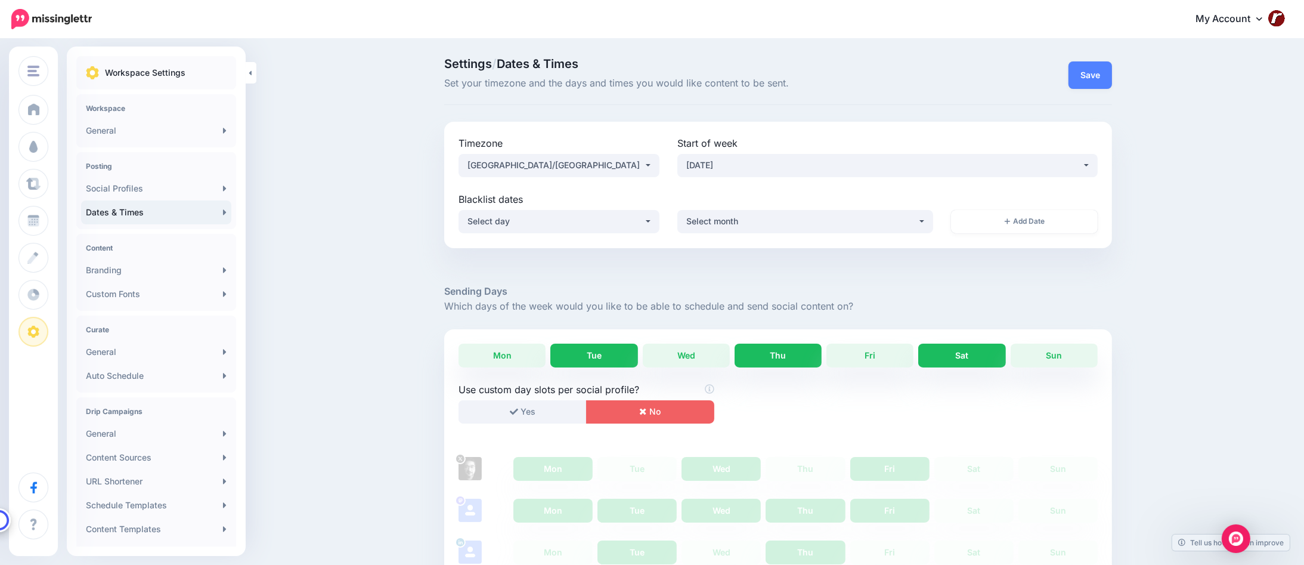
click at [664, 261] on div at bounding box center [778, 266] width 668 height 36
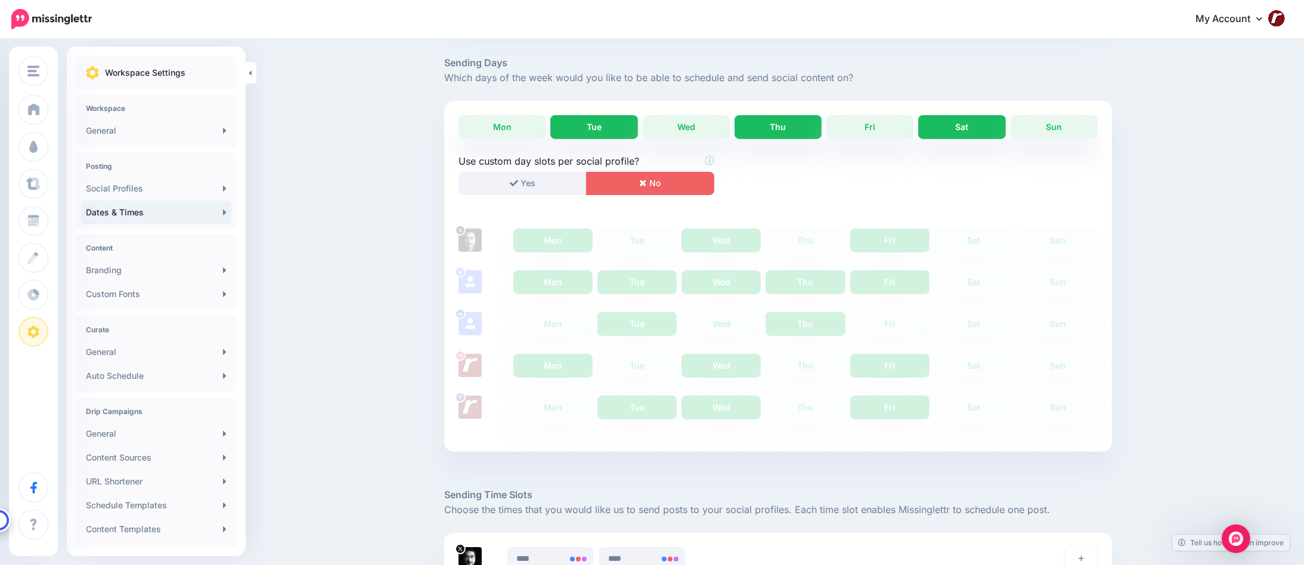
scroll to position [238, 0]
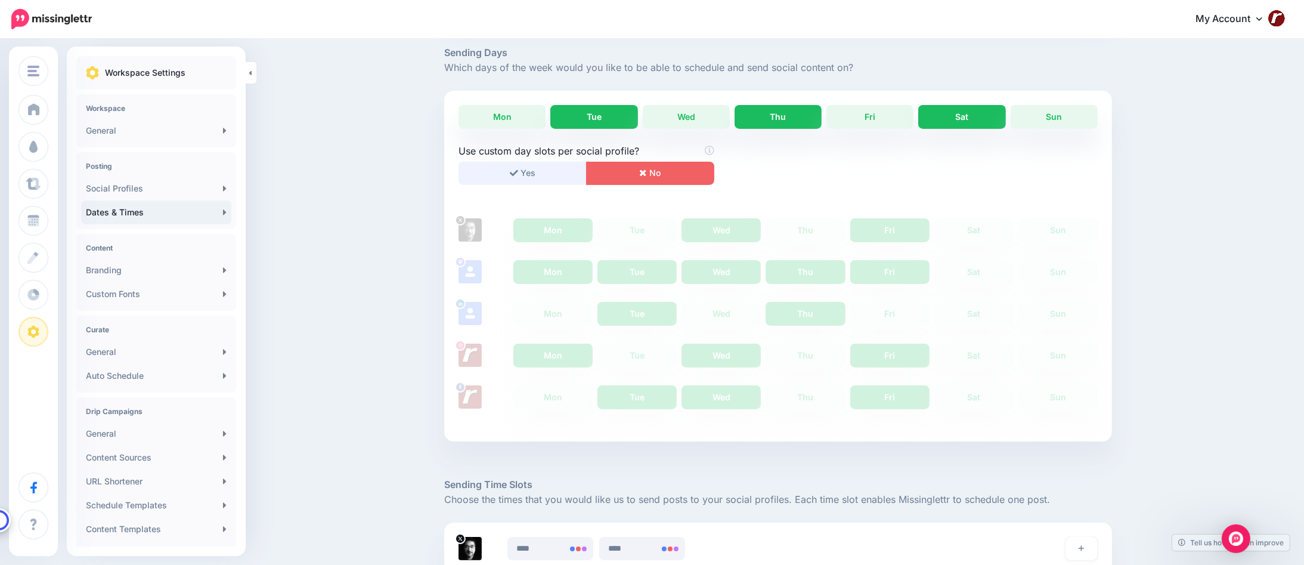
click at [516, 174] on icon "button" at bounding box center [514, 173] width 8 height 6
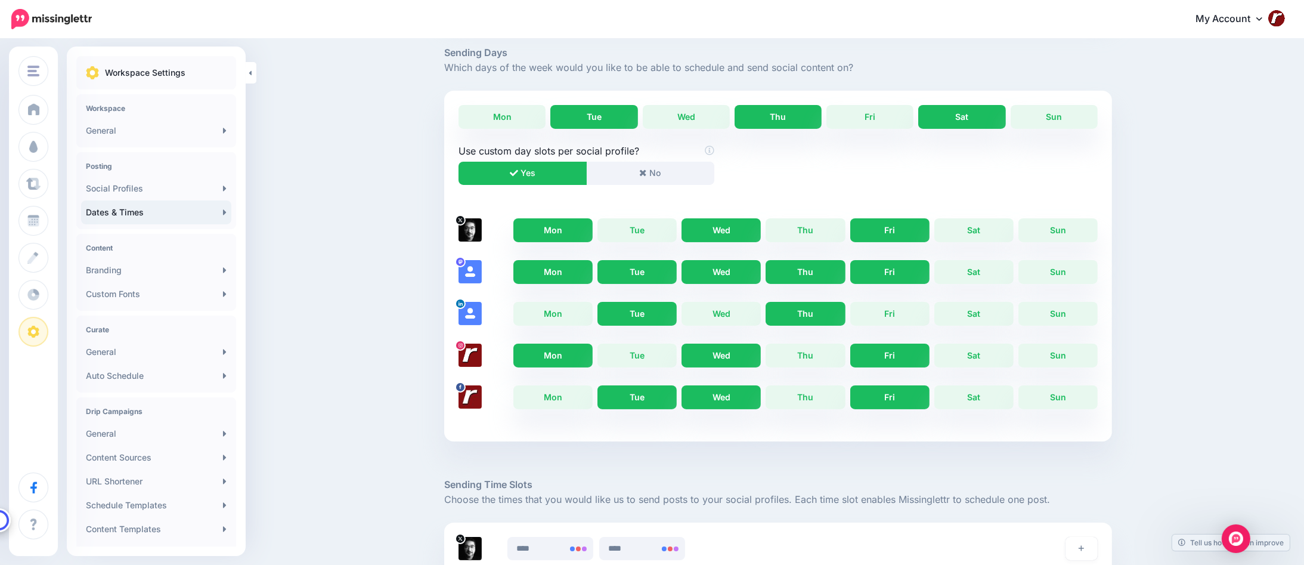
click at [809, 315] on link "Thu" at bounding box center [804, 314] width 79 height 24
click at [722, 309] on link "Wed" at bounding box center [720, 314] width 79 height 24
click at [646, 309] on link "Tue" at bounding box center [636, 314] width 79 height 24
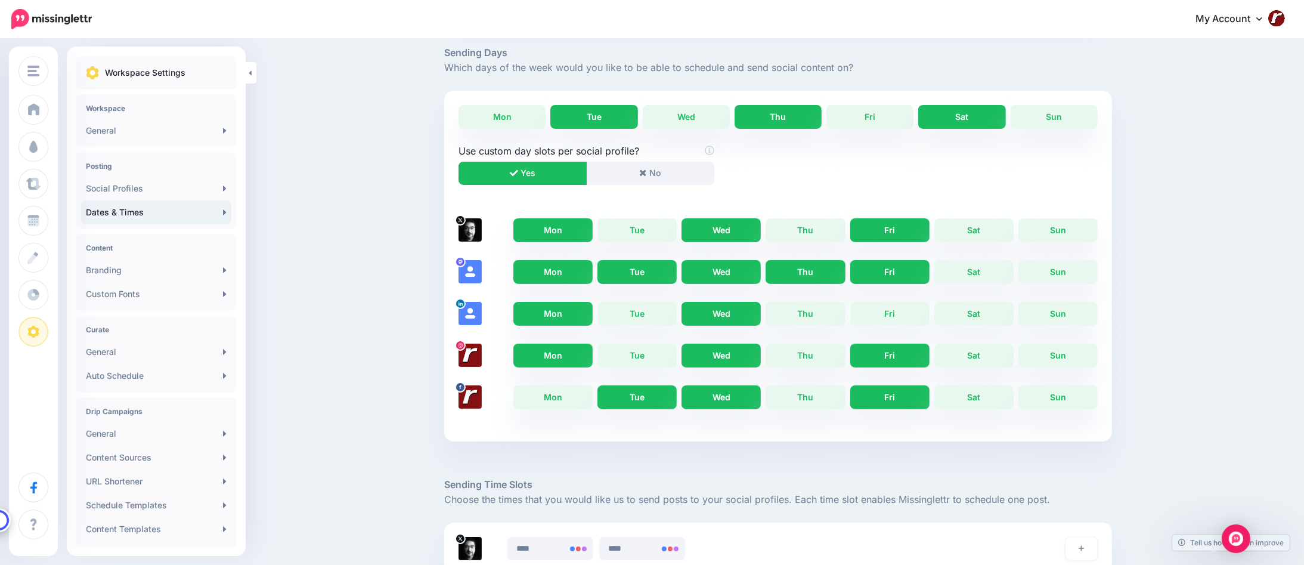
click at [558, 314] on link "Mon" at bounding box center [552, 314] width 79 height 24
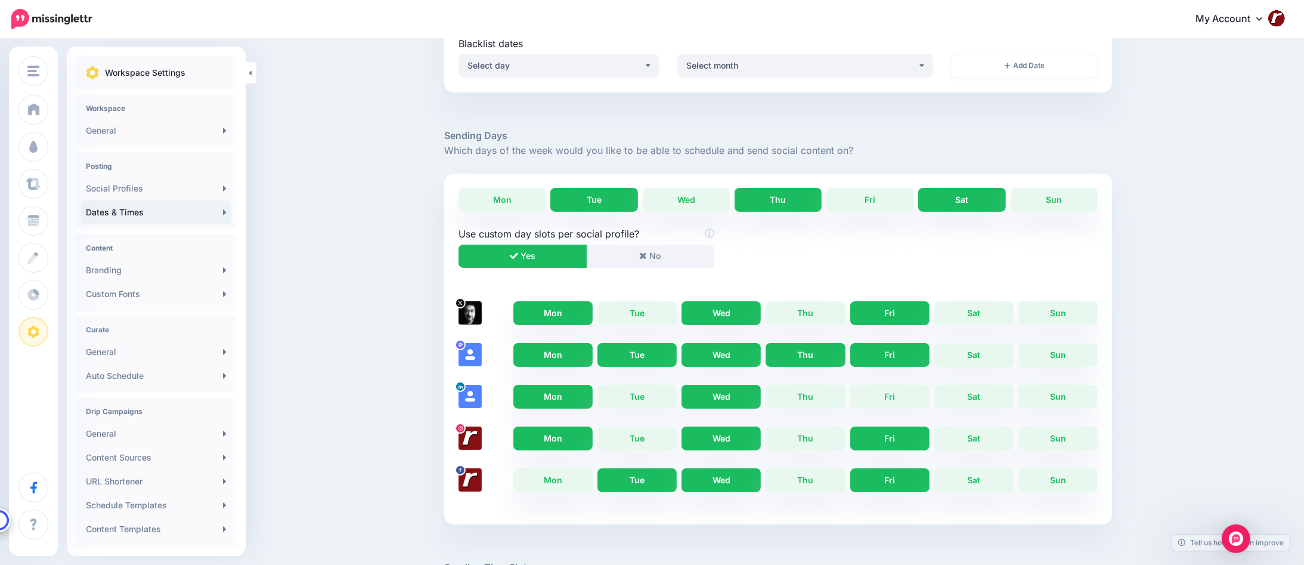
scroll to position [137, 0]
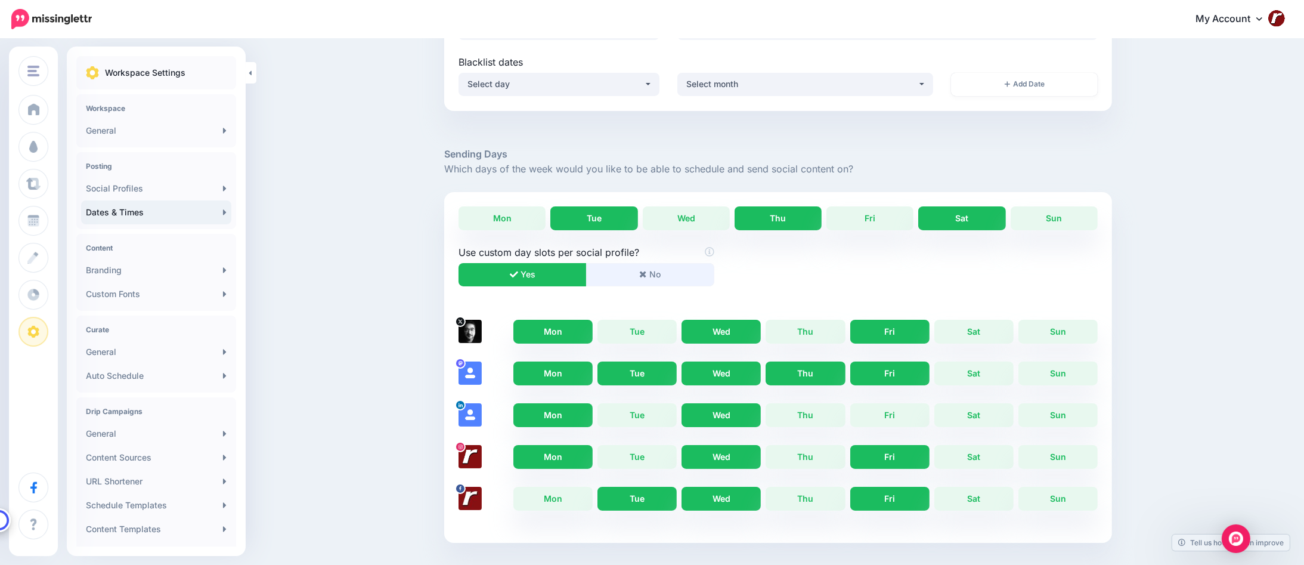
click at [663, 269] on button "No" at bounding box center [650, 274] width 128 height 23
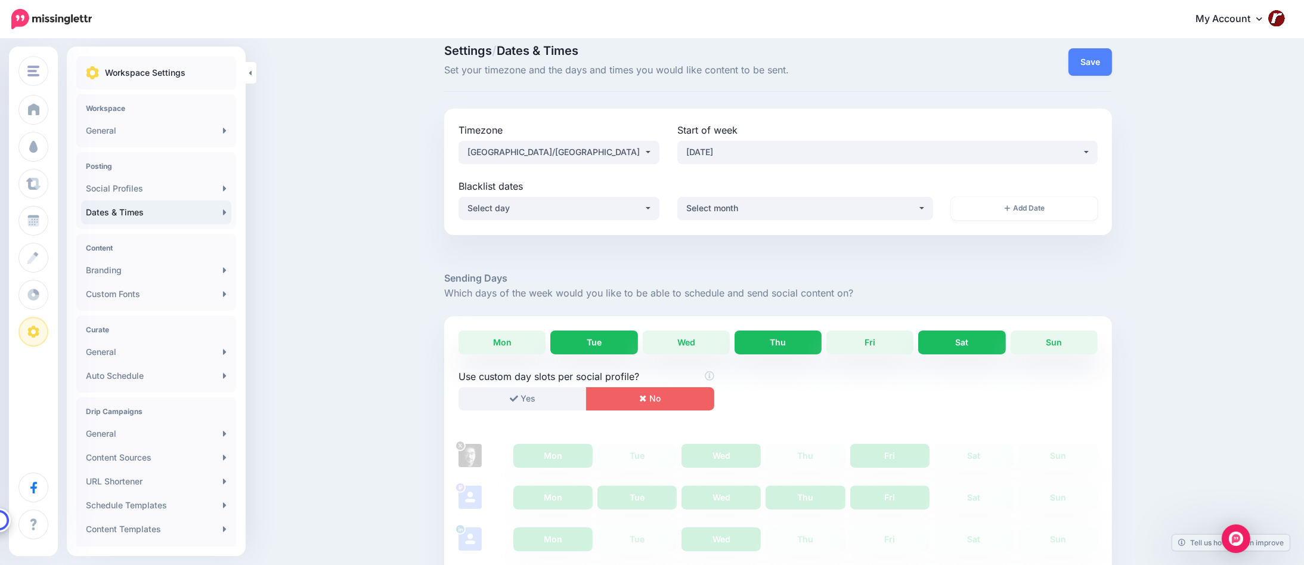
scroll to position [0, 0]
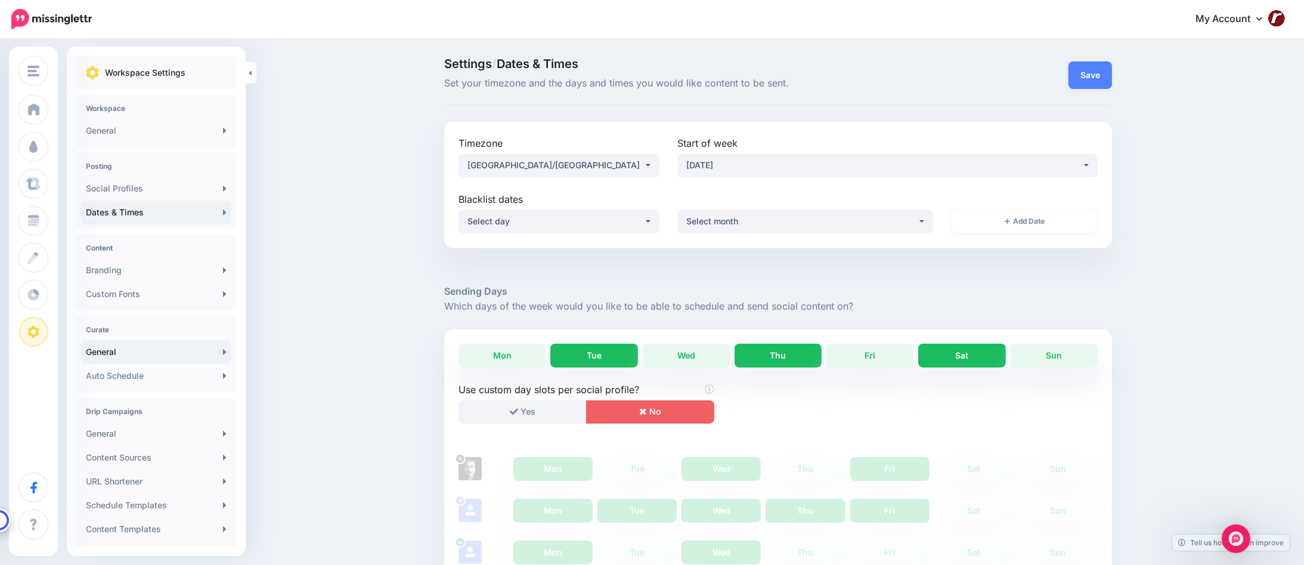
click at [169, 352] on link "General" at bounding box center [156, 352] width 150 height 24
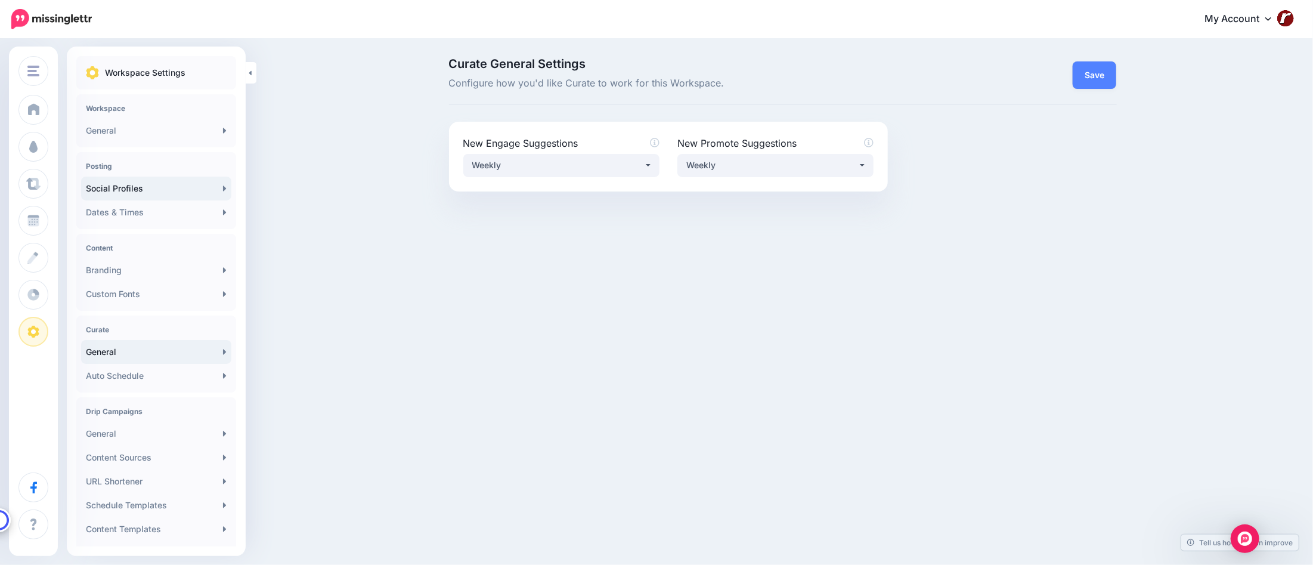
click at [193, 184] on link "Social Profiles" at bounding box center [156, 188] width 150 height 24
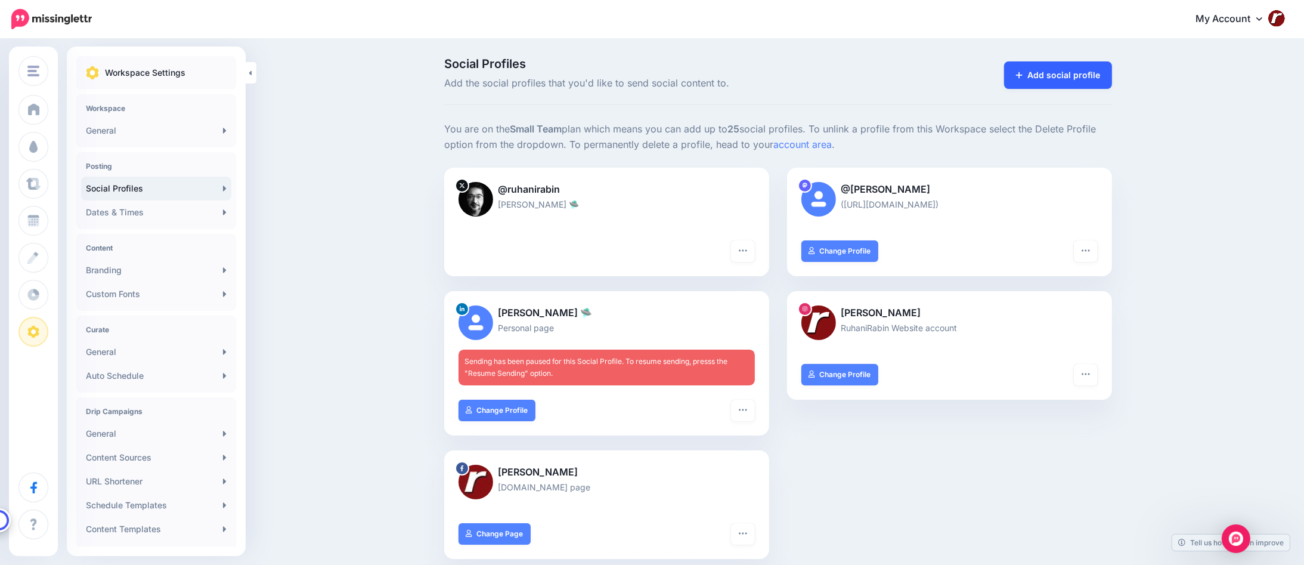
click at [1075, 75] on link "Add social profile" at bounding box center [1058, 74] width 108 height 27
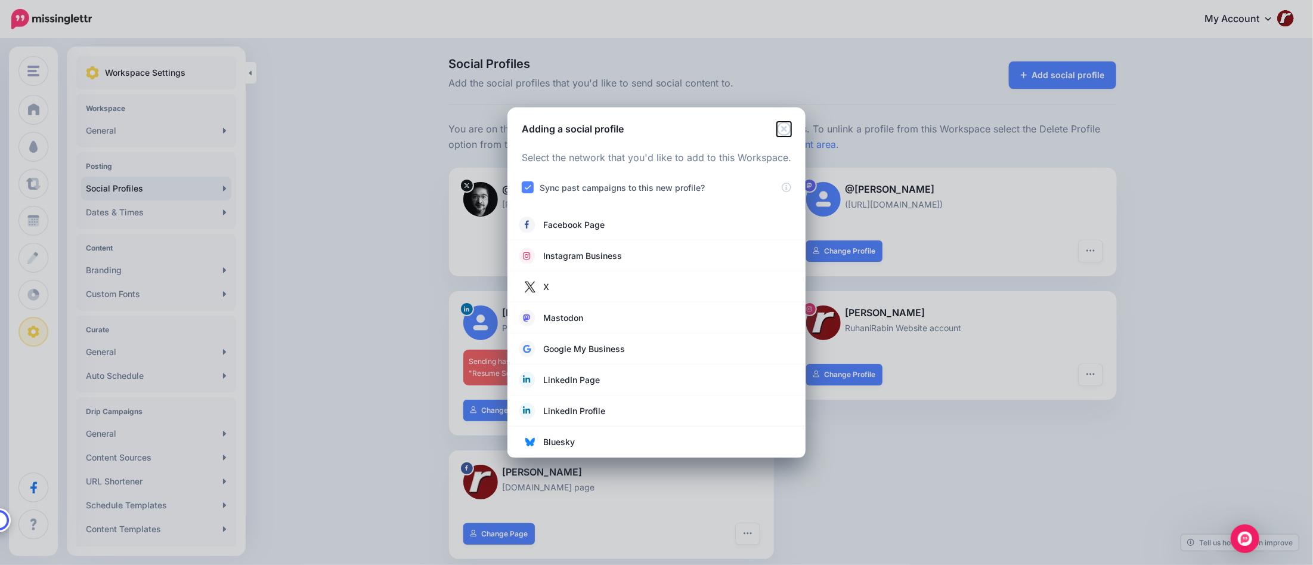
click at [782, 125] on icon "Close" at bounding box center [784, 129] width 14 height 14
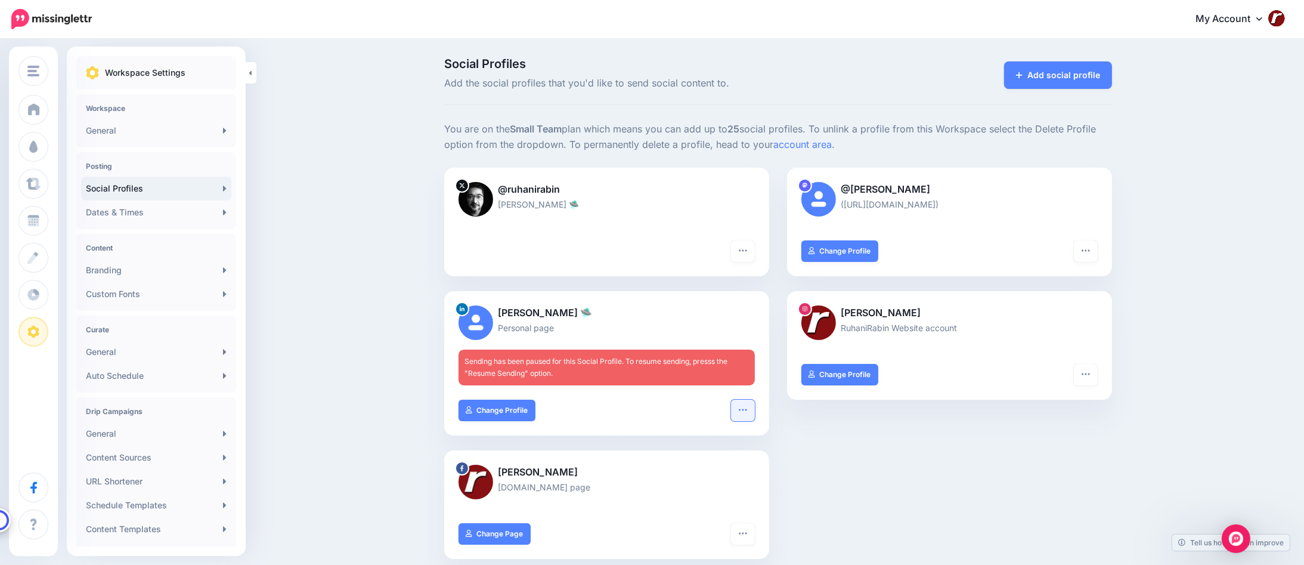
click at [754, 406] on button "button" at bounding box center [743, 409] width 24 height 21
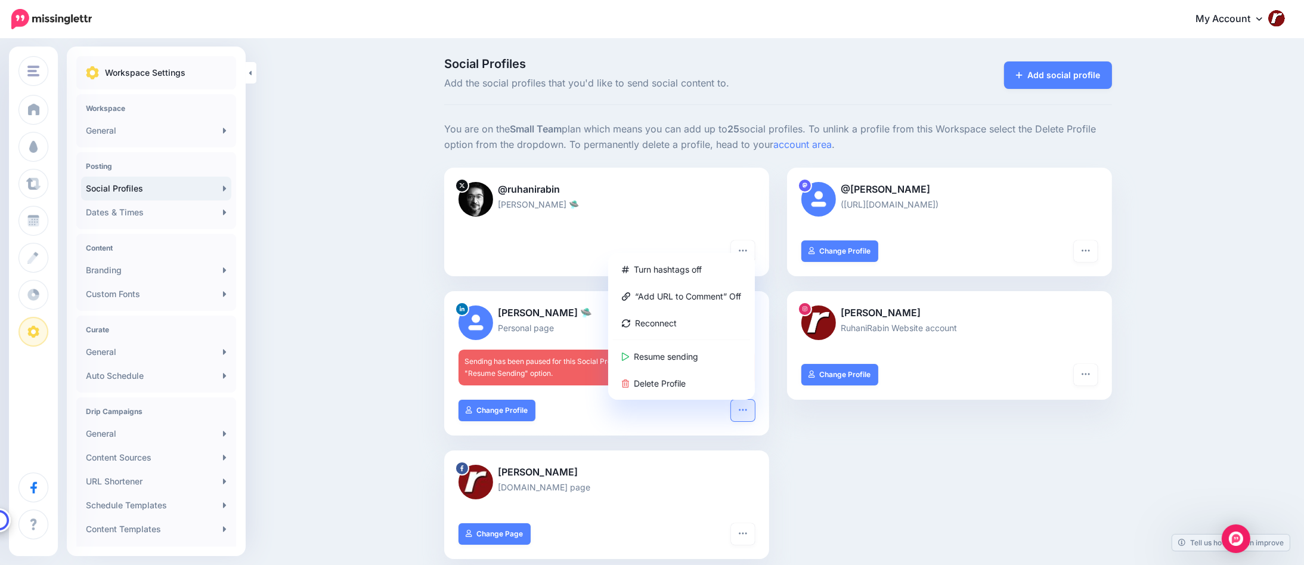
click at [838, 426] on div "[PERSON_NAME] RuhaniRabin Website account Turn hashtags off “Link in Bio” Off R…" at bounding box center [949, 370] width 343 height 159
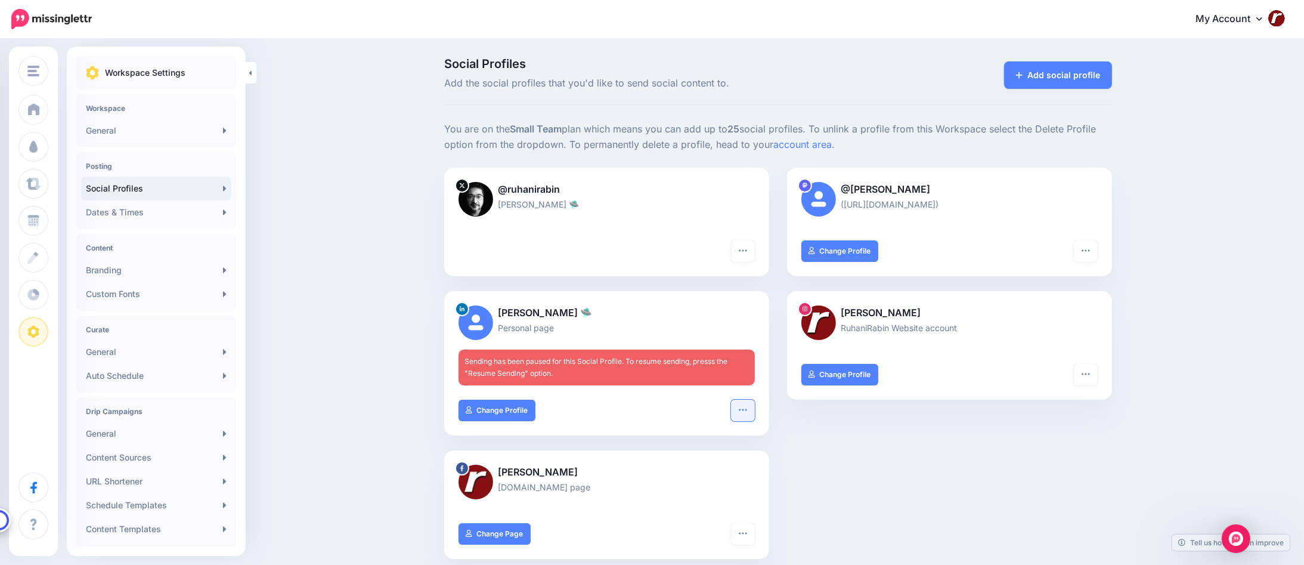
click at [750, 415] on button "button" at bounding box center [743, 409] width 24 height 21
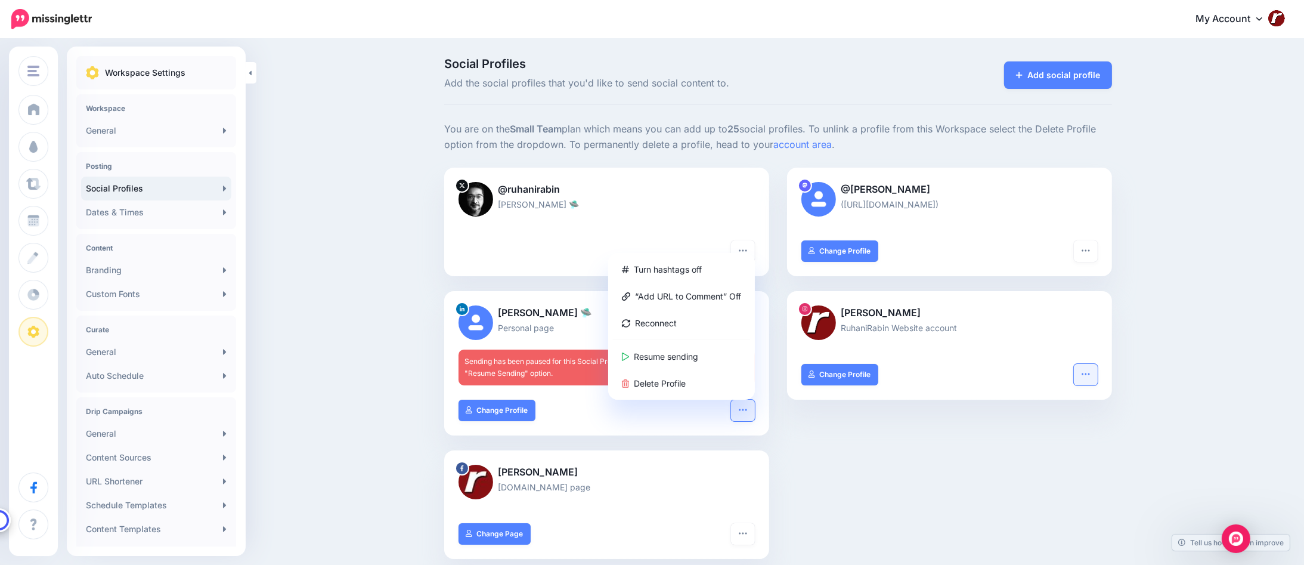
click at [1084, 374] on button "button" at bounding box center [1086, 374] width 24 height 21
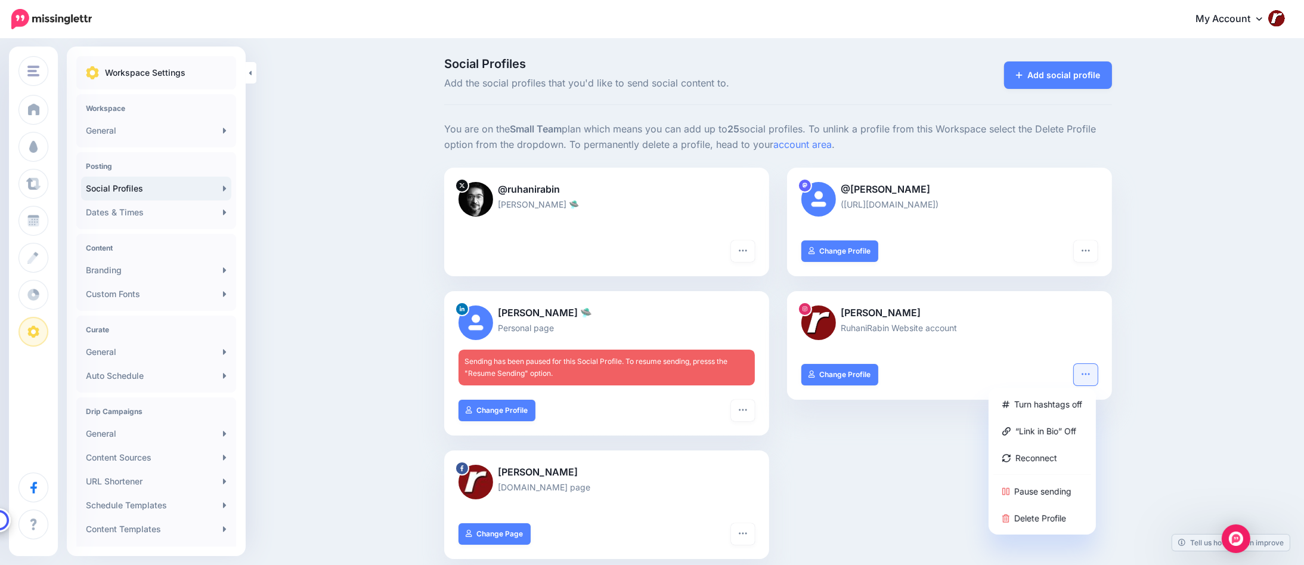
click at [1138, 351] on div "Social Profiles Add the social profiles that you'd like to send social content …" at bounding box center [652, 515] width 1304 height 950
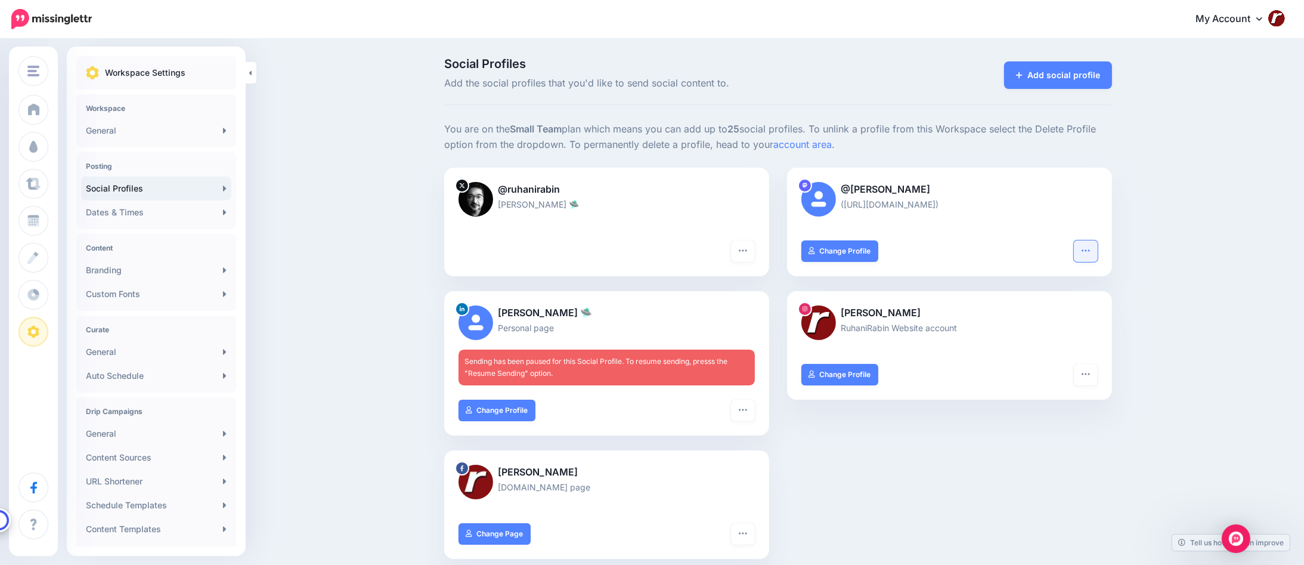
click at [1089, 250] on icon "button" at bounding box center [1085, 250] width 8 height 2
click at [1158, 249] on div "Social Profiles Add the social profiles that you'd like to send social content …" at bounding box center [652, 515] width 1304 height 950
click at [755, 255] on button "button" at bounding box center [743, 250] width 24 height 21
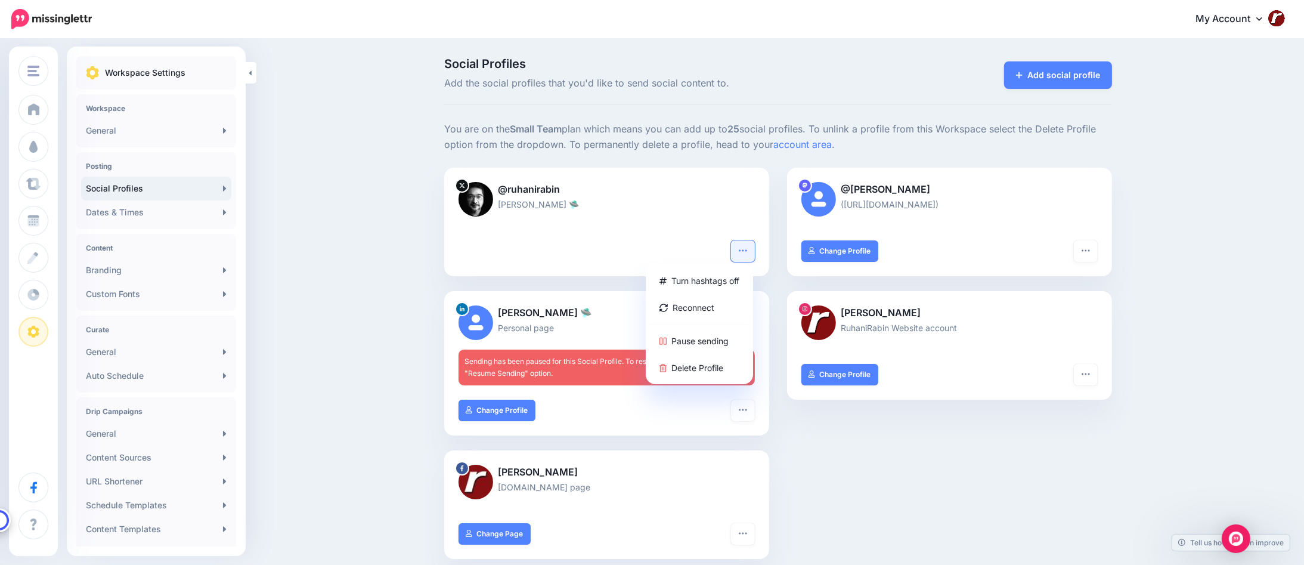
click at [384, 281] on div "Social Profiles Add the social profiles that you'd like to send social content …" at bounding box center [652, 515] width 1304 height 950
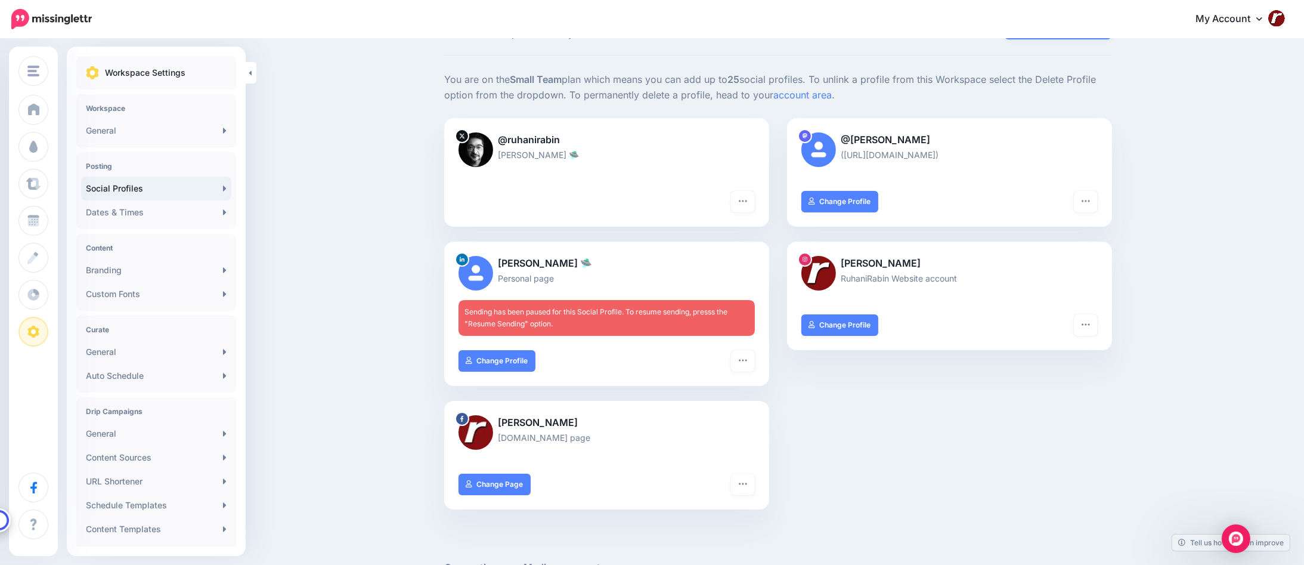
scroll to position [119, 0]
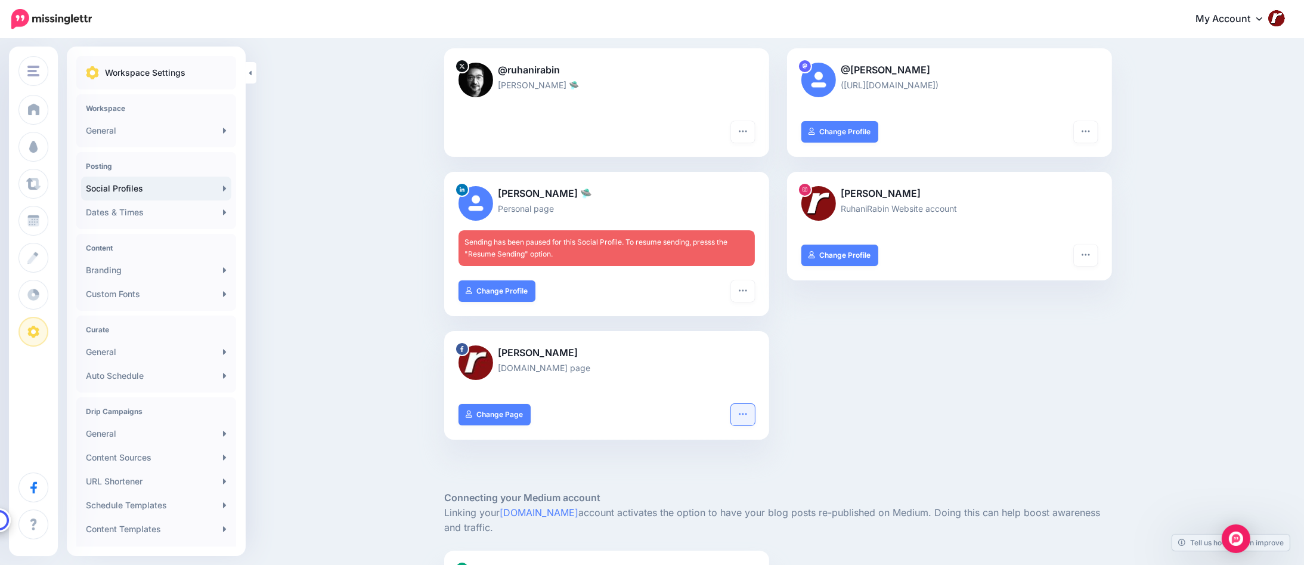
click at [742, 413] on button "button" at bounding box center [743, 414] width 24 height 21
click at [805, 416] on div "@ruhanirabin [PERSON_NAME] 🛸 Turn hashtags off Reconnect Pause sending Delete P…" at bounding box center [778, 251] width 686 height 406
click at [744, 411] on icon "button" at bounding box center [743, 414] width 10 height 10
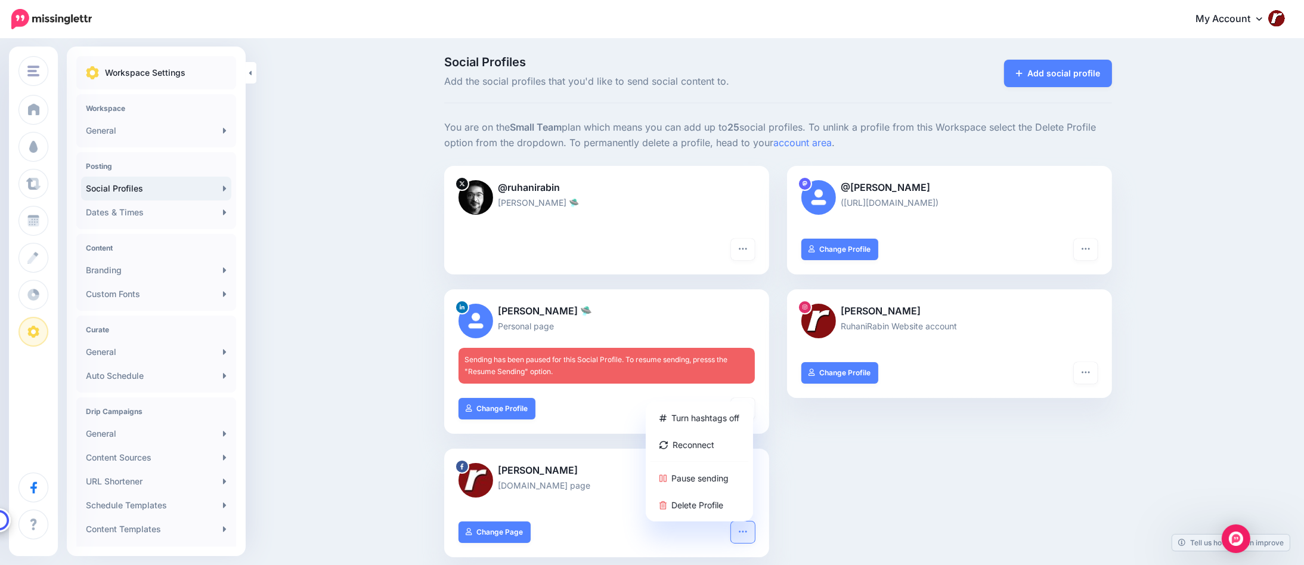
scroll to position [0, 0]
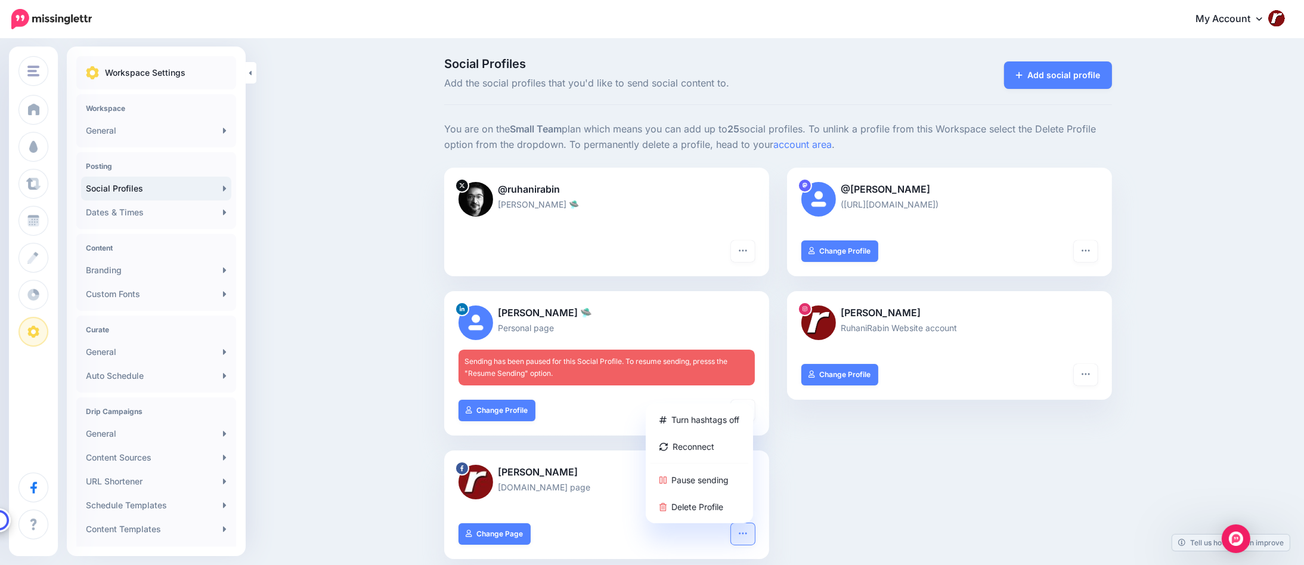
click at [840, 421] on div "[PERSON_NAME] RuhaniRabin Website account Turn hashtags off “Link in Bio” Off R…" at bounding box center [949, 370] width 343 height 159
click at [755, 408] on button "button" at bounding box center [743, 409] width 24 height 21
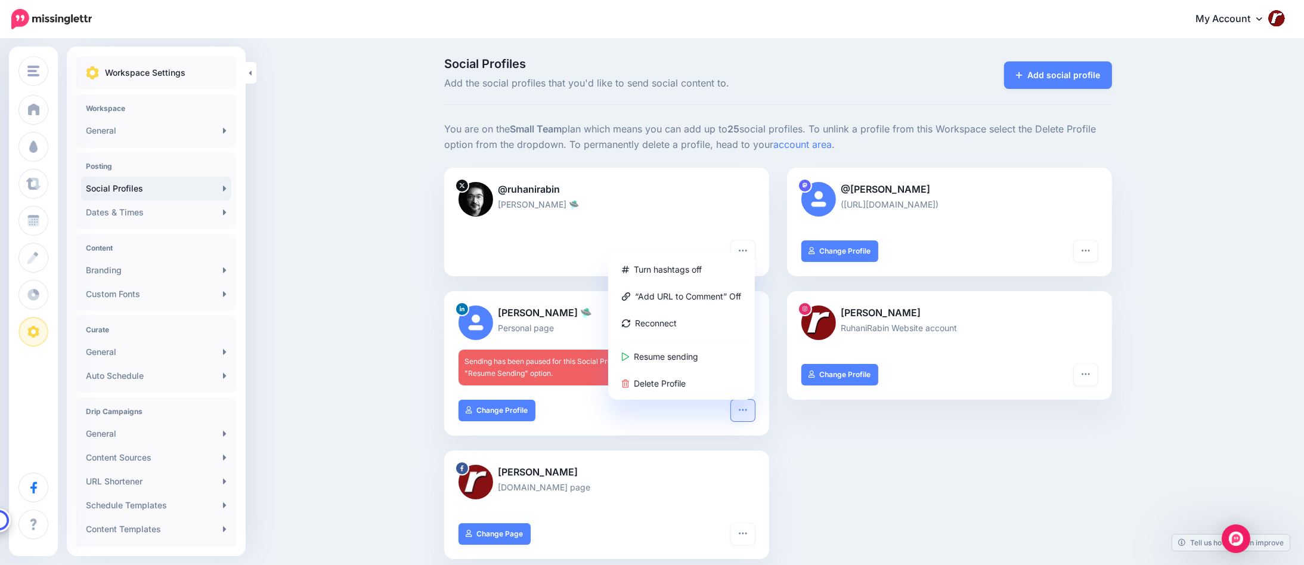
click at [393, 269] on div "Social Profiles Add the social profiles that you'd like to send social content …" at bounding box center [652, 515] width 1304 height 950
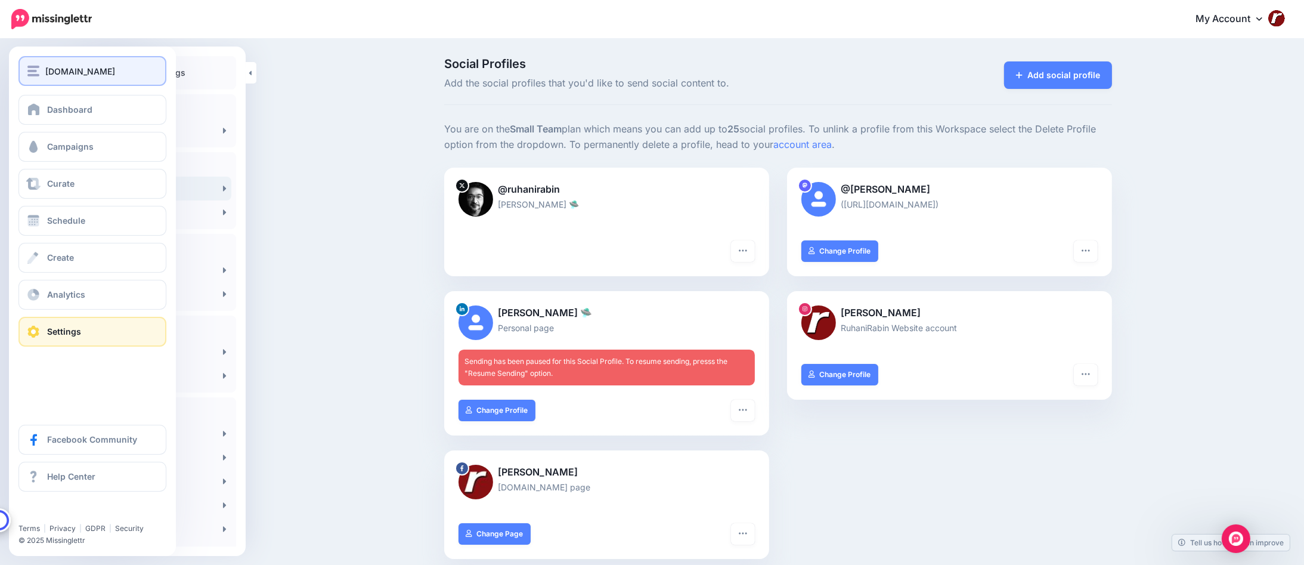
click at [43, 78] on button "[DOMAIN_NAME]" at bounding box center [92, 71] width 148 height 30
